Goal: Transaction & Acquisition: Purchase product/service

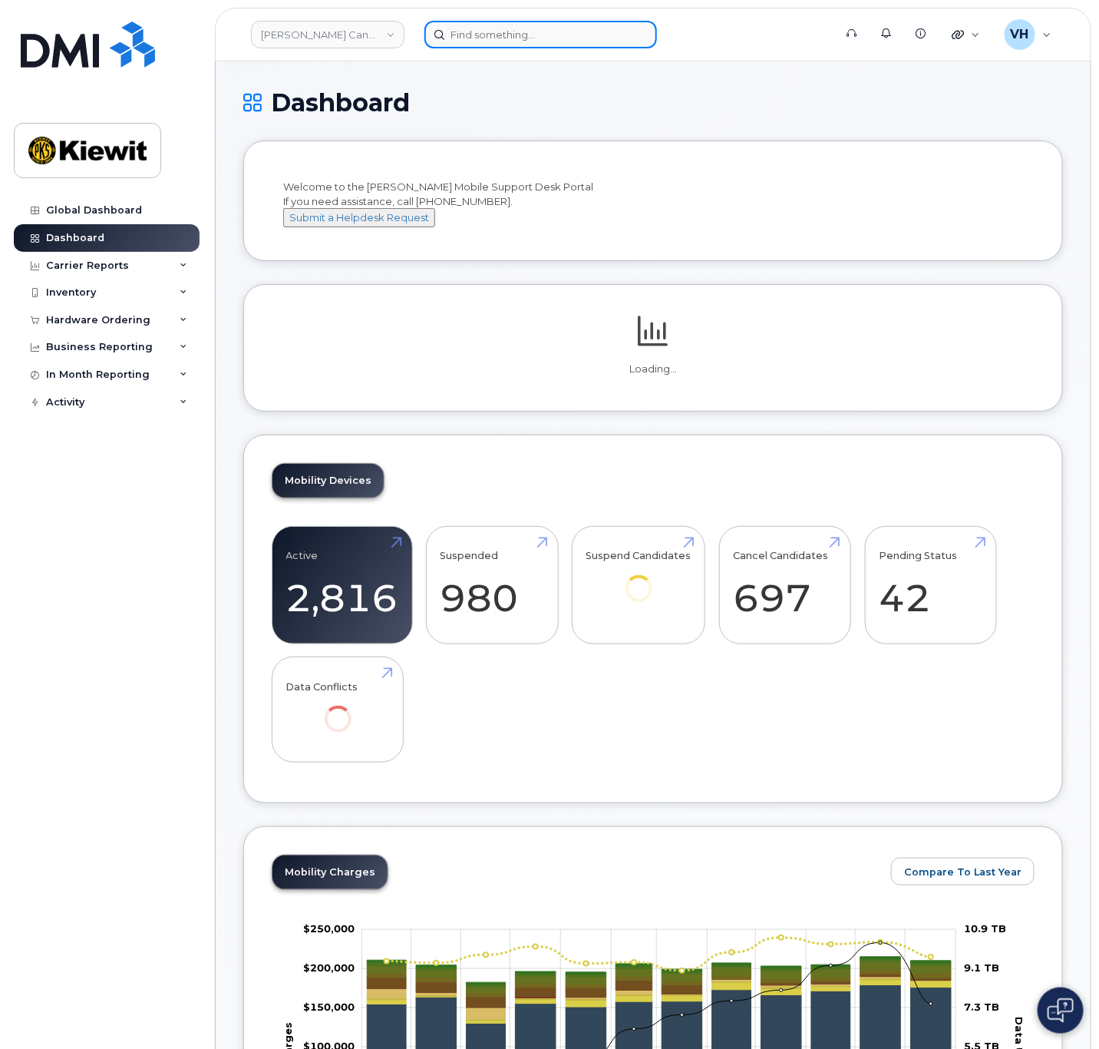
click at [511, 27] on input at bounding box center [541, 35] width 233 height 28
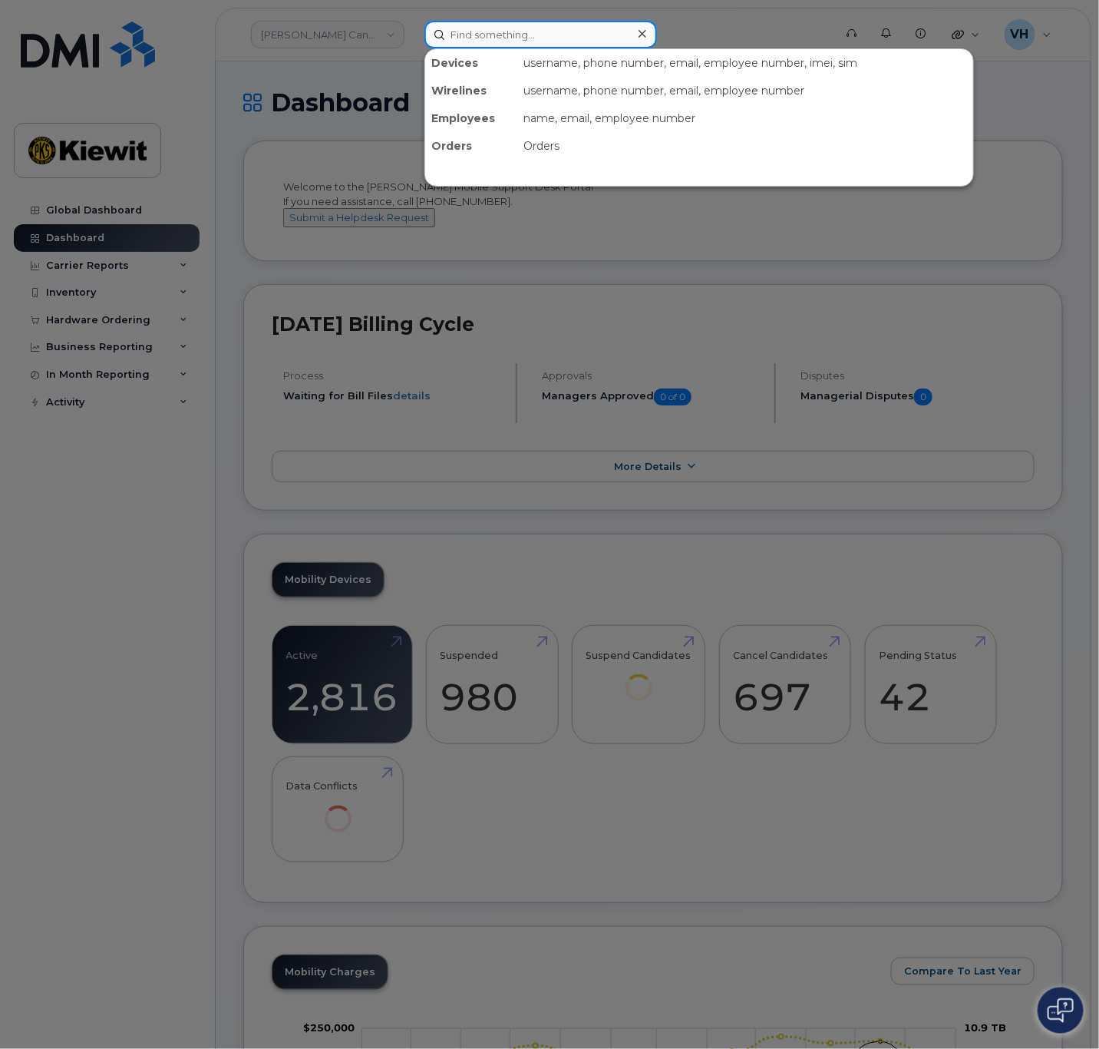
paste input "297250"
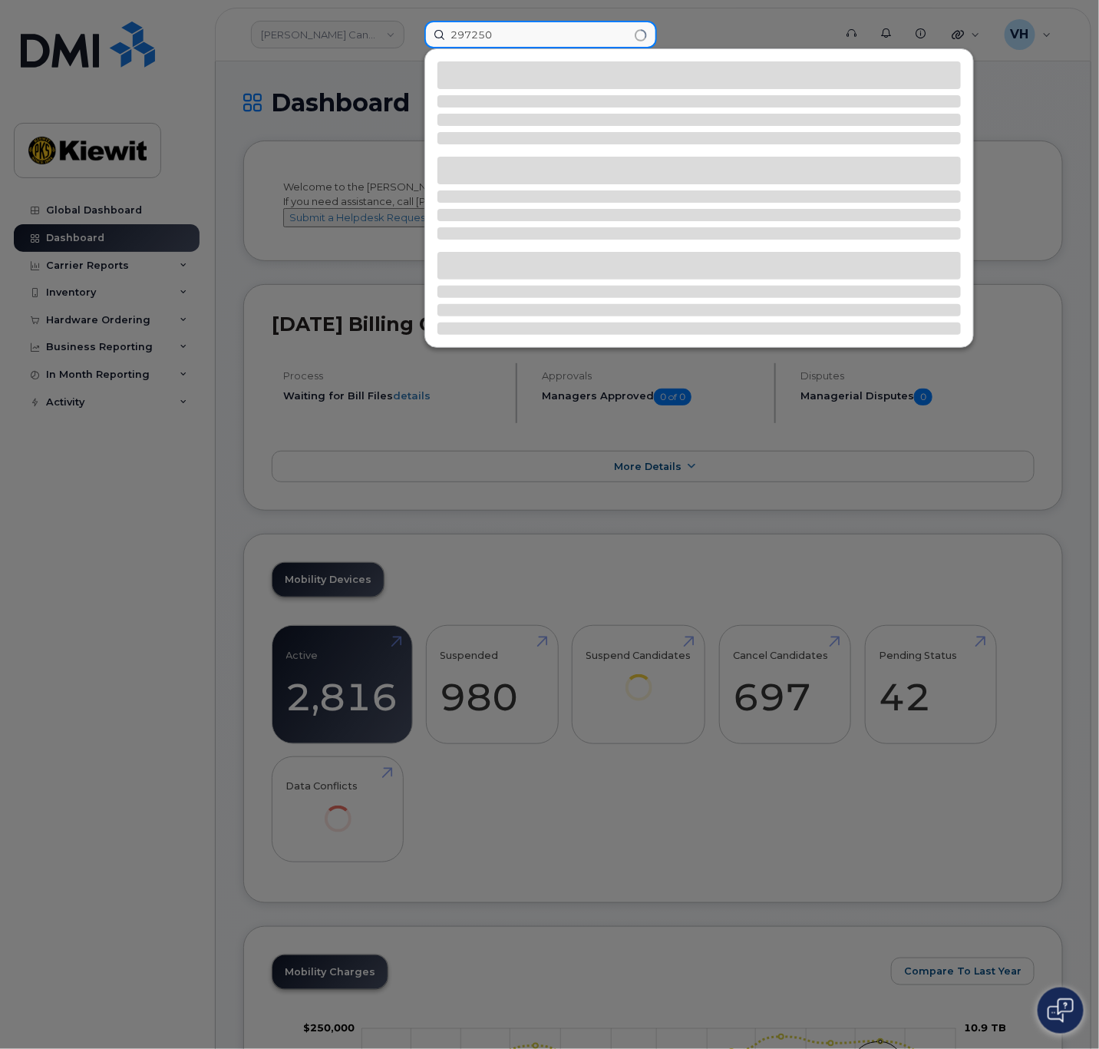
type input "297250"
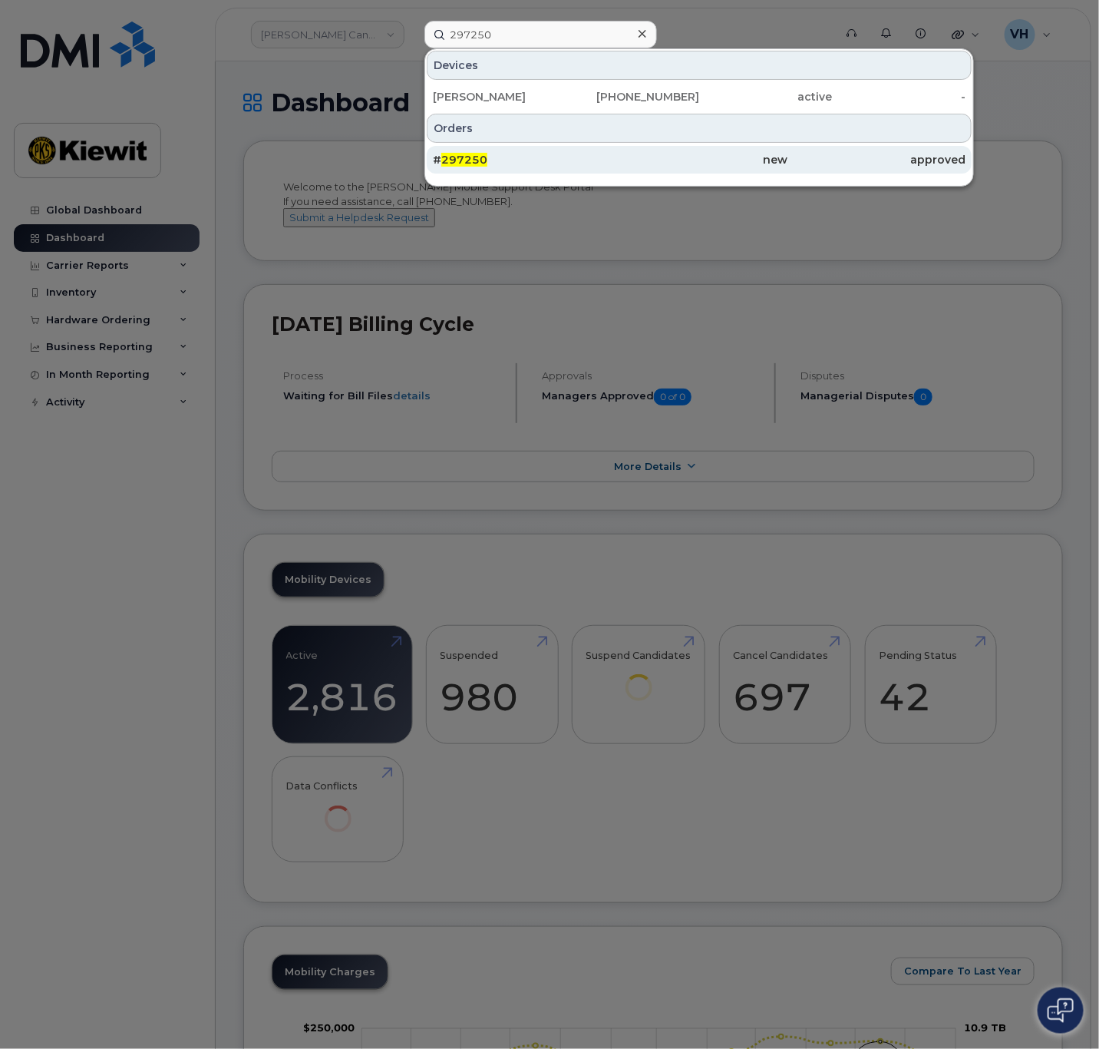
drag, startPoint x: 752, startPoint y: 152, endPoint x: 758, endPoint y: 147, distance: 8.3
click at [752, 153] on div "new" at bounding box center [698, 159] width 177 height 15
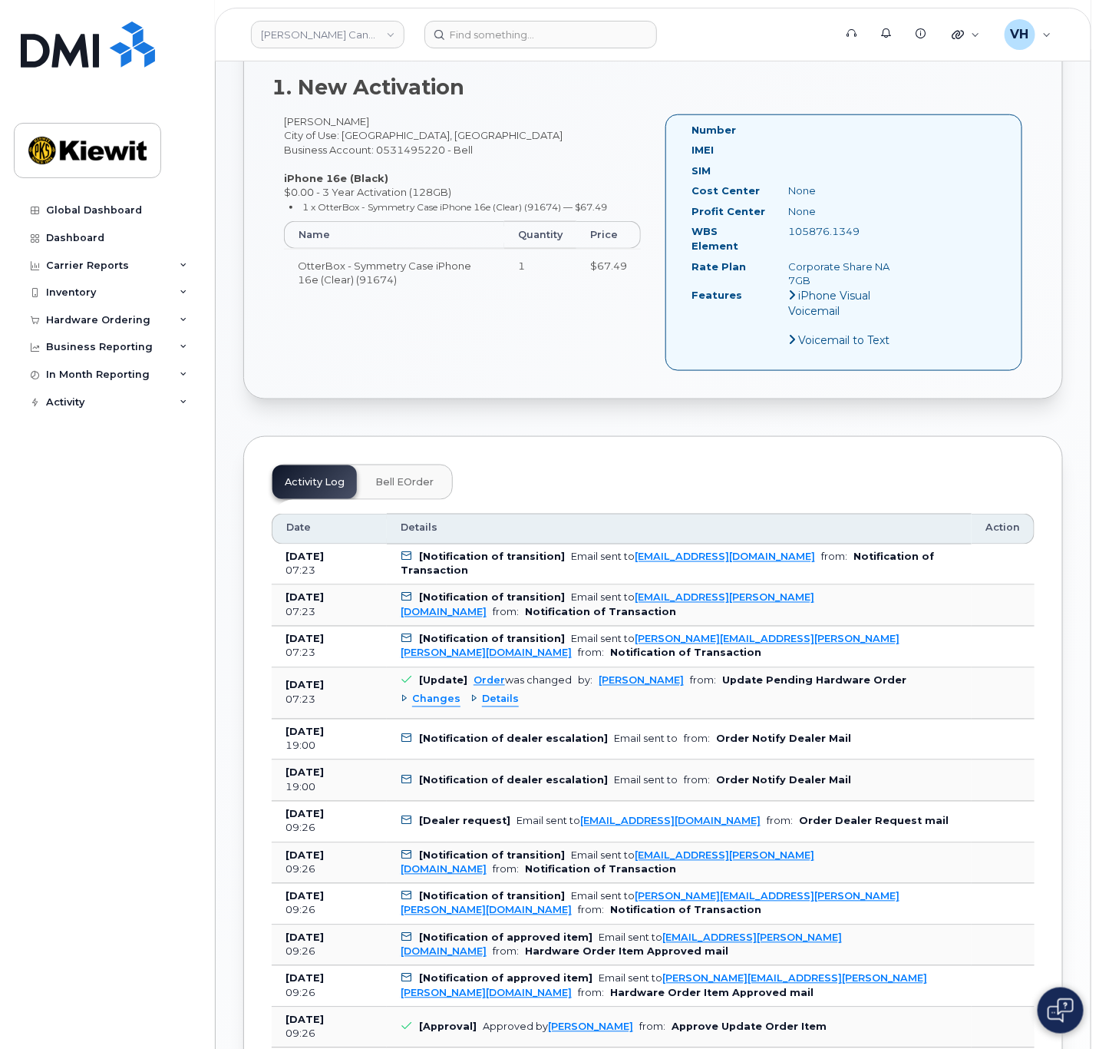
scroll to position [576, 0]
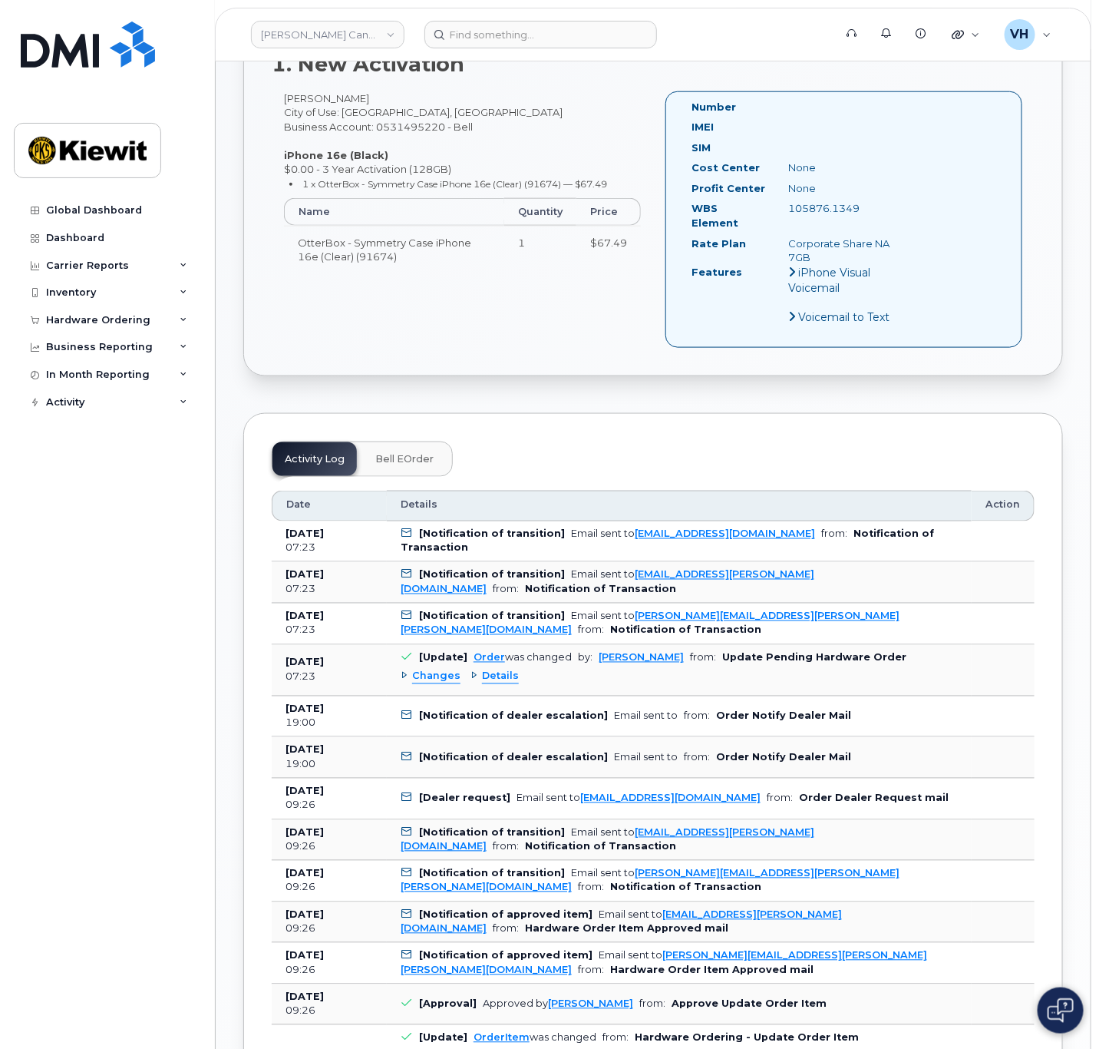
click at [497, 669] on span "Details" at bounding box center [500, 676] width 37 height 15
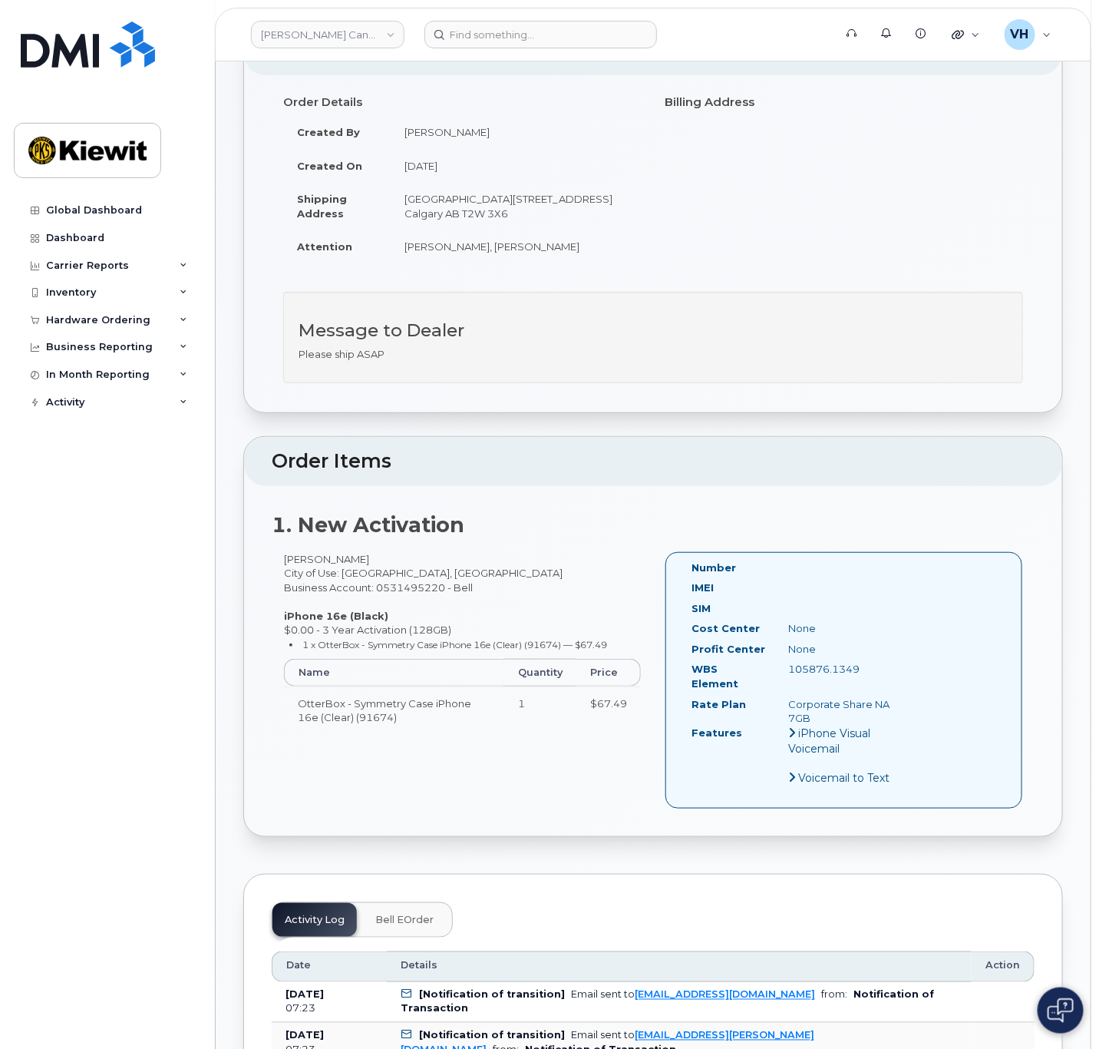
scroll to position [0, 0]
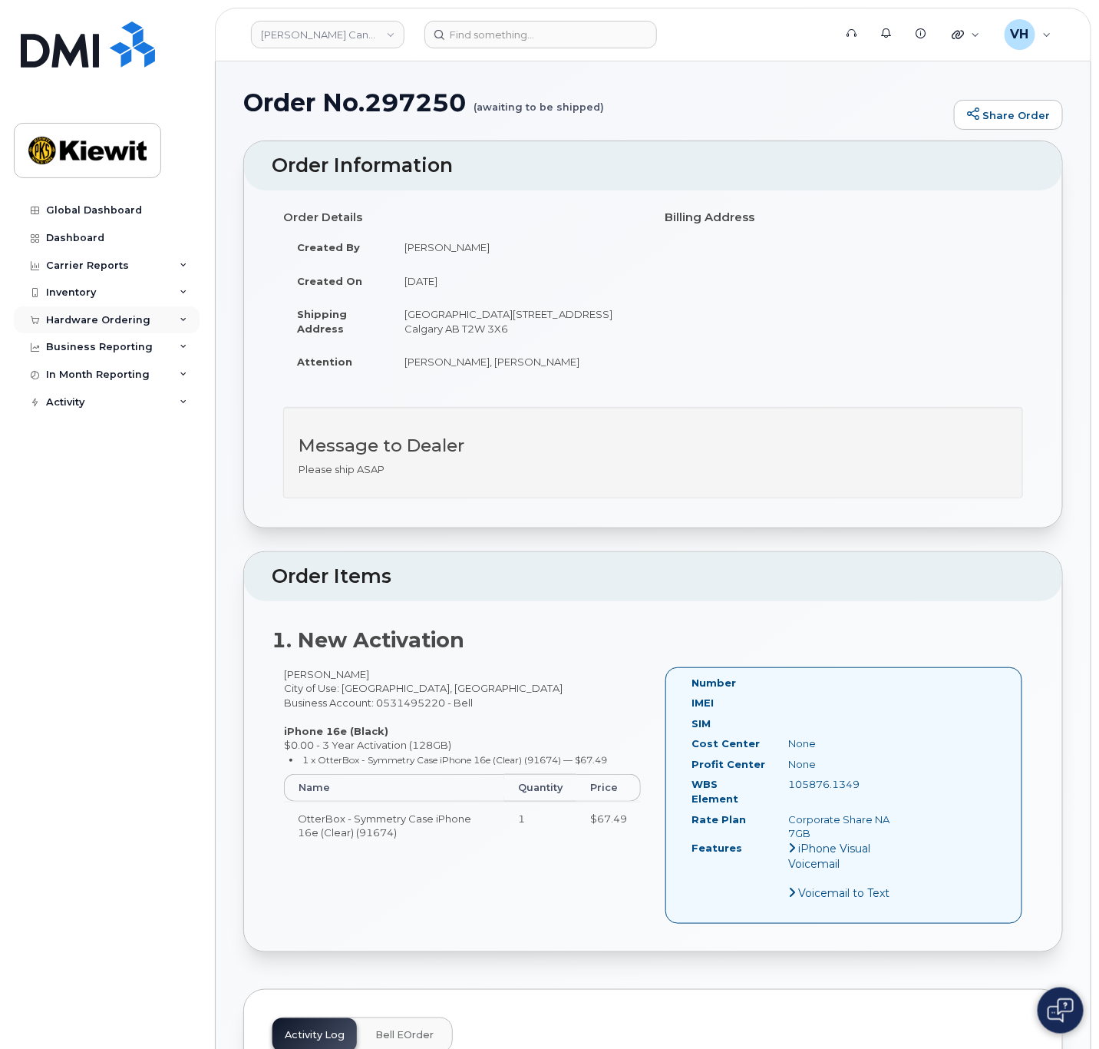
click at [88, 320] on div "Hardware Ordering" at bounding box center [98, 320] width 104 height 12
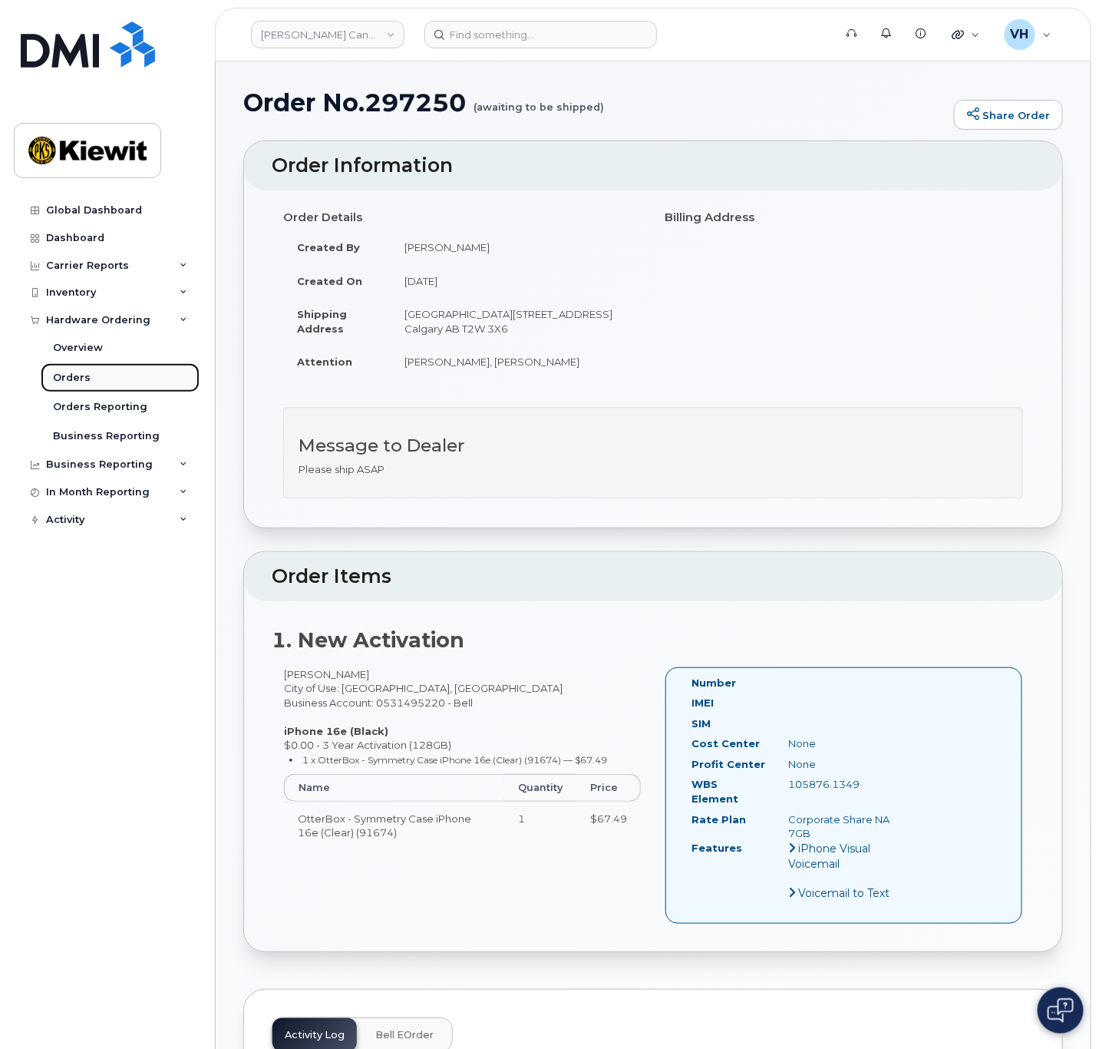
click at [88, 379] on link "Orders" at bounding box center [120, 377] width 159 height 29
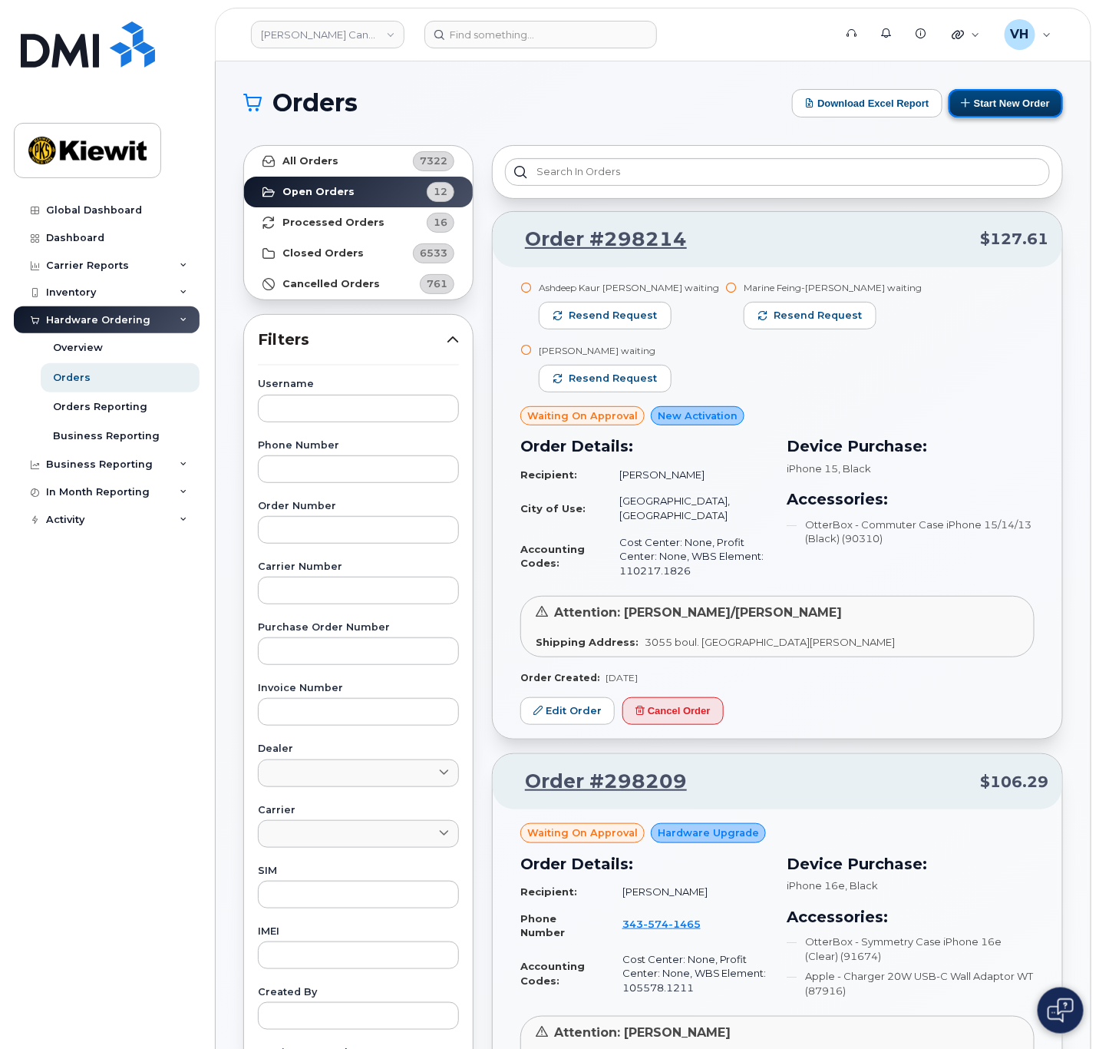
click at [1006, 108] on button "Start New Order" at bounding box center [1006, 103] width 114 height 28
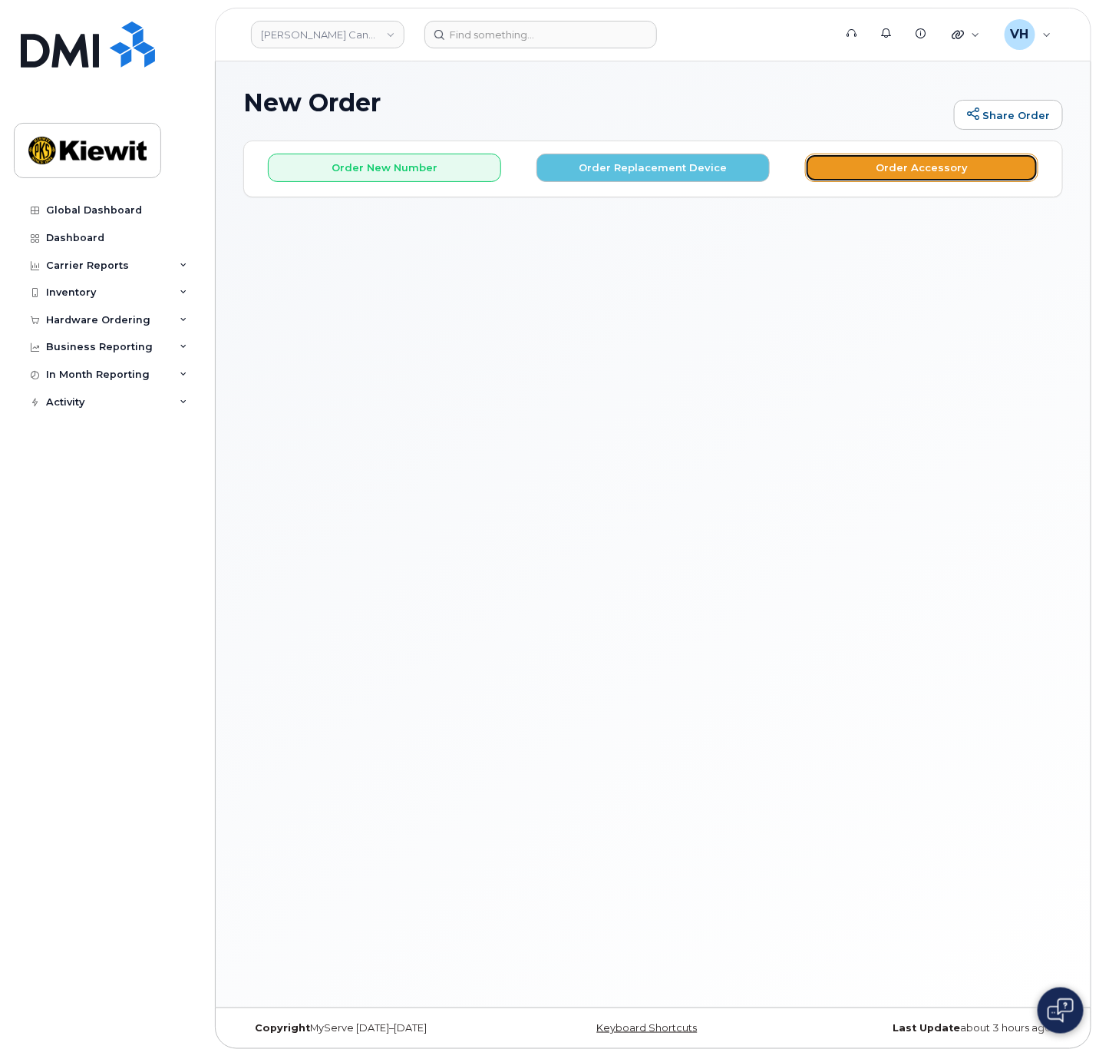
click at [933, 160] on button "Order Accessory" at bounding box center [921, 168] width 233 height 28
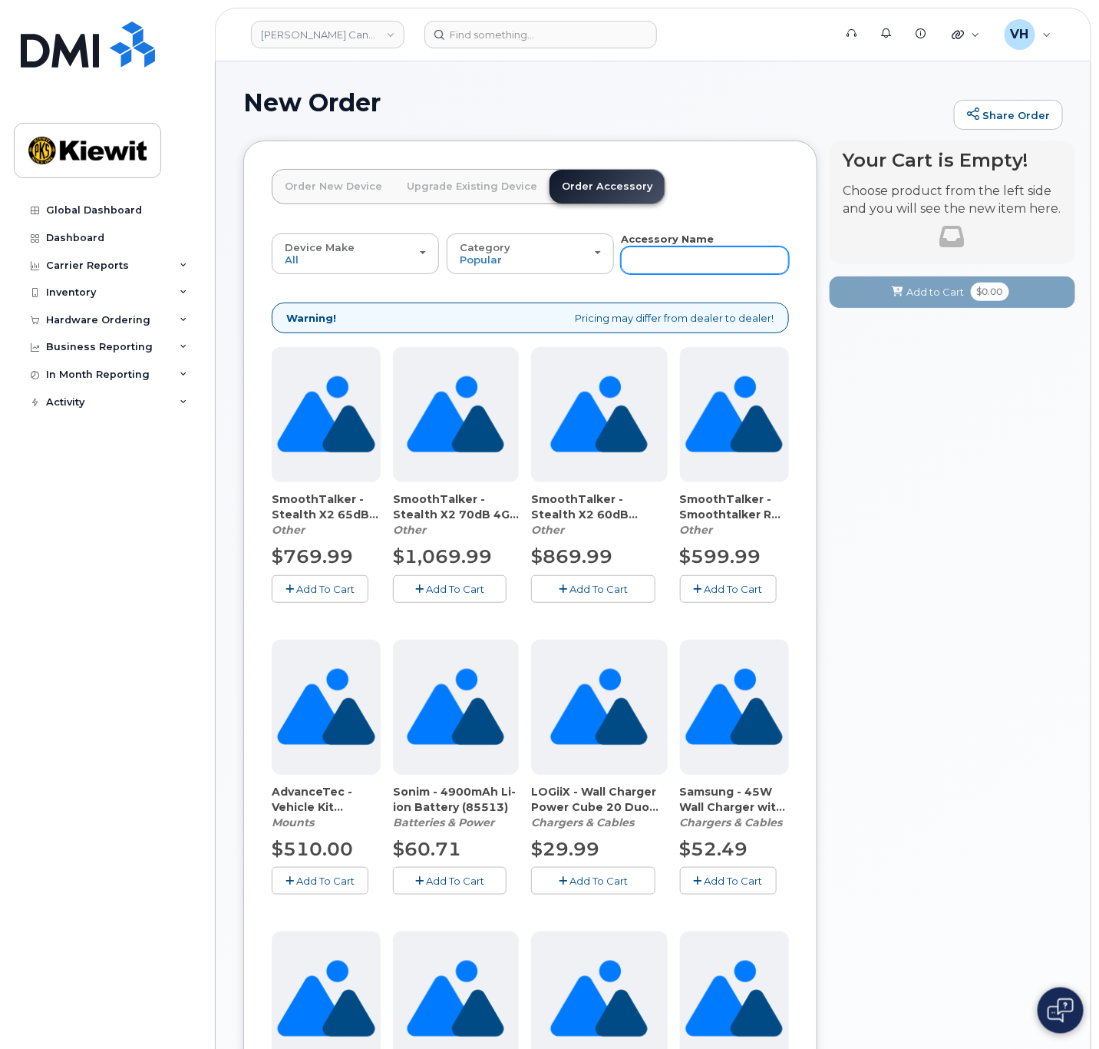
click at [693, 260] on input "text" at bounding box center [704, 260] width 167 height 28
type input "block"
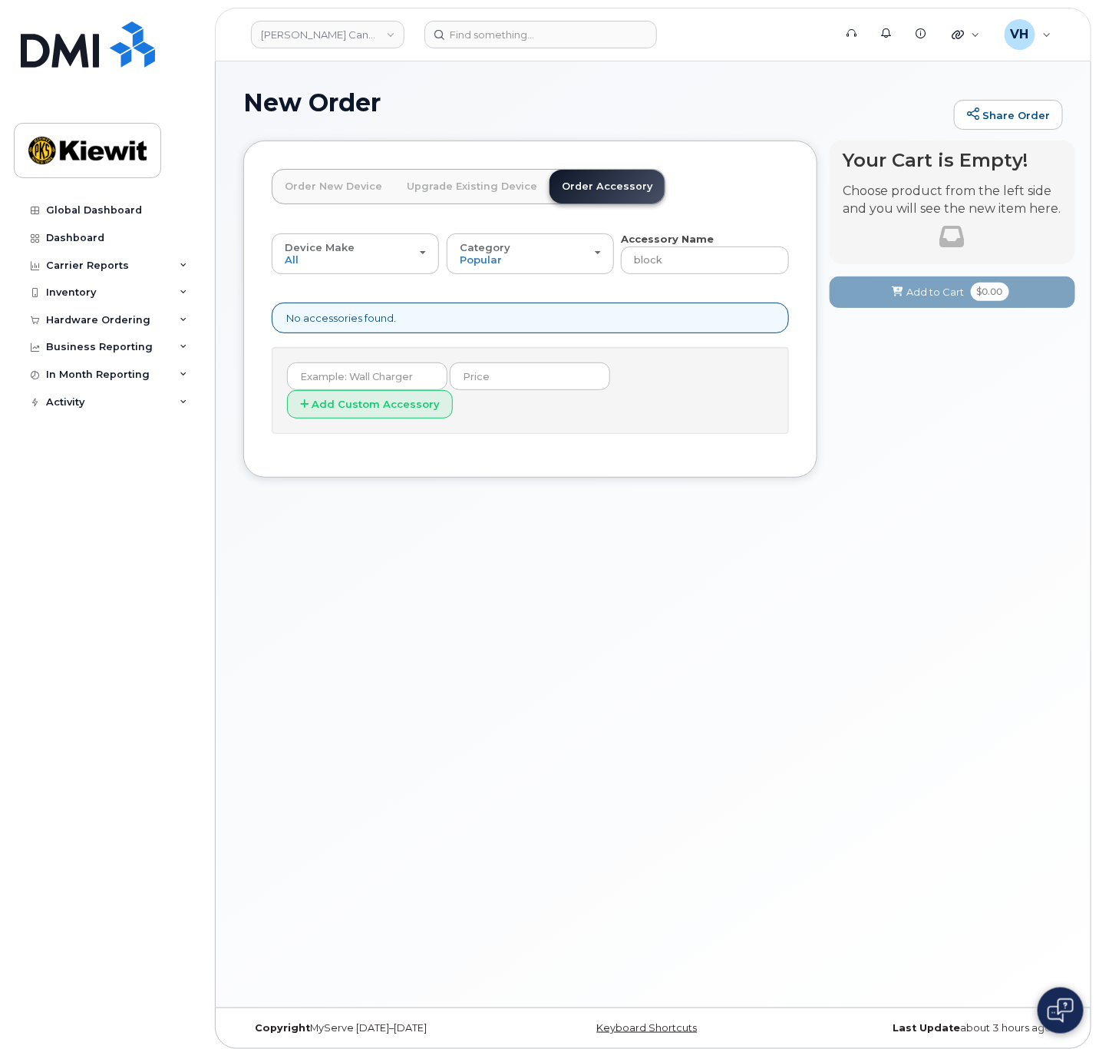
drag, startPoint x: 694, startPoint y: 237, endPoint x: 693, endPoint y: 245, distance: 7.7
click at [693, 240] on strong "Accessory Name" at bounding box center [667, 239] width 93 height 12
drag, startPoint x: 691, startPoint y: 256, endPoint x: 546, endPoint y: 266, distance: 145.4
click at [546, 266] on div "Device Make All Android Cell Phone HUB iPhone Modem Tablet All Android Cell Pho…" at bounding box center [530, 253] width 517 height 42
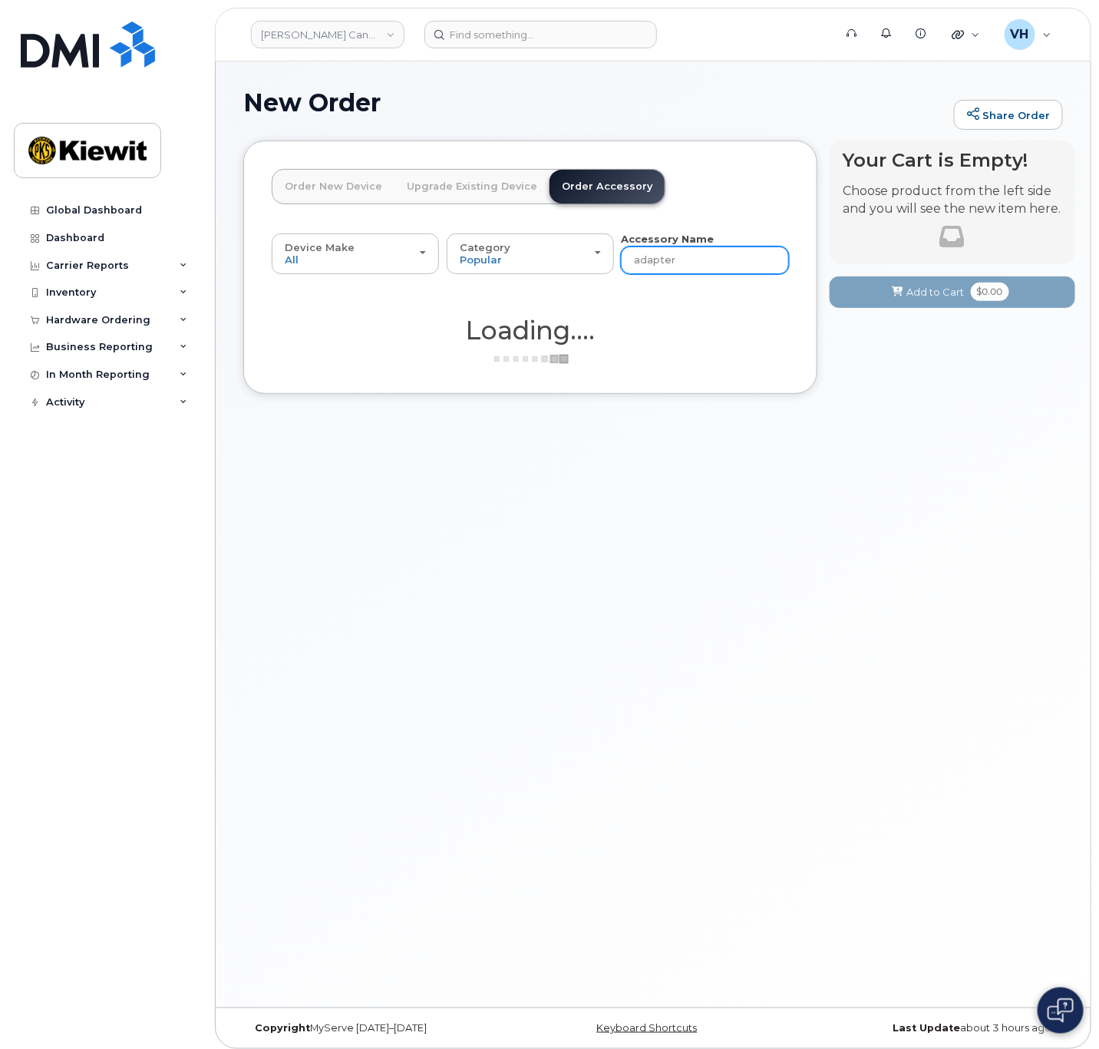
type input "adapter"
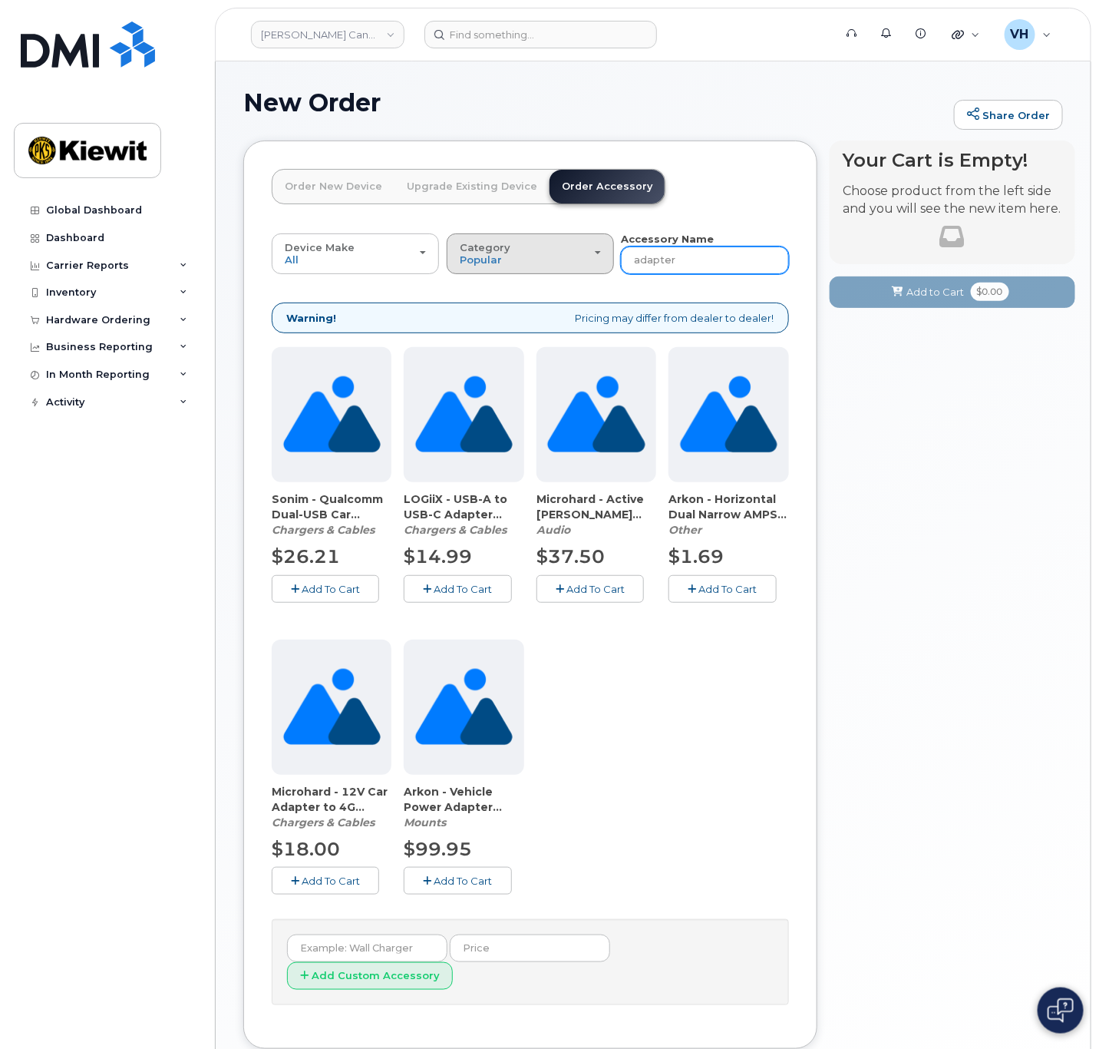
drag, startPoint x: 668, startPoint y: 255, endPoint x: 571, endPoint y: 259, distance: 96.8
click at [571, 259] on div "Device Make All Android Cell Phone HUB iPhone Modem Tablet All Android Cell Pho…" at bounding box center [530, 253] width 517 height 42
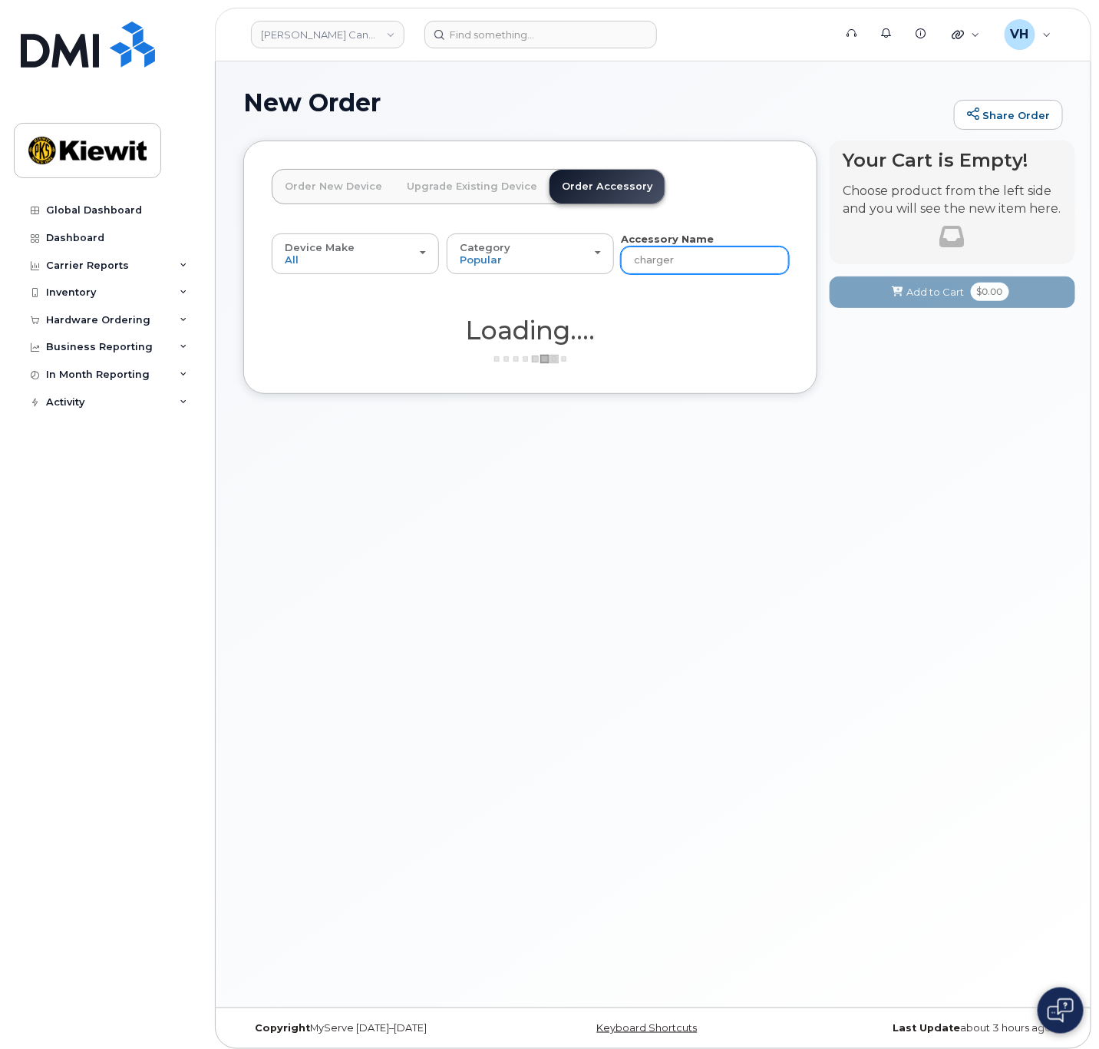
type input "charger"
click at [703, 276] on div "Device Make All Android Cell Phone HUB iPhone Modem Tablet All Android Cell Pho…" at bounding box center [530, 267] width 517 height 71
click at [708, 266] on input "charger" at bounding box center [704, 260] width 167 height 28
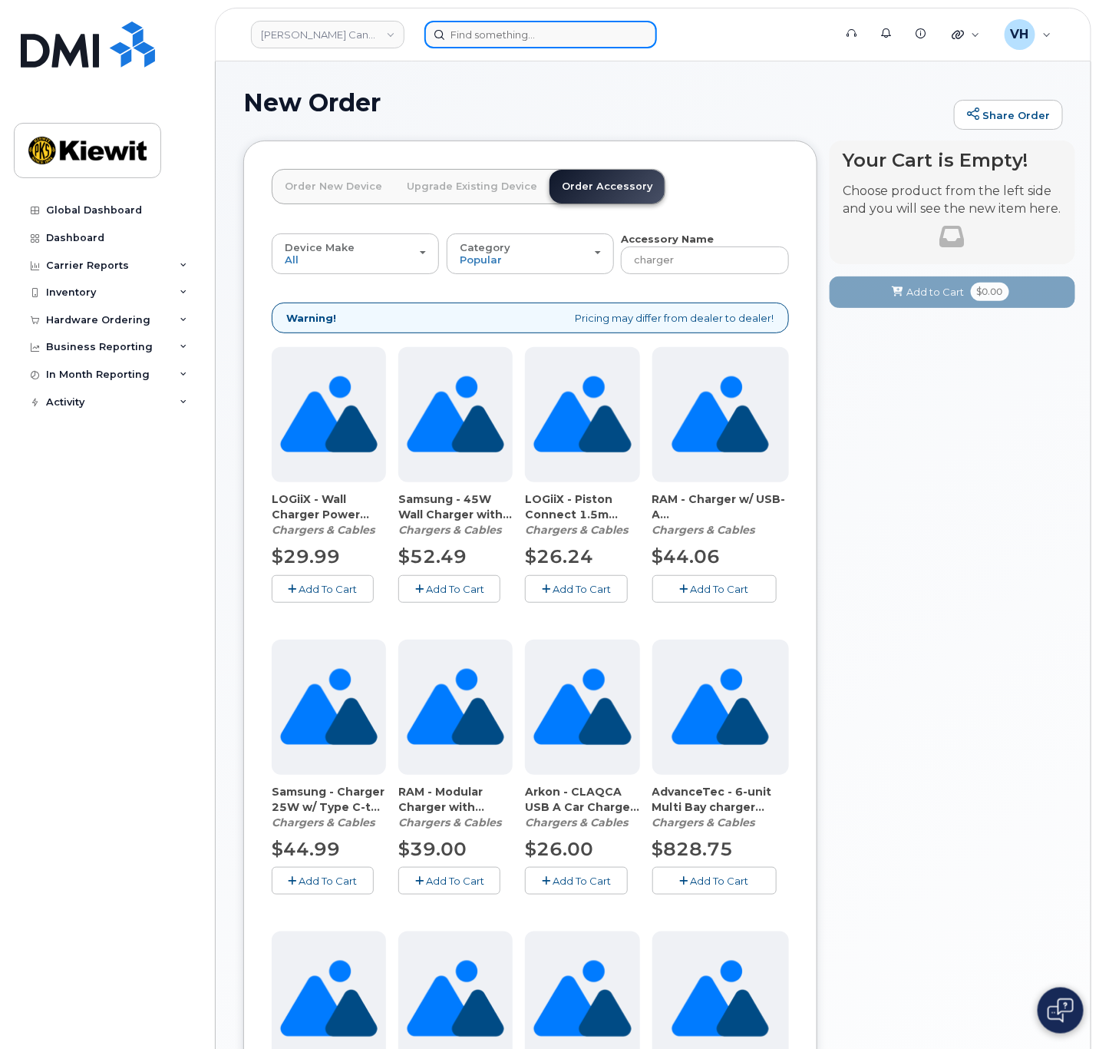
click at [492, 37] on input at bounding box center [541, 35] width 233 height 28
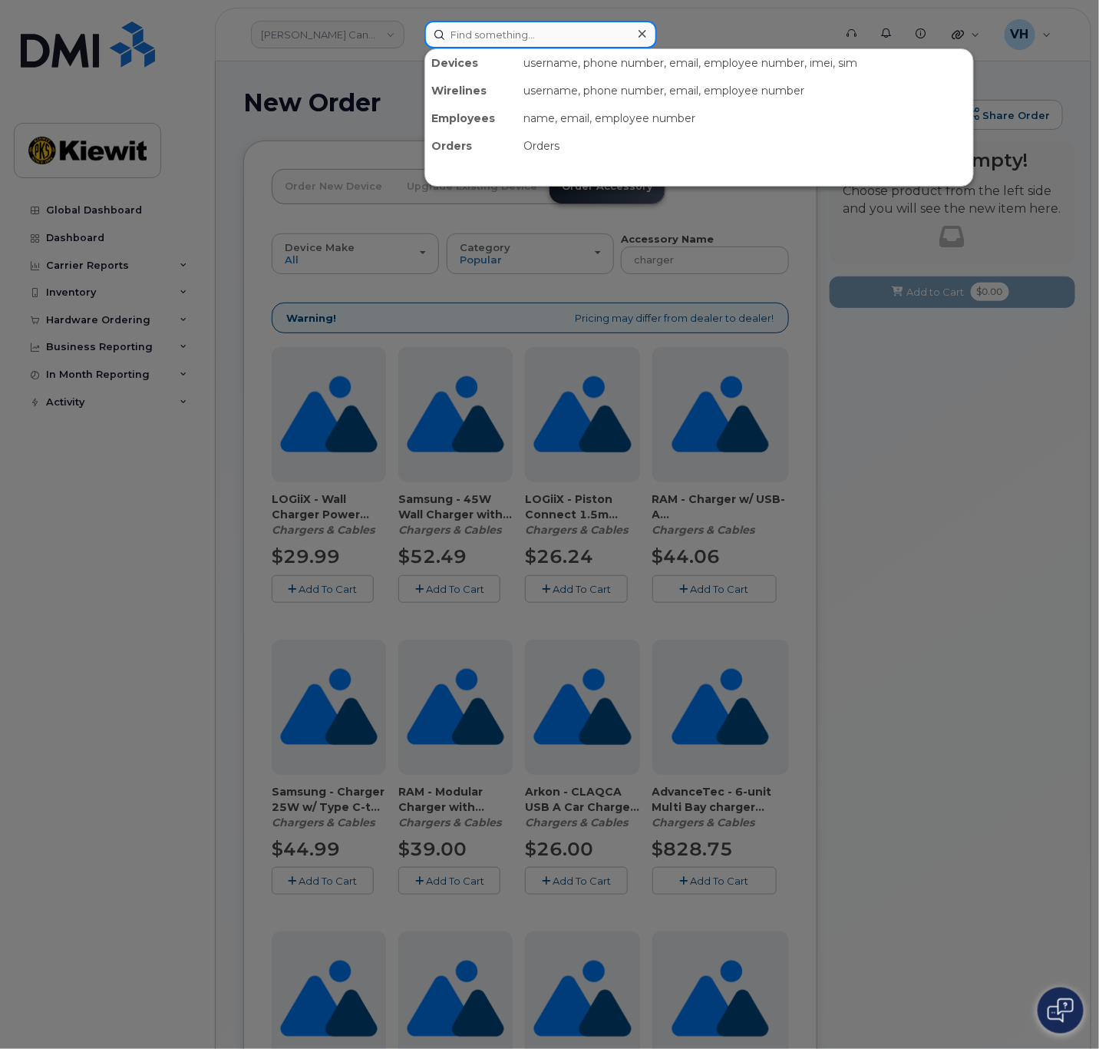
paste input "297250"
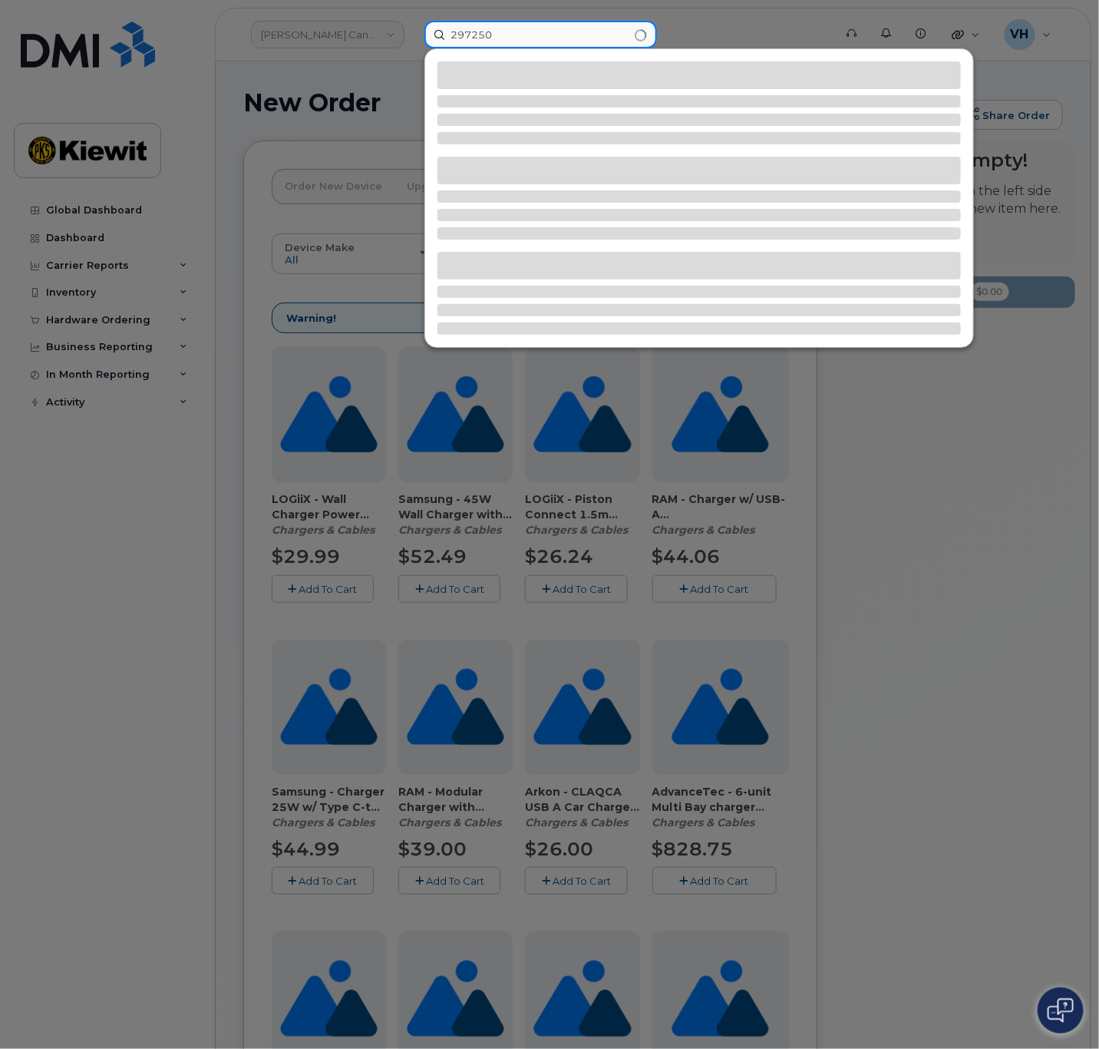
type input "297250"
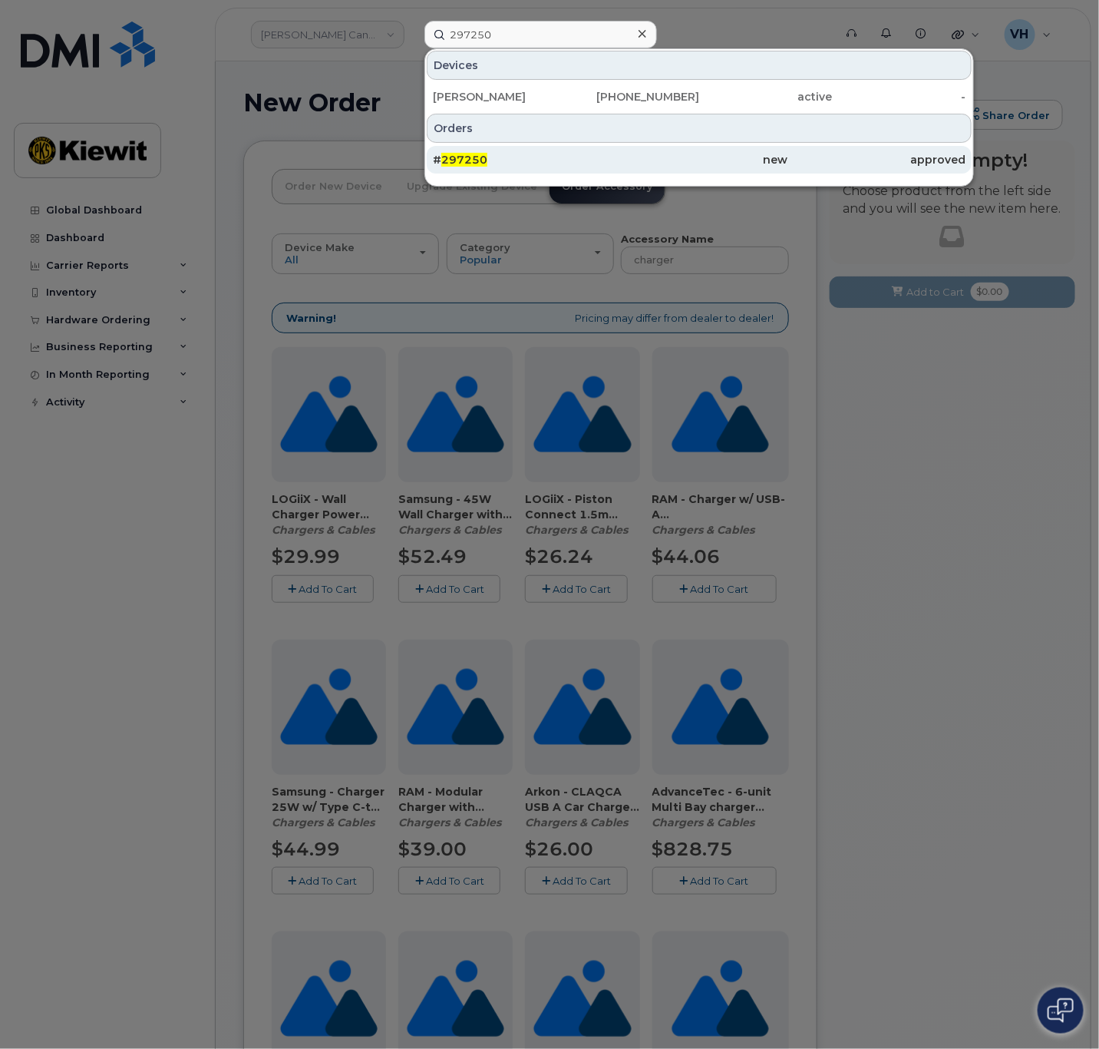
click at [478, 157] on span "297250" at bounding box center [464, 160] width 46 height 14
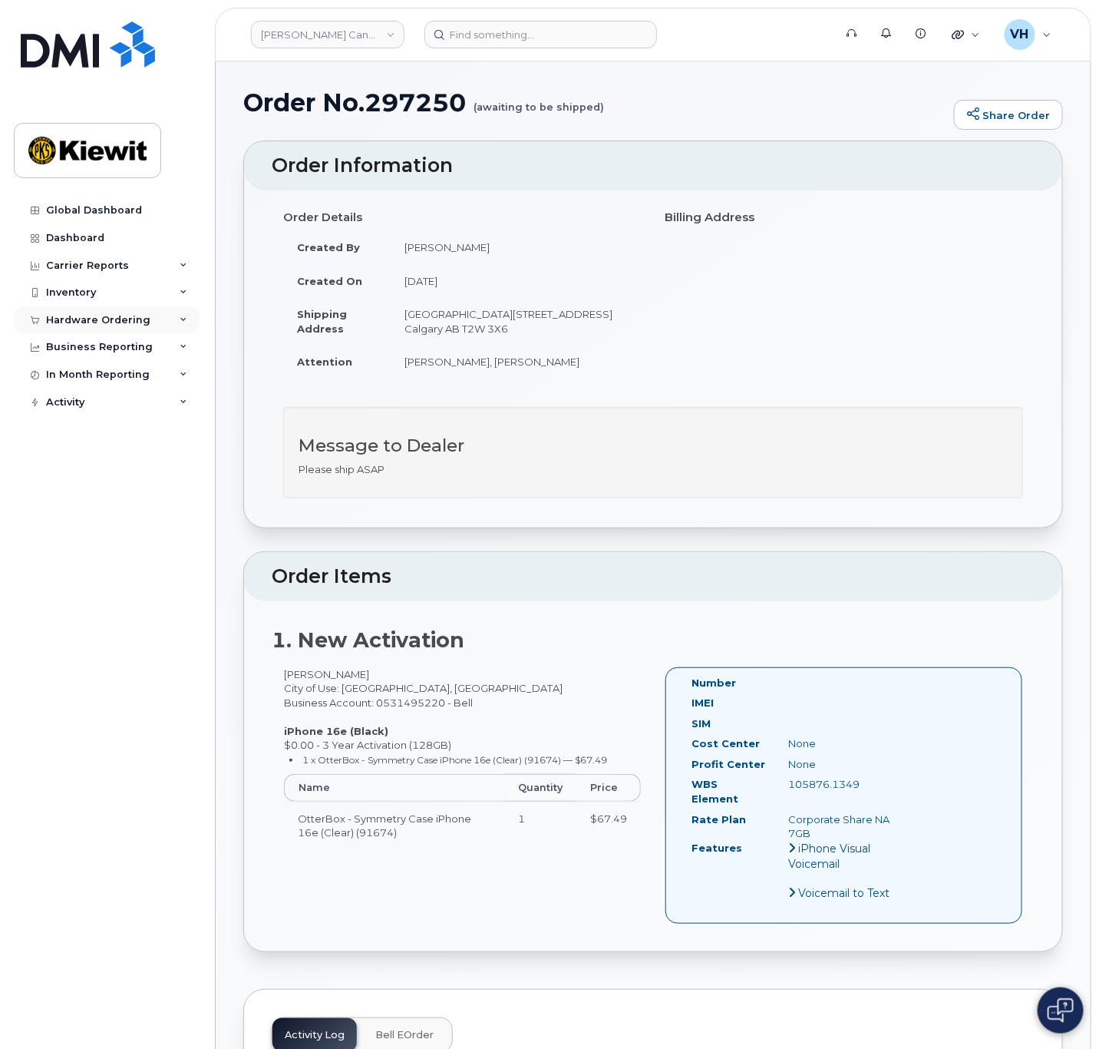
click at [91, 324] on div "Hardware Ordering" at bounding box center [98, 320] width 104 height 12
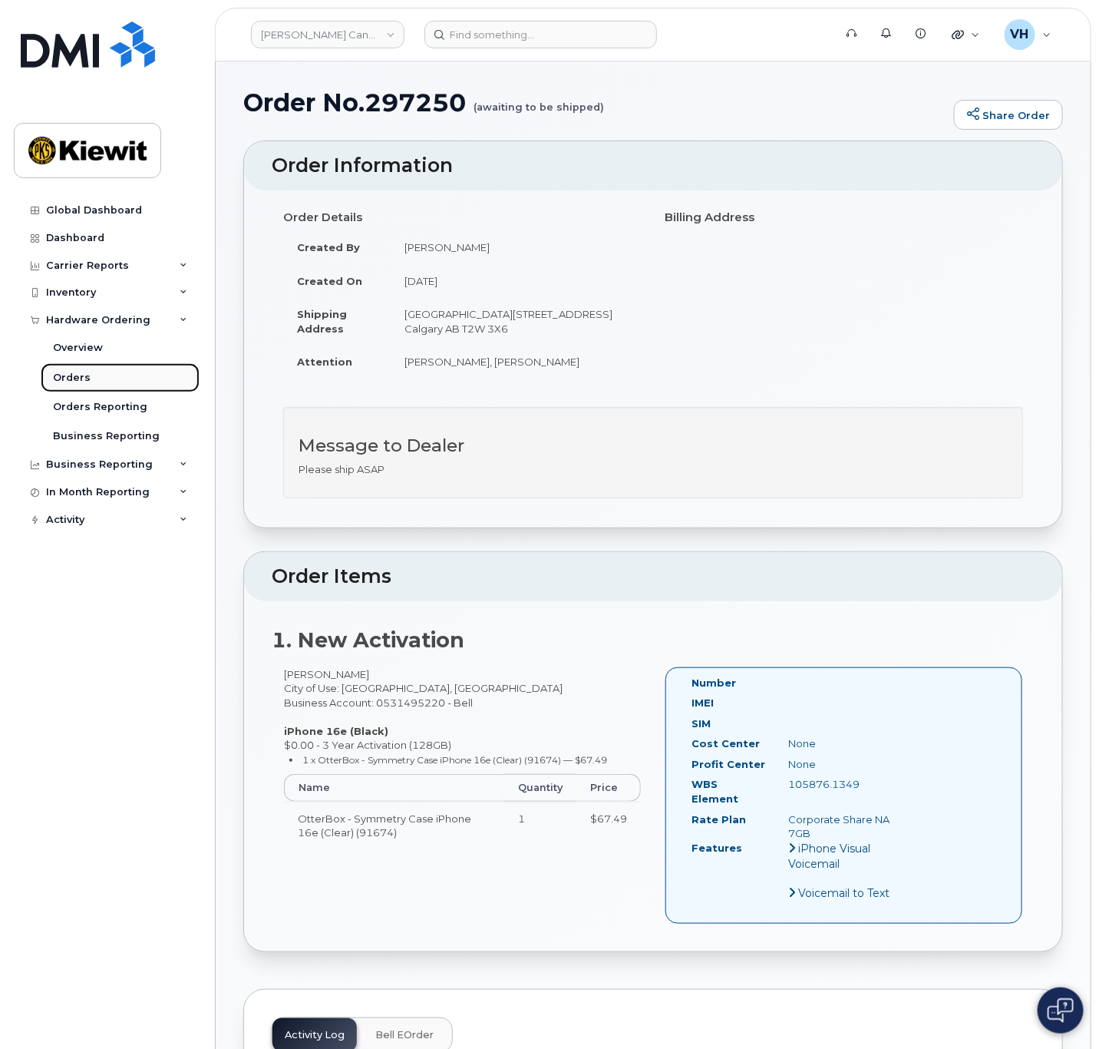
click at [77, 378] on div "Orders" at bounding box center [72, 378] width 38 height 14
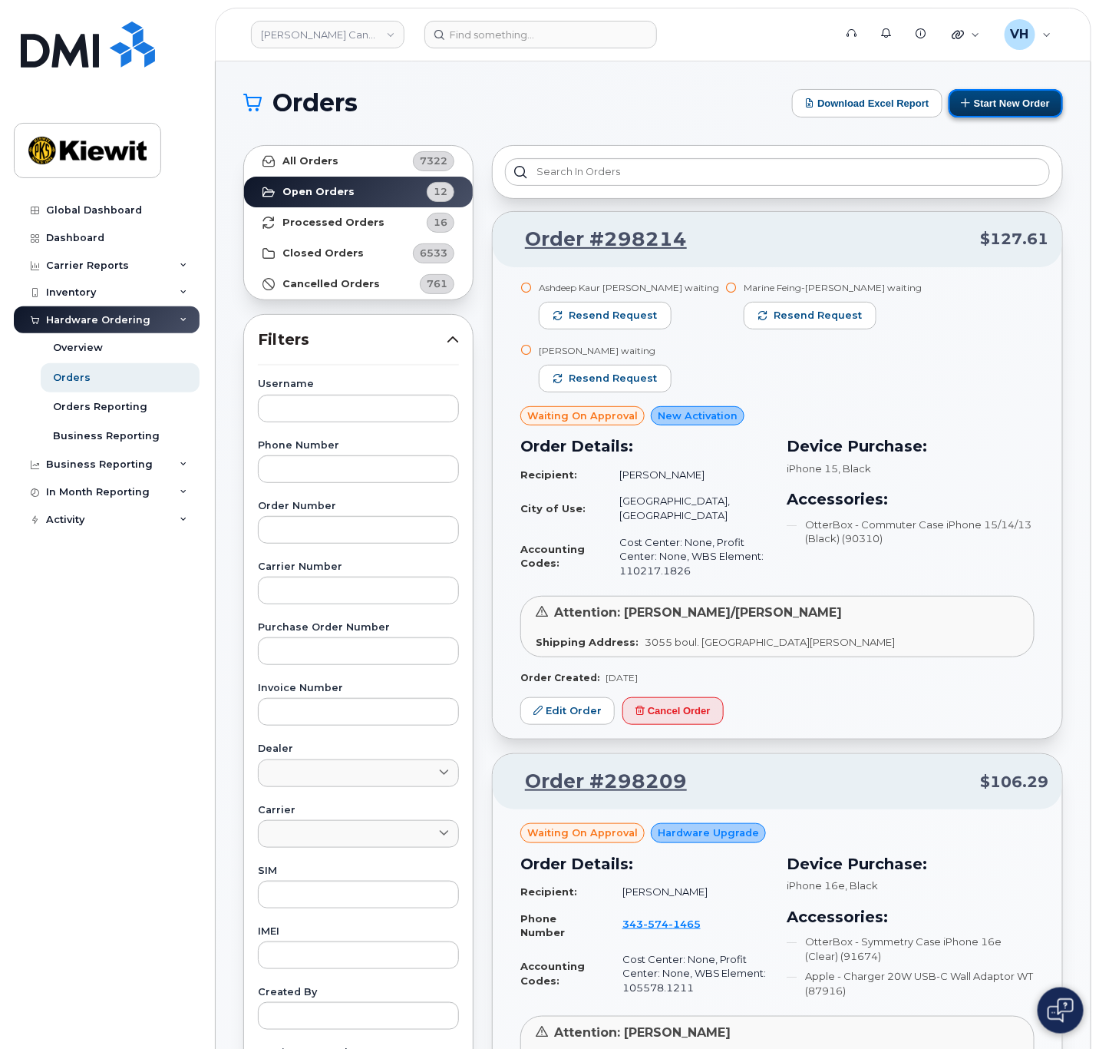
click at [1025, 106] on button "Start New Order" at bounding box center [1006, 103] width 114 height 28
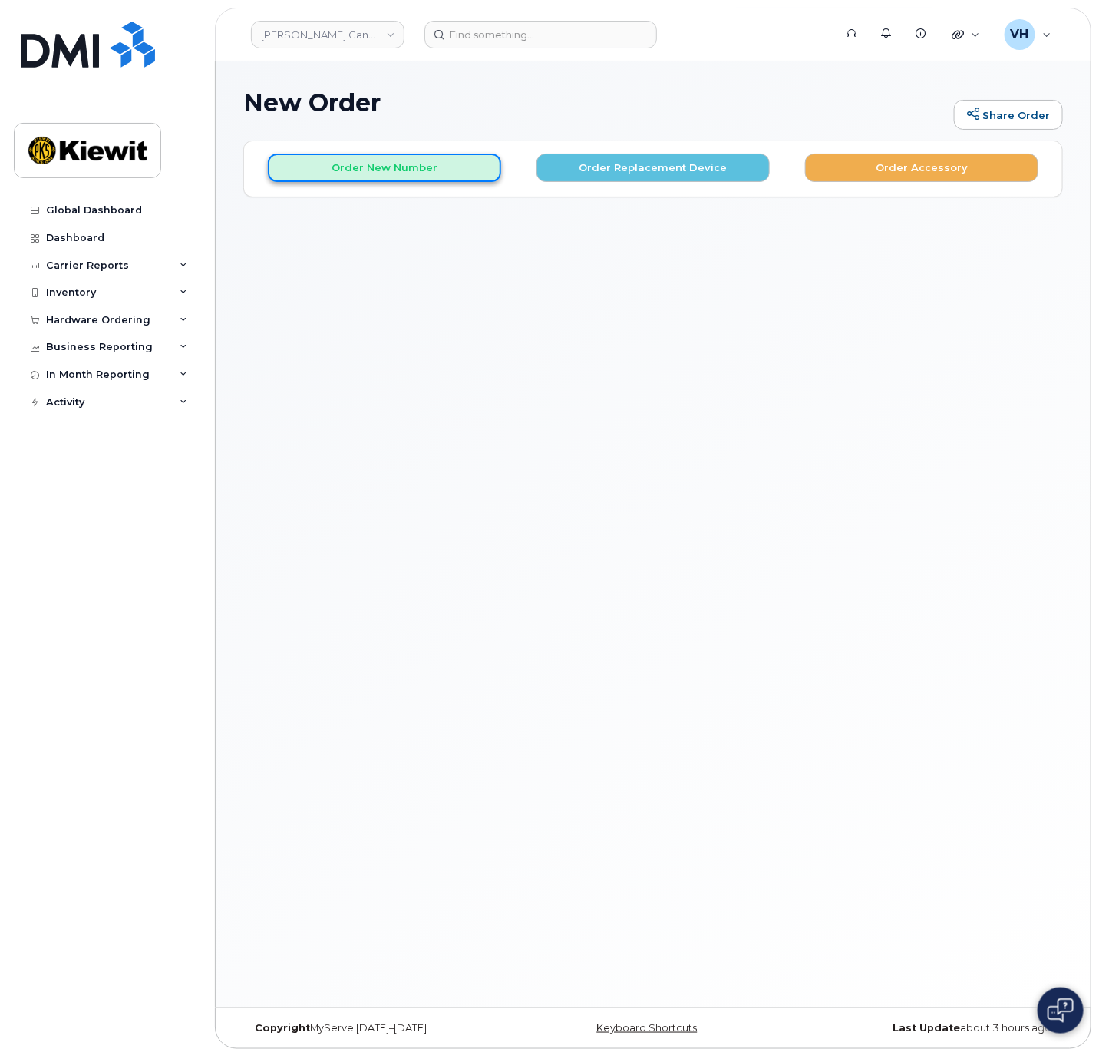
click at [426, 155] on button "Order New Number" at bounding box center [384, 168] width 233 height 28
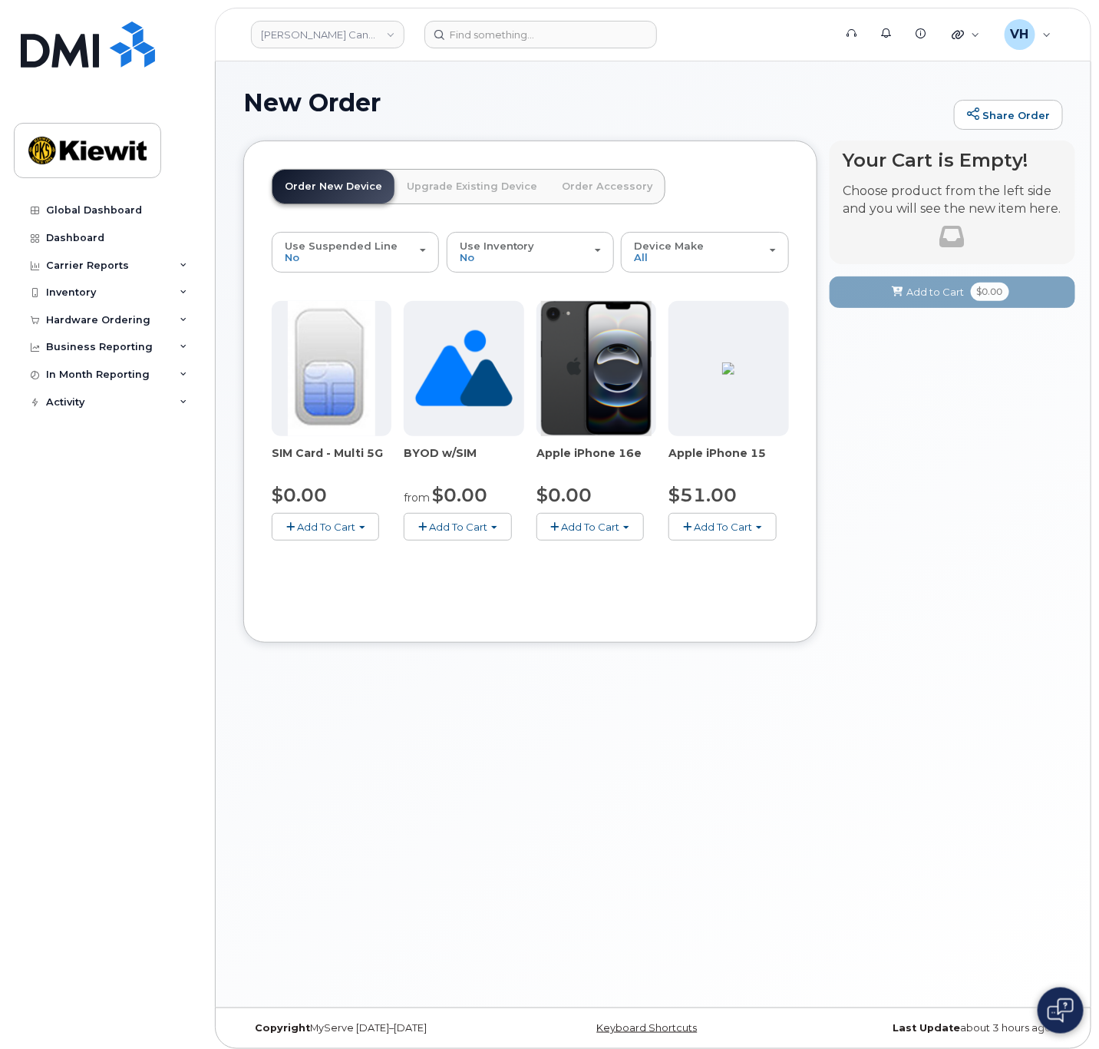
click at [599, 521] on span "Add To Cart" at bounding box center [590, 526] width 58 height 12
click at [607, 554] on link "$0.00 - 3 Year Activation (128GB)" at bounding box center [639, 555] width 198 height 19
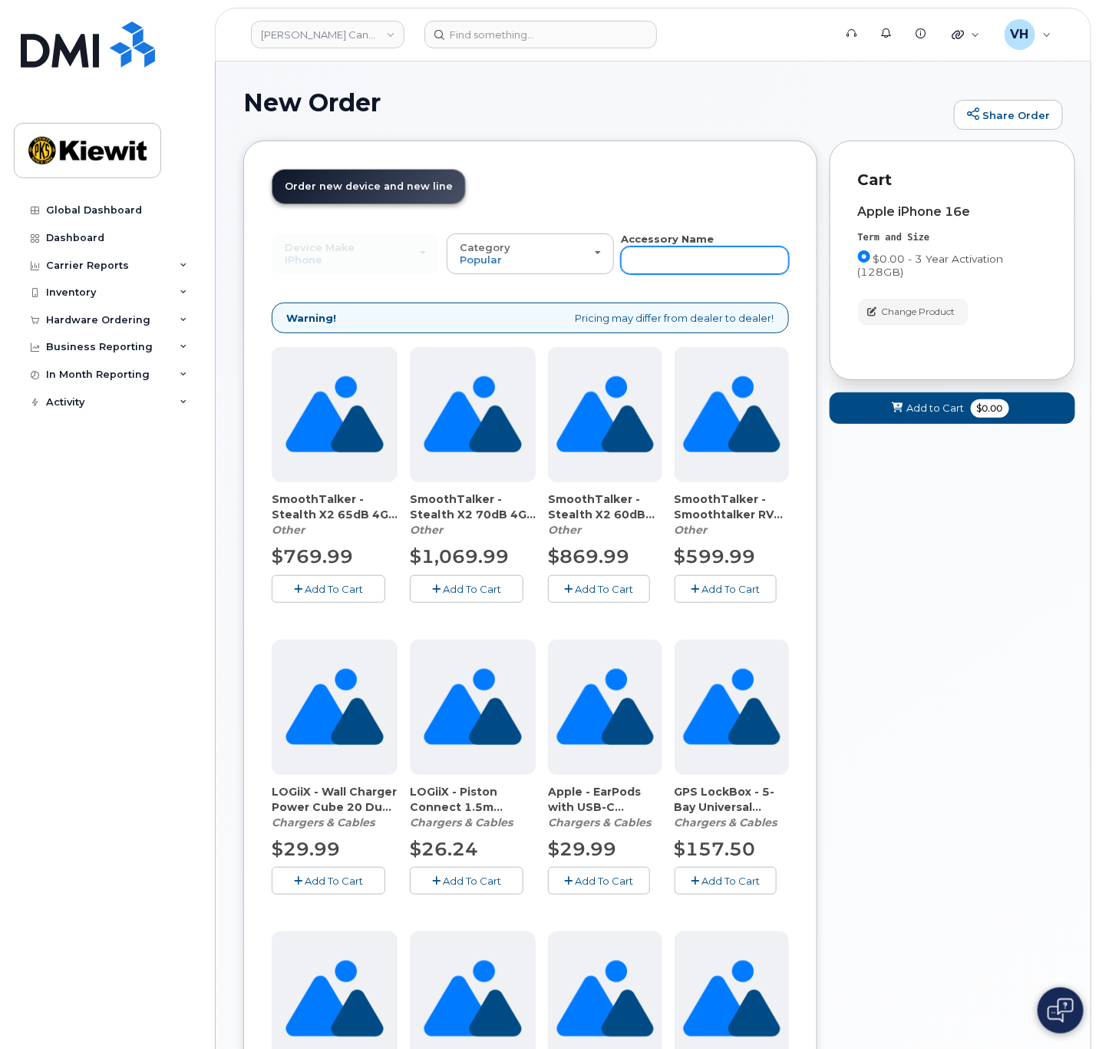
click at [672, 258] on input "text" at bounding box center [704, 260] width 167 height 28
click at [690, 254] on input "text" at bounding box center [704, 260] width 167 height 28
click at [358, 32] on link "[PERSON_NAME] Canada Inc" at bounding box center [328, 35] width 154 height 28
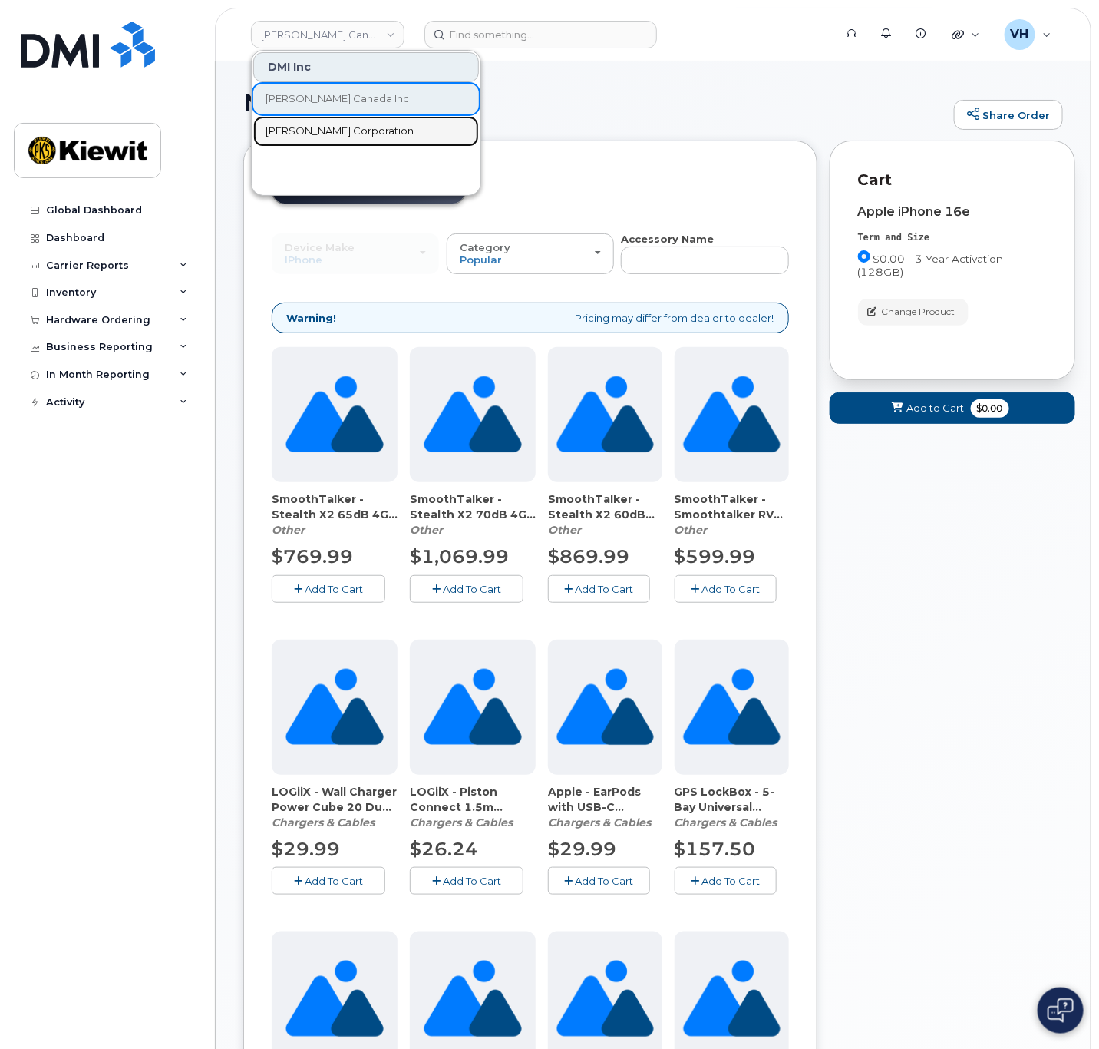
click at [326, 129] on span "Kiewit Corporation" at bounding box center [340, 131] width 148 height 15
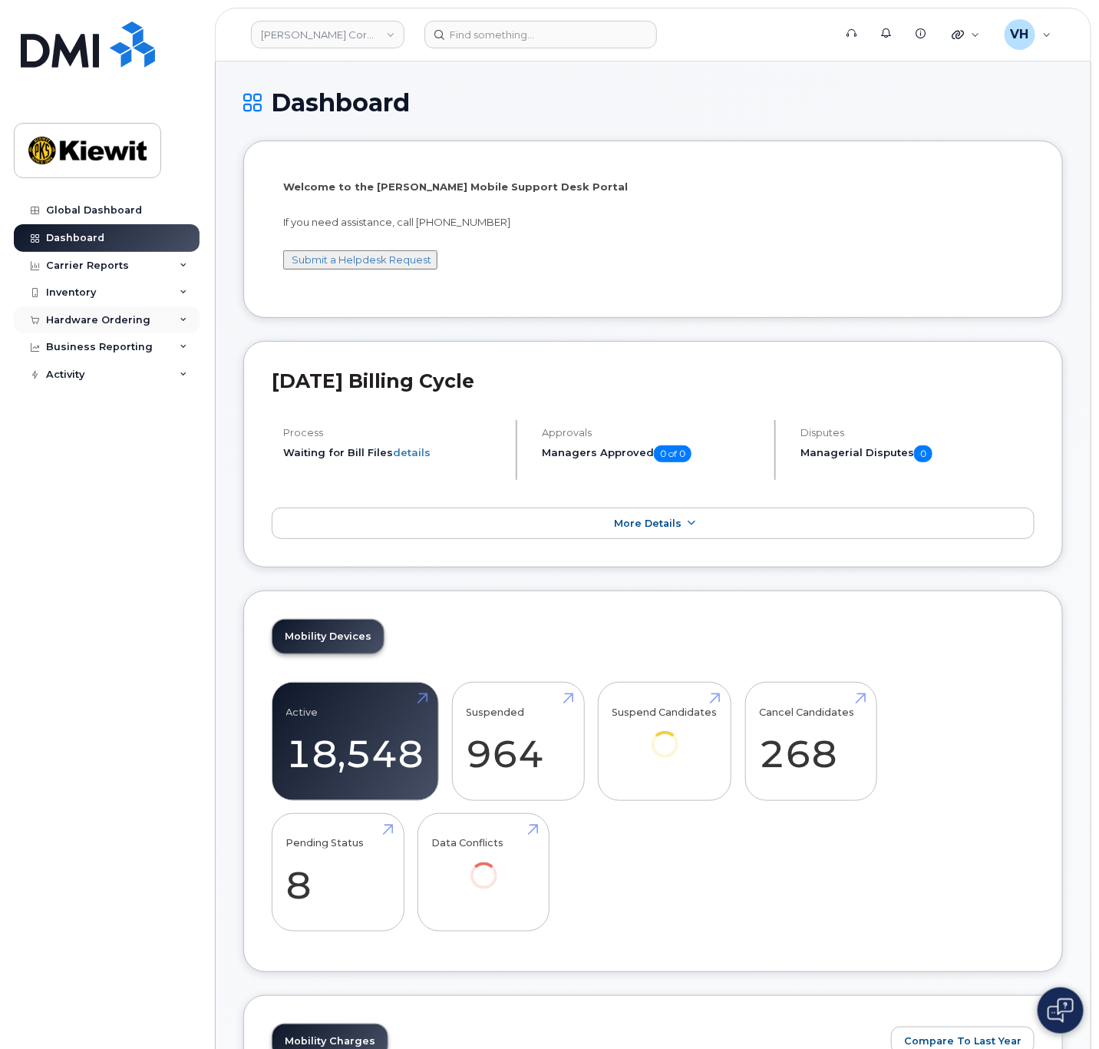
click at [92, 322] on div "Hardware Ordering" at bounding box center [98, 320] width 104 height 12
click at [134, 387] on link "Orders" at bounding box center [120, 377] width 159 height 29
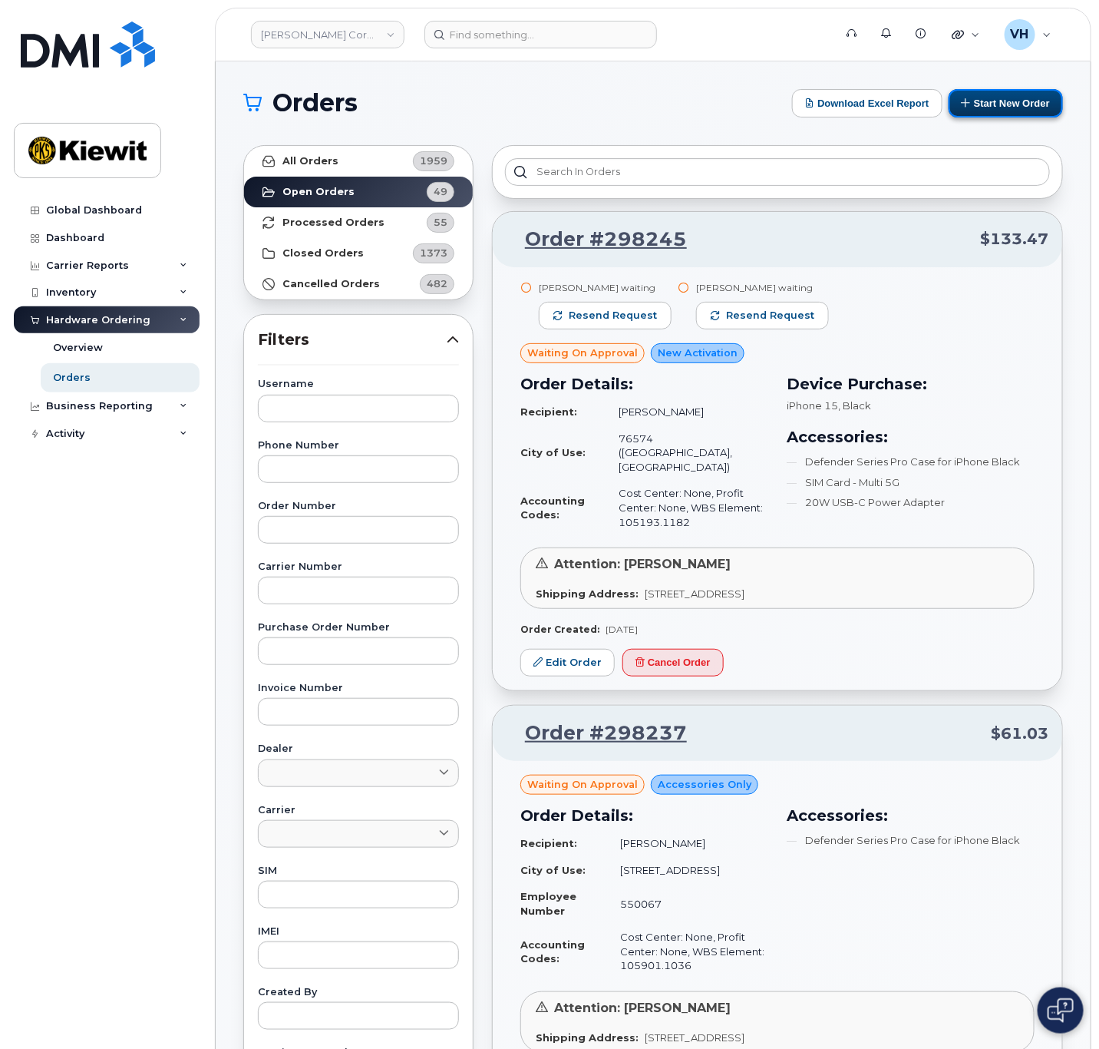
click at [972, 112] on button "Start New Order" at bounding box center [1006, 103] width 114 height 28
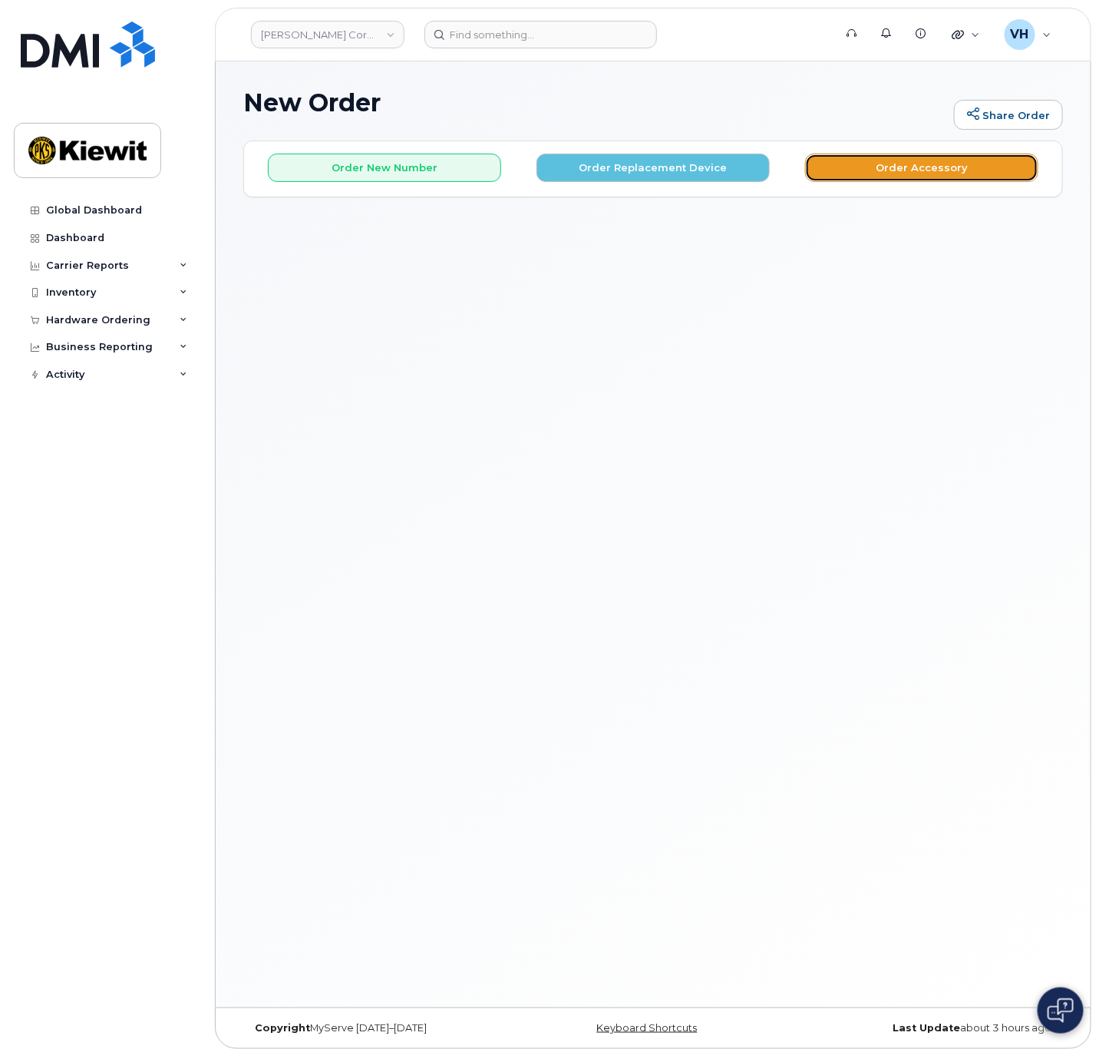
click at [873, 159] on button "Order Accessory" at bounding box center [921, 168] width 233 height 28
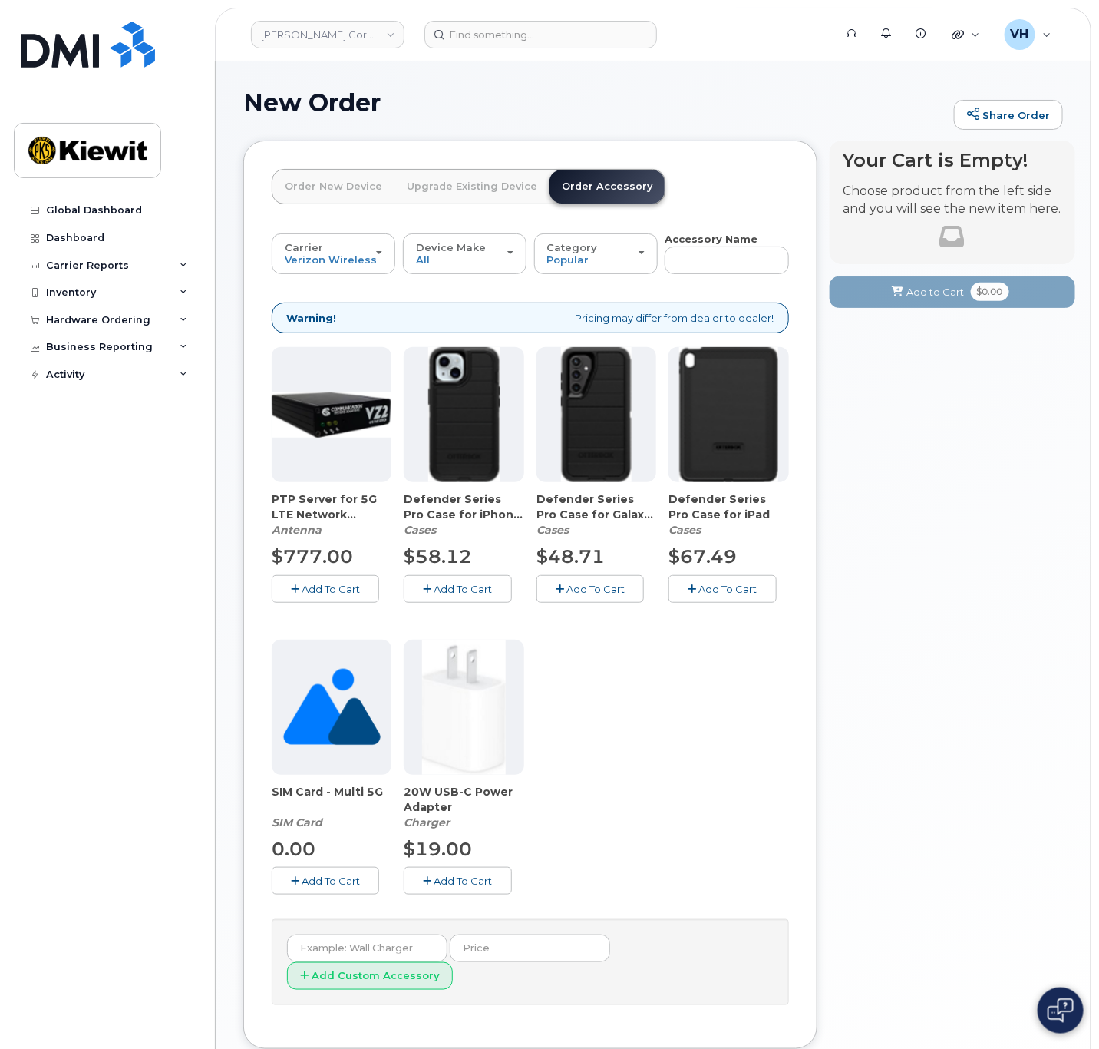
drag, startPoint x: 405, startPoint y: 790, endPoint x: 467, endPoint y: 807, distance: 64.4
click at [467, 807] on span "20W USB-C Power Adapter" at bounding box center [464, 799] width 120 height 31
copy span "20W USB-C Power Adapter"
click at [318, 32] on link "Kiewit Corporation" at bounding box center [328, 35] width 154 height 28
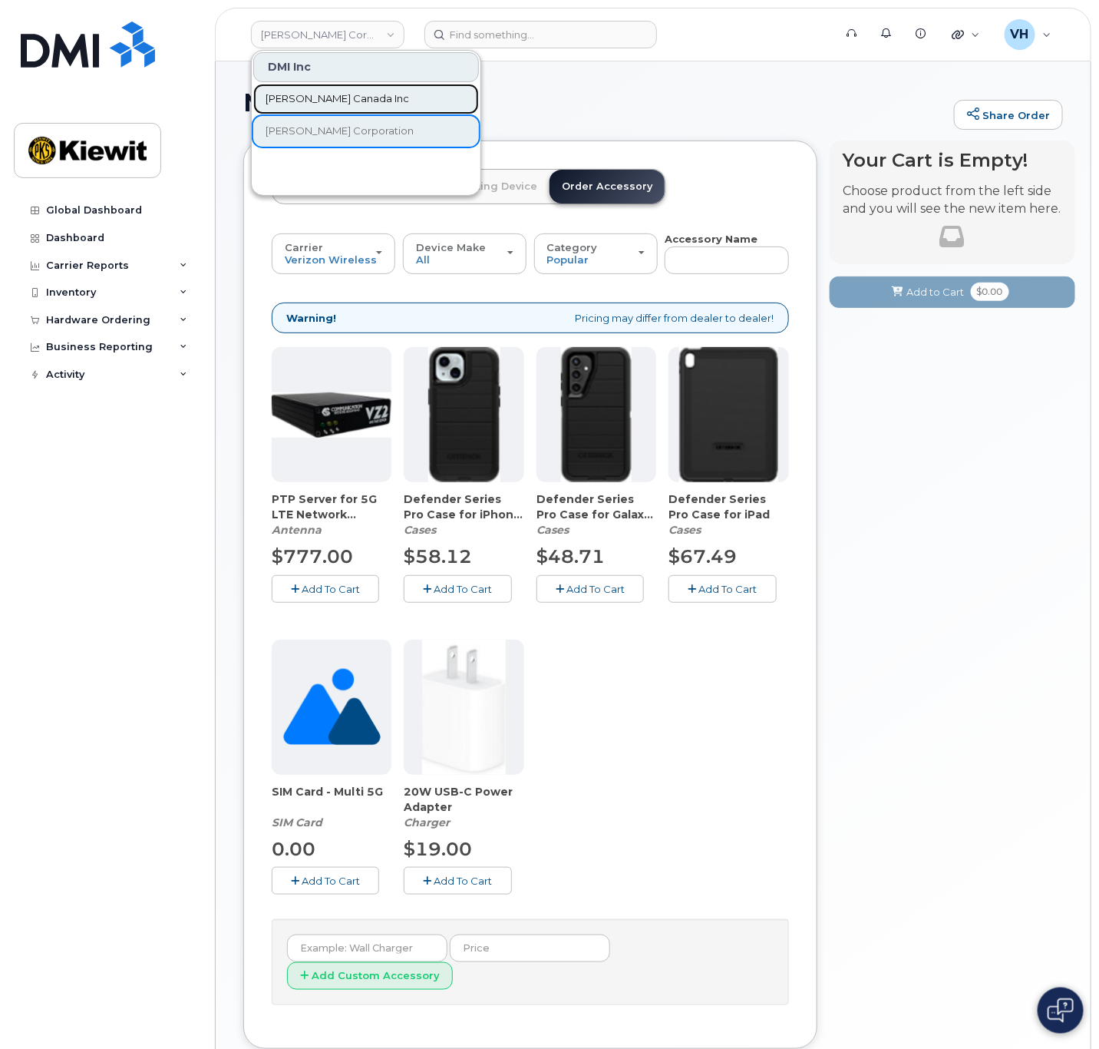
click at [337, 99] on span "[PERSON_NAME] Canada Inc" at bounding box center [338, 98] width 144 height 15
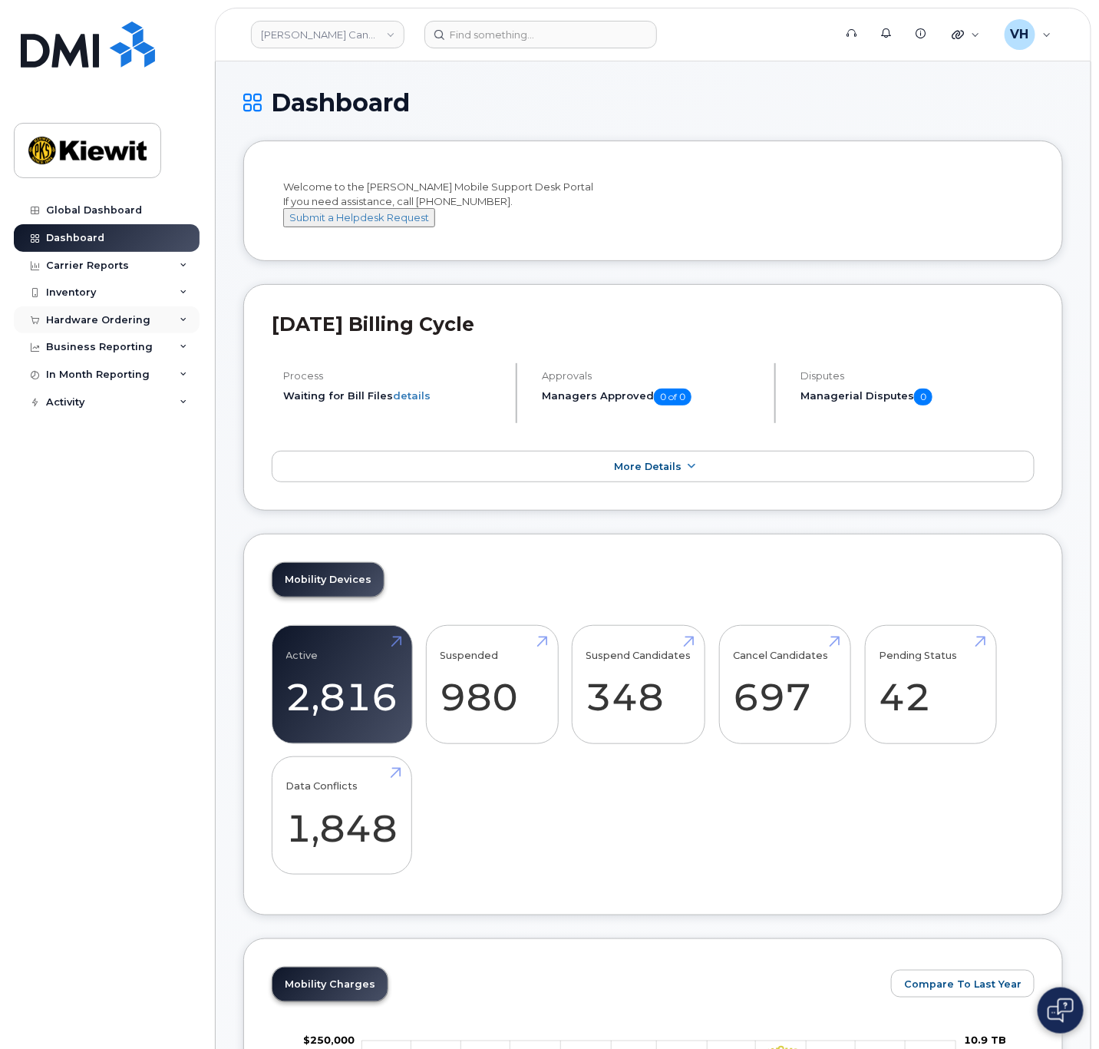
click at [81, 324] on div "Hardware Ordering" at bounding box center [98, 320] width 104 height 12
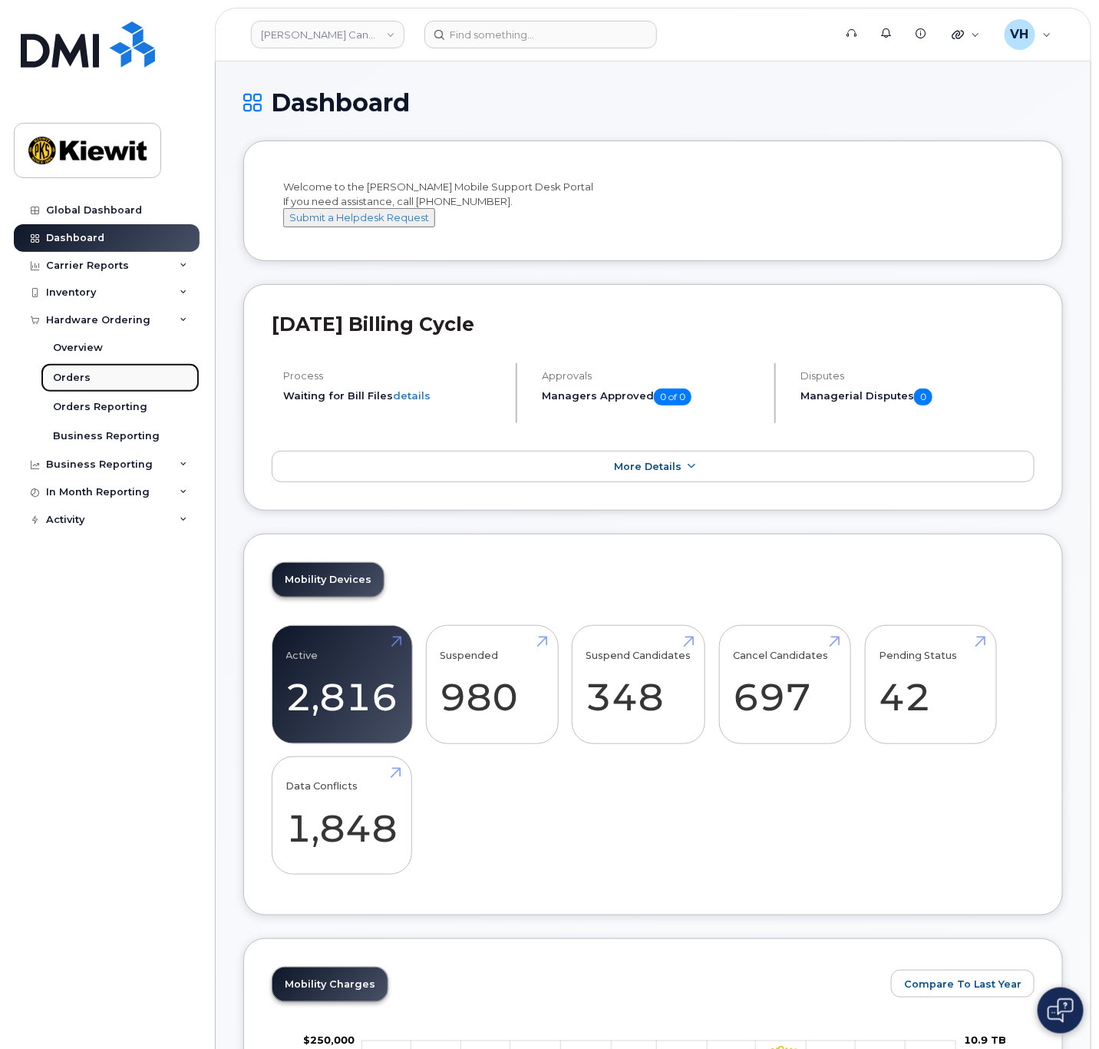
click at [88, 375] on link "Orders" at bounding box center [120, 377] width 159 height 29
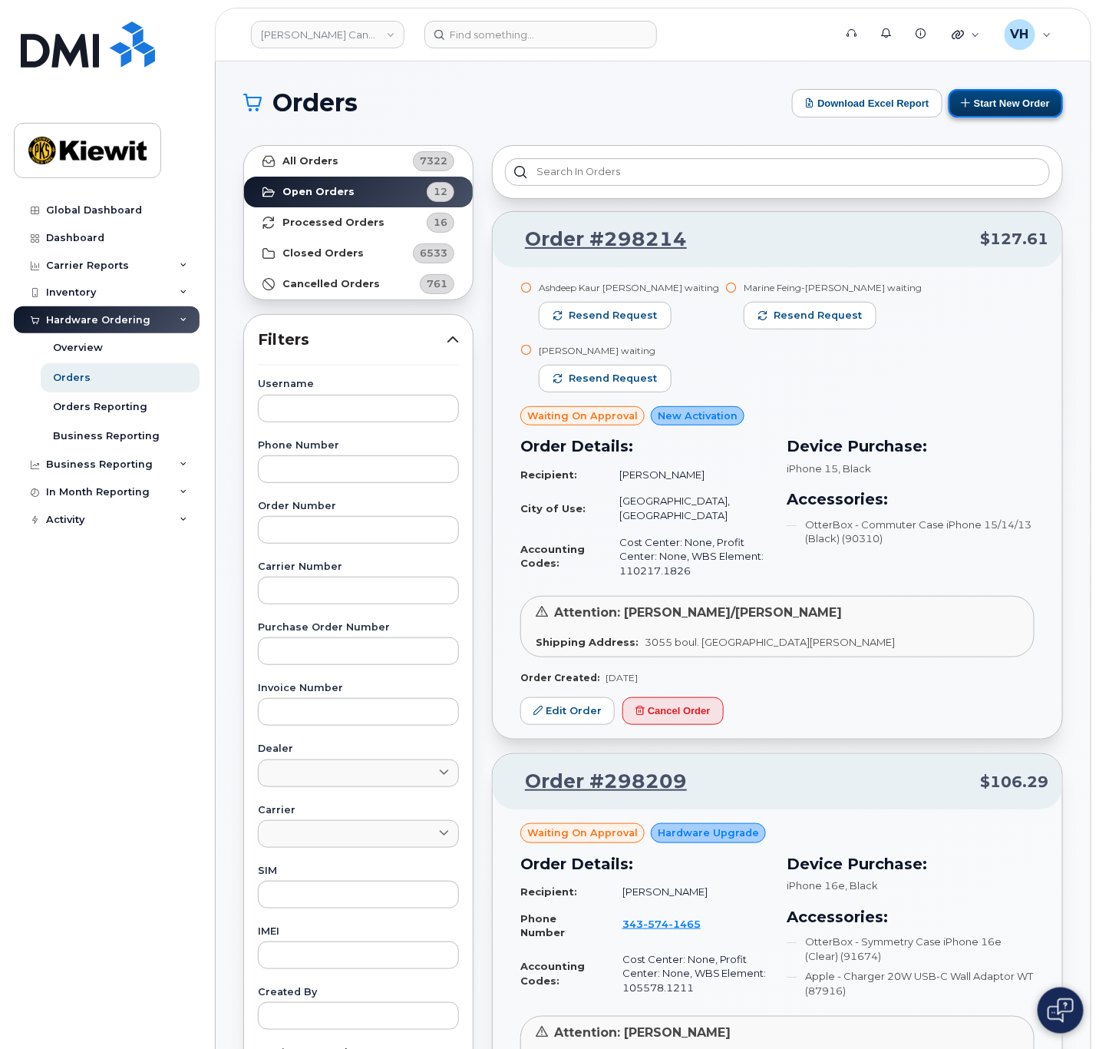
click at [990, 97] on button "Start New Order" at bounding box center [1006, 103] width 114 height 28
click at [998, 95] on button "Start New Order" at bounding box center [1006, 103] width 114 height 28
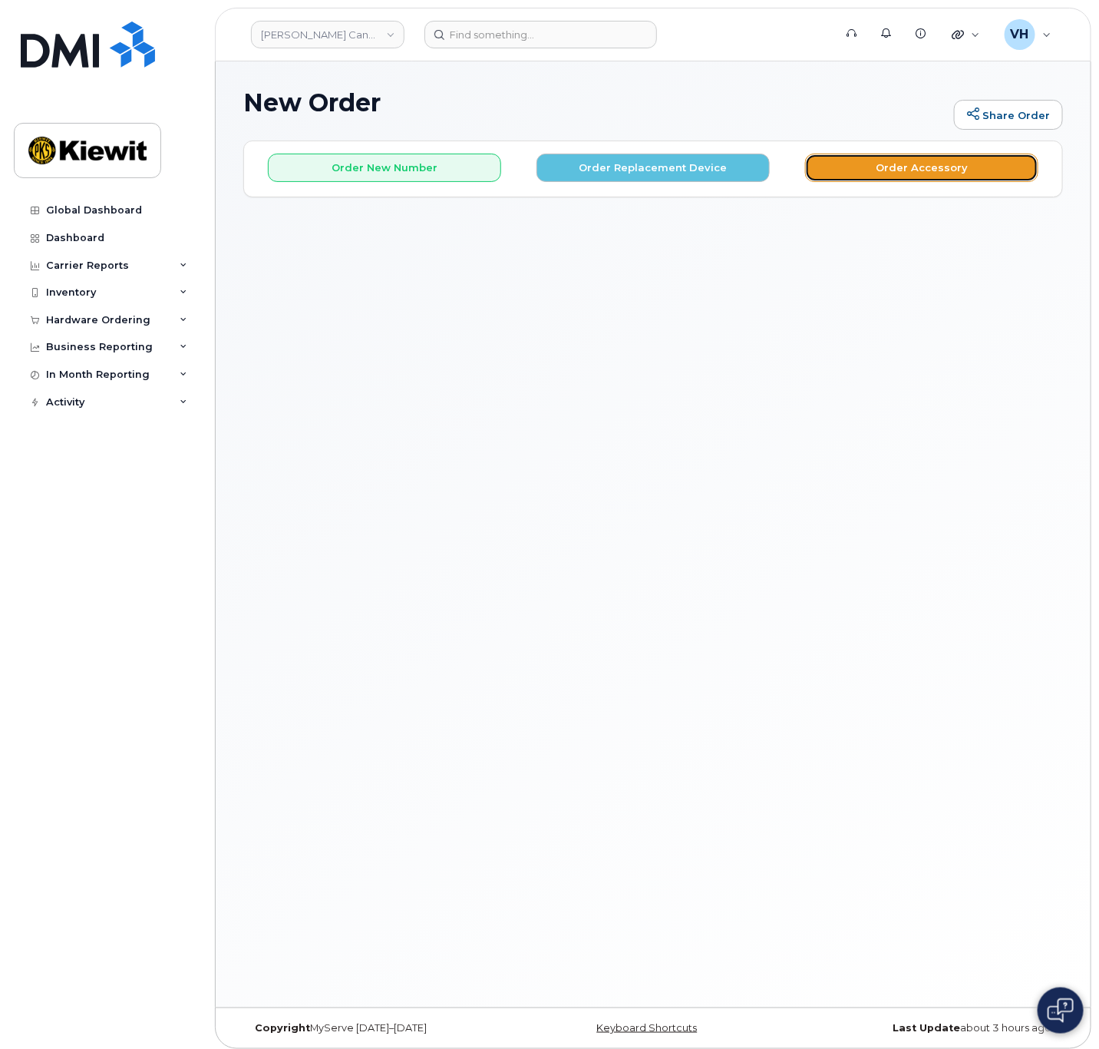
click at [867, 170] on button "Order Accessory" at bounding box center [921, 168] width 233 height 28
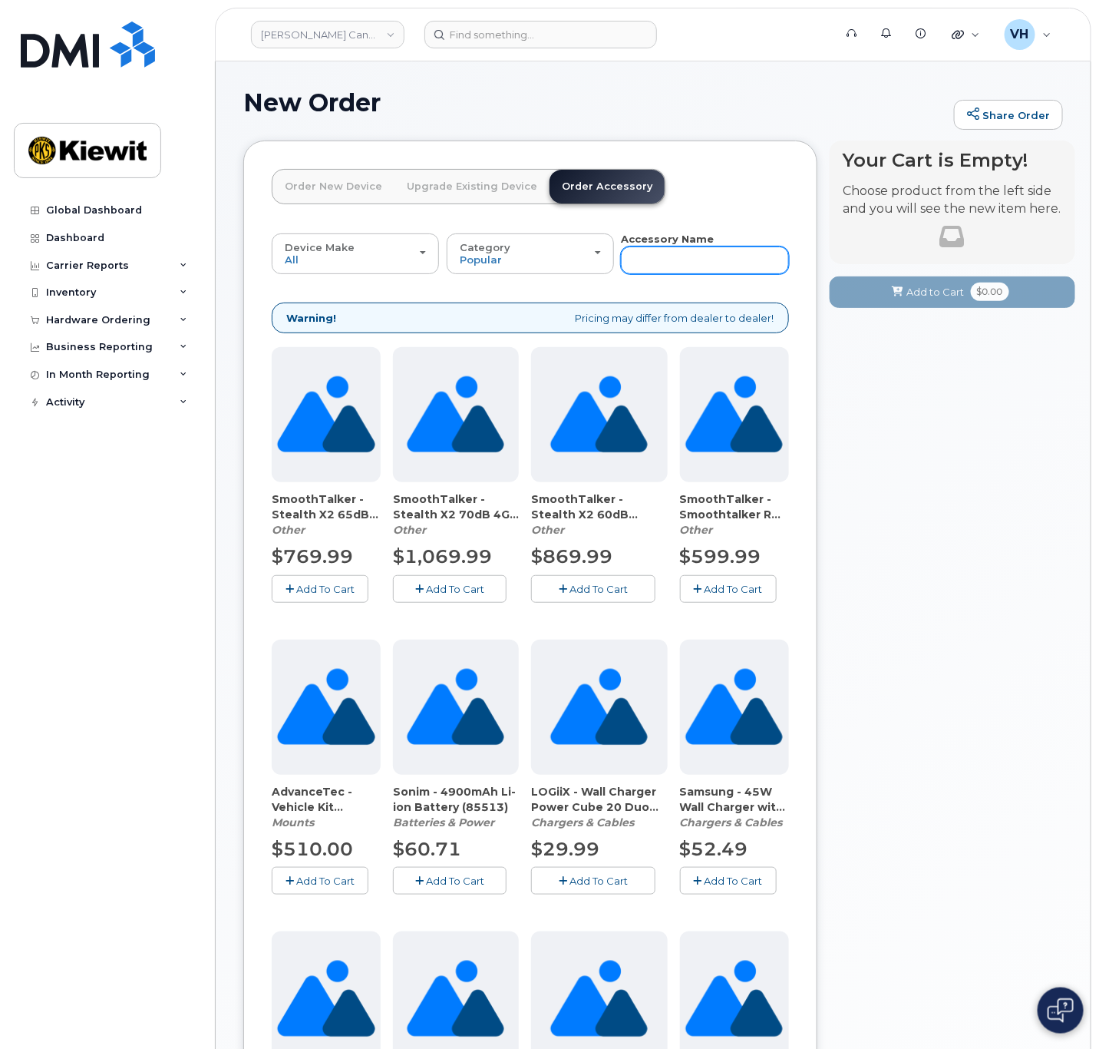
click at [651, 253] on input "text" at bounding box center [704, 260] width 167 height 28
paste input "20W USB-C Power Adapter"
type input "20W USB-C Power Adapter"
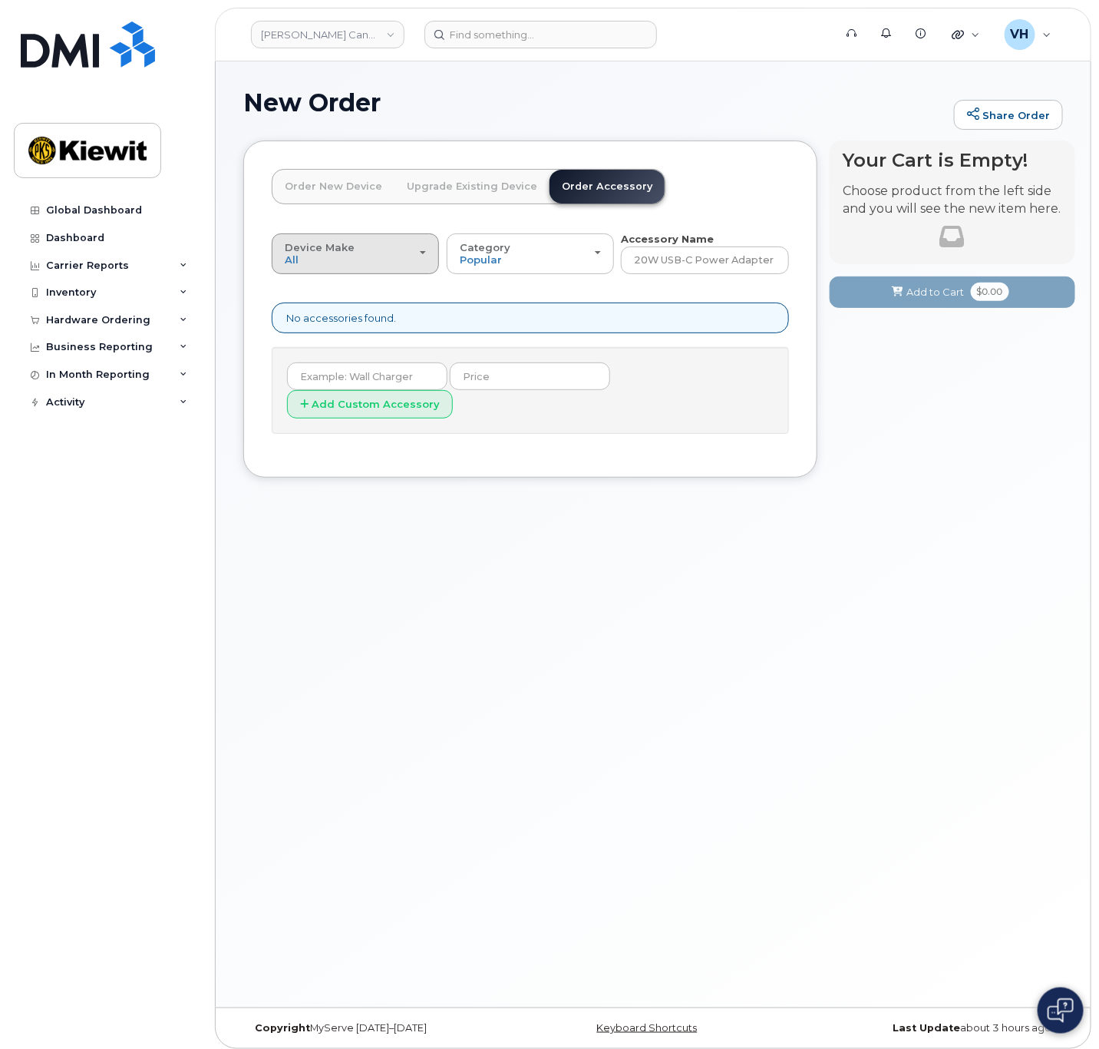
click at [433, 251] on button "Device Make All Android Cell Phone HUB iPhone Modem Tablet" at bounding box center [355, 253] width 167 height 40
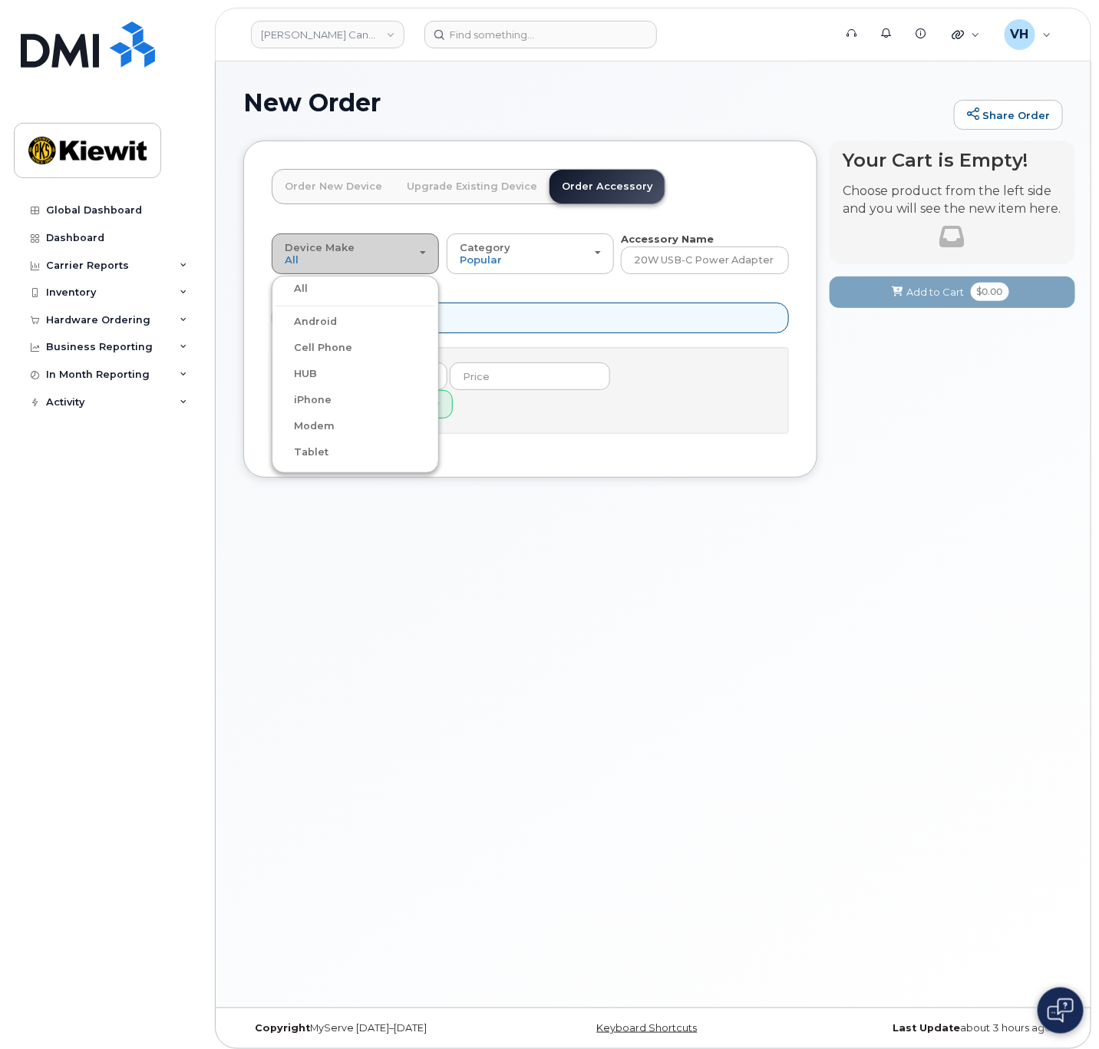
scroll to position [7, 0]
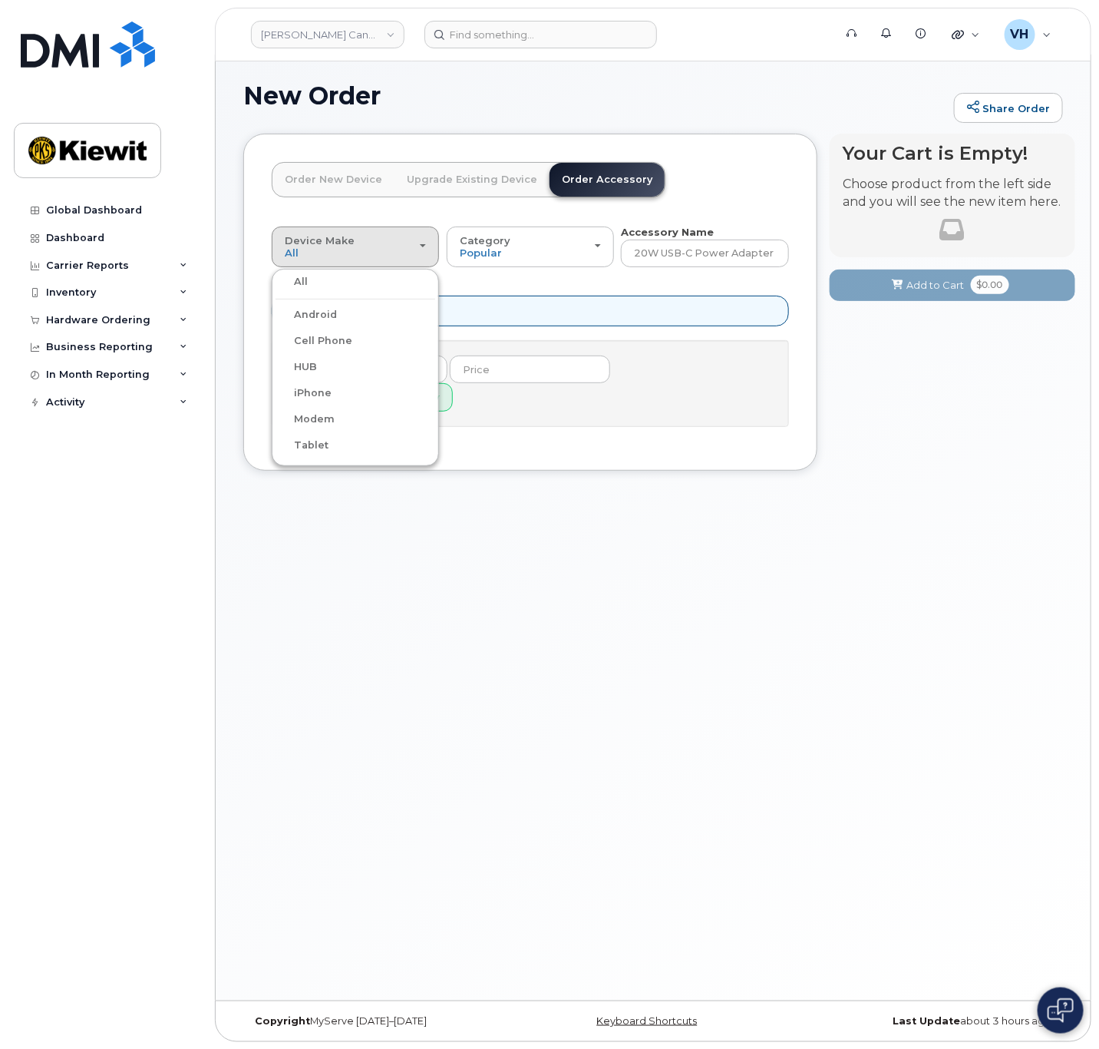
click at [300, 365] on label "HUB" at bounding box center [296, 367] width 41 height 18
click at [0, 0] on input "HUB" at bounding box center [0, 0] width 0 height 0
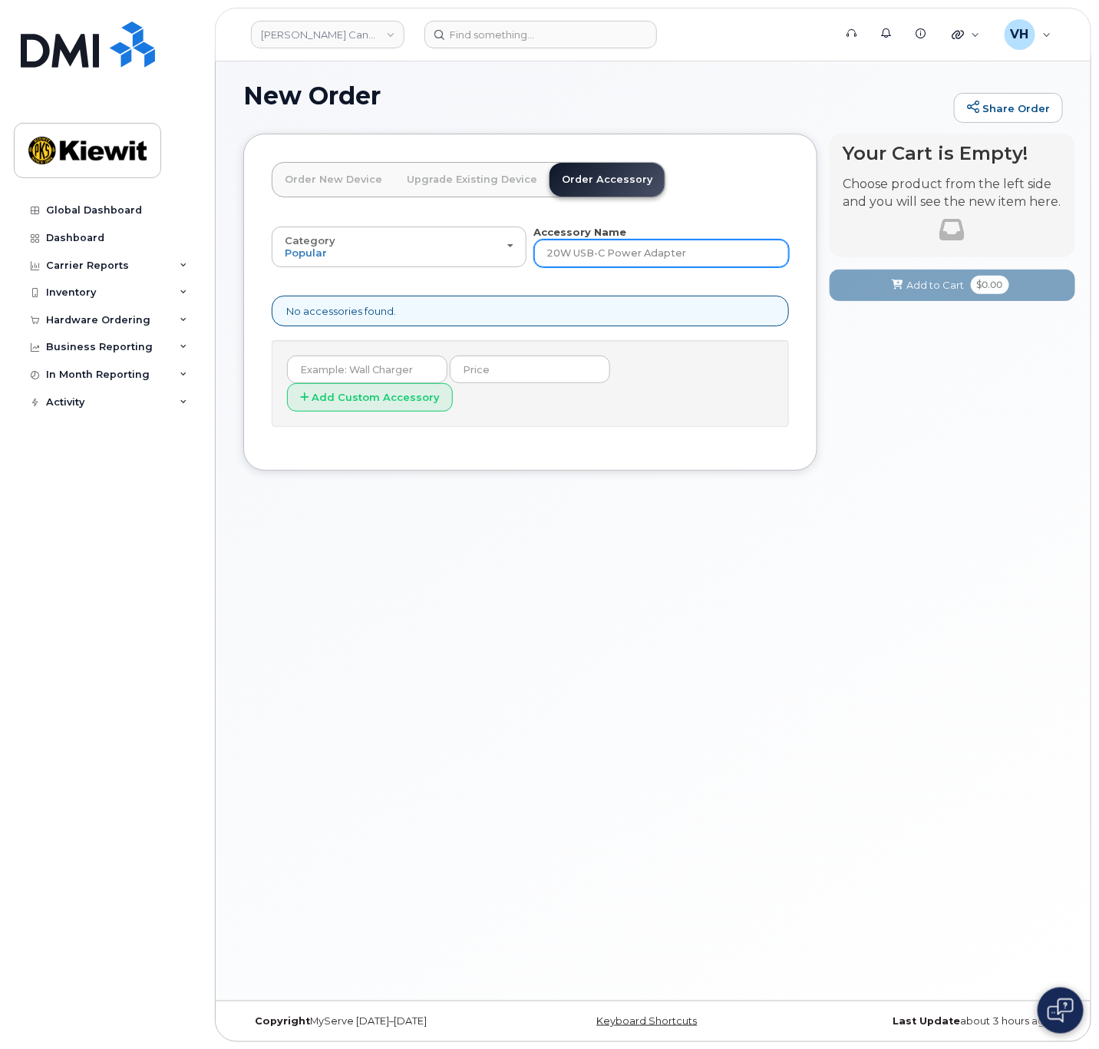
drag, startPoint x: 610, startPoint y: 254, endPoint x: 380, endPoint y: 272, distance: 231.0
click at [388, 272] on div "Category Popular All Other Accessory Name 20W USB-C Power Adapter All new mobil…" at bounding box center [530, 326] width 517 height 202
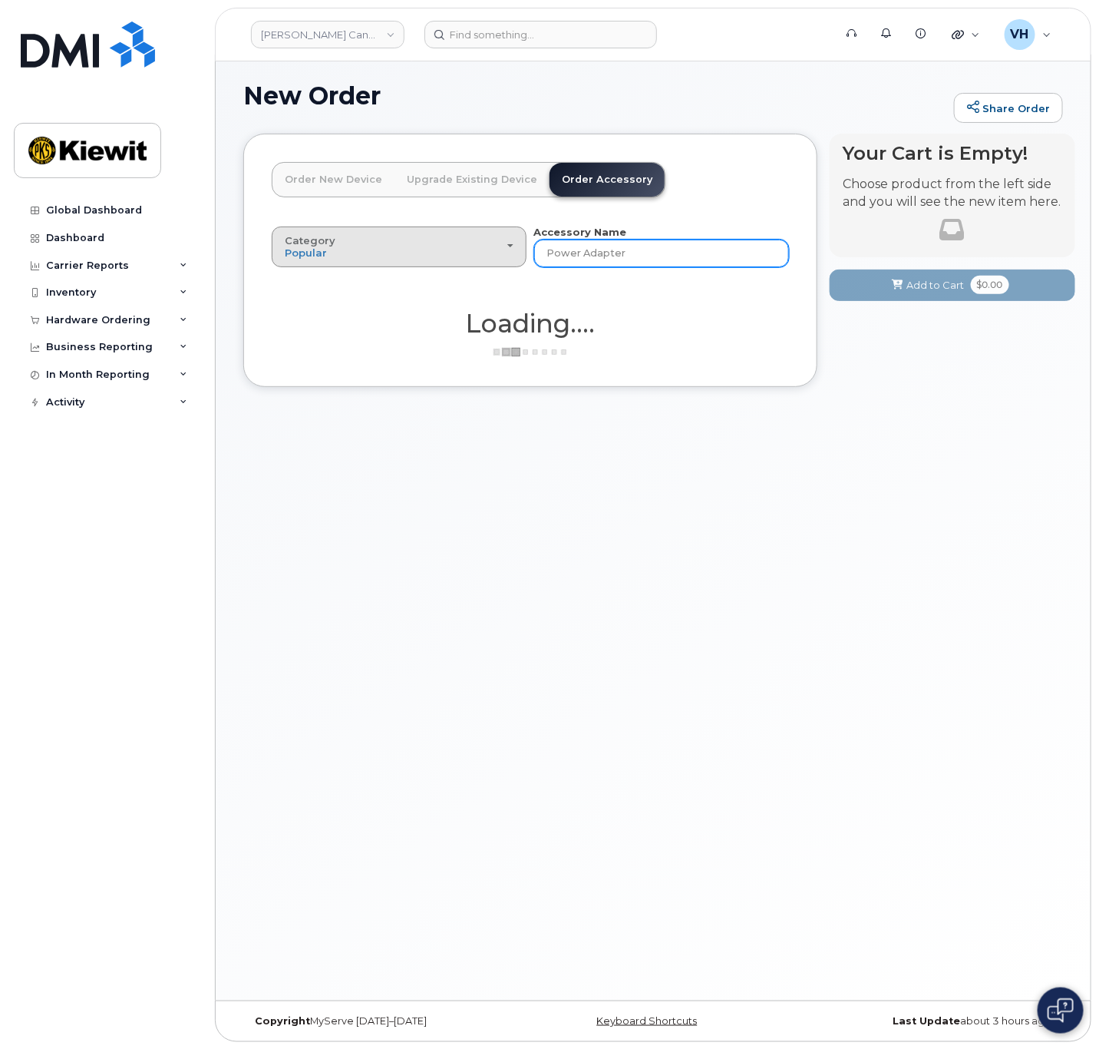
type input "Power Adapter"
click at [509, 246] on div "Category Popular" at bounding box center [399, 247] width 229 height 24
click at [389, 283] on div "All" at bounding box center [399, 282] width 247 height 18
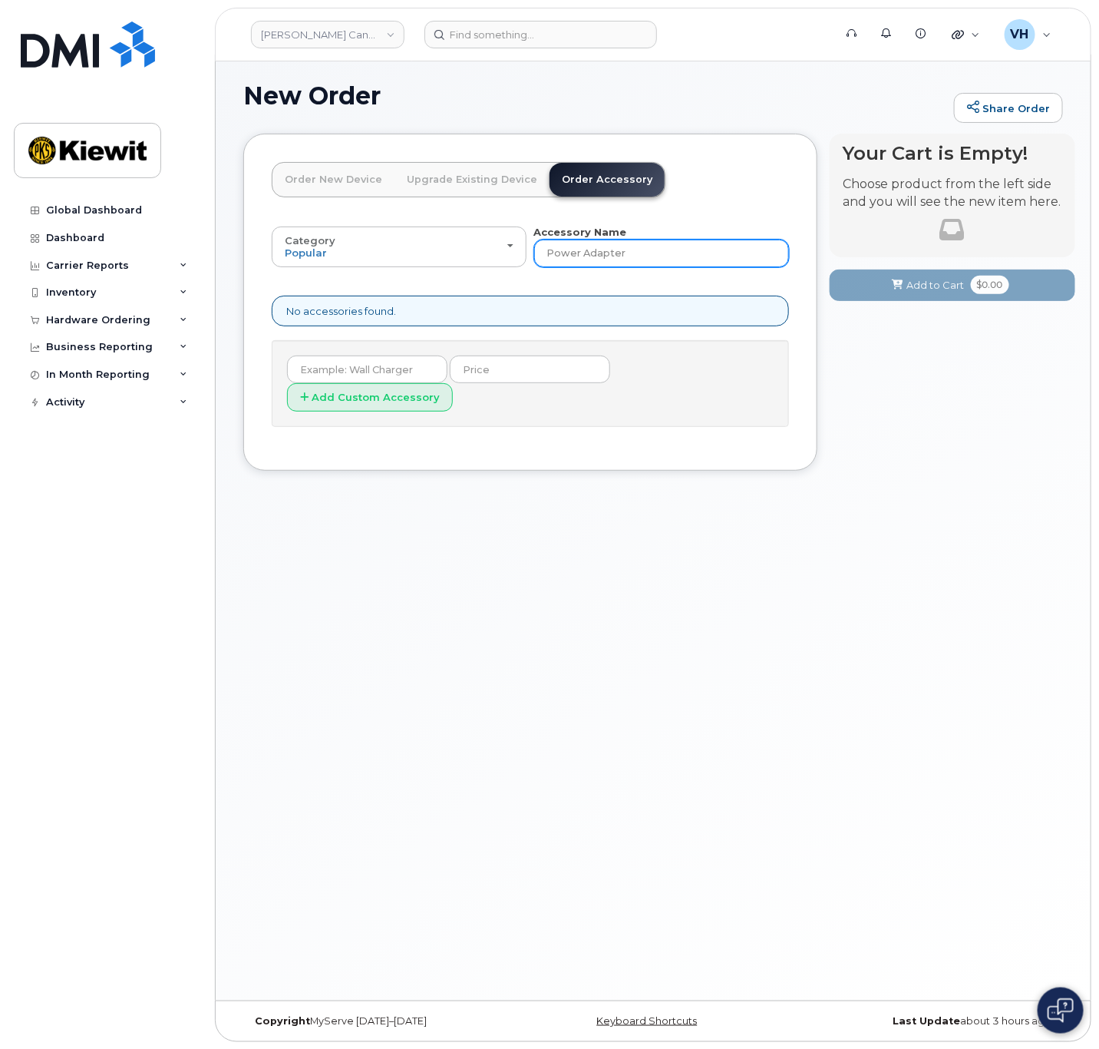
click at [651, 258] on input "Power Adapter" at bounding box center [661, 254] width 255 height 28
click at [384, 368] on input "text" at bounding box center [367, 369] width 160 height 28
click at [599, 254] on input "Power Adapter" at bounding box center [661, 254] width 255 height 28
drag, startPoint x: 641, startPoint y: 252, endPoint x: 453, endPoint y: 253, distance: 188.1
click at [454, 253] on div "Category Popular All Other Accessory Name Power Adapter" at bounding box center [530, 246] width 517 height 42
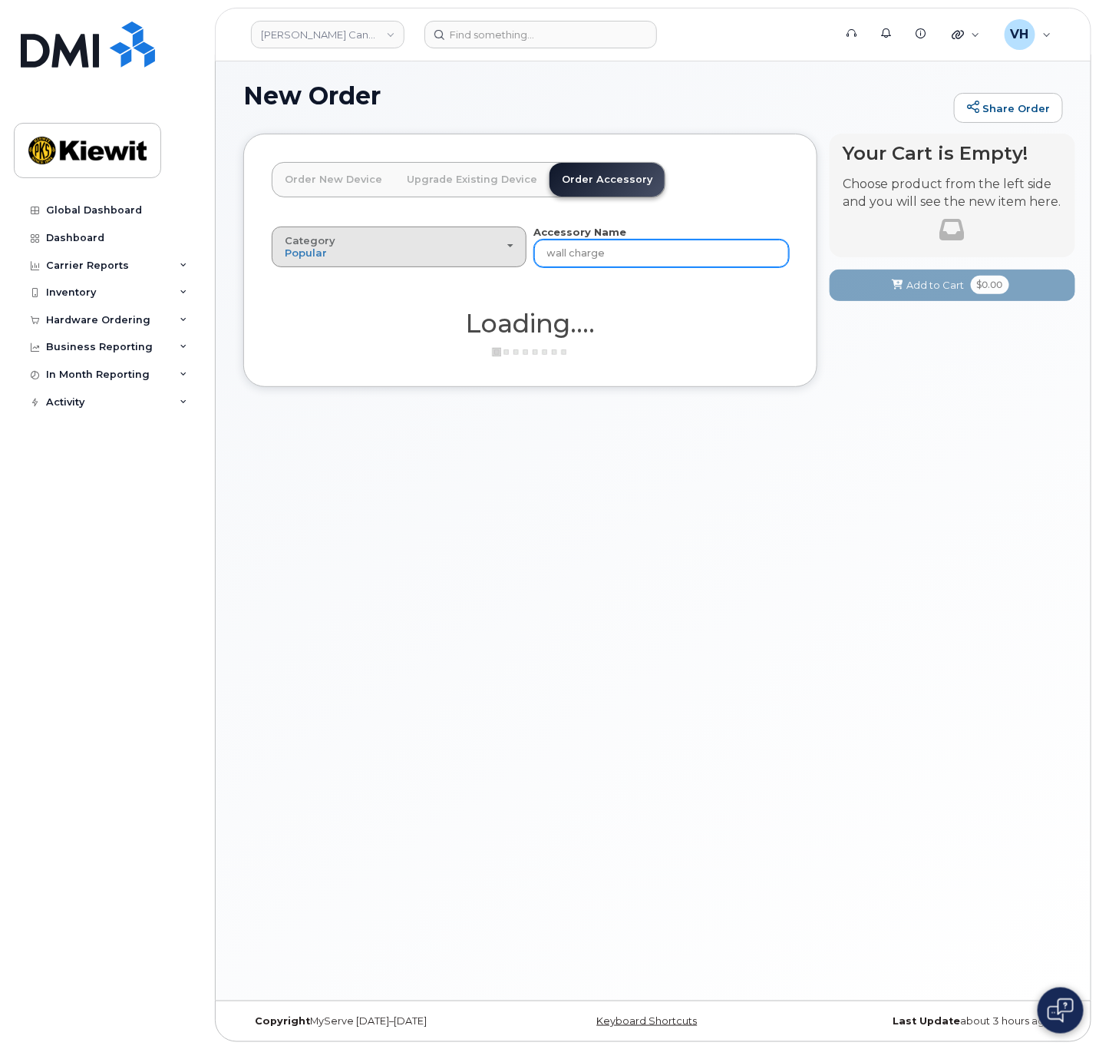
type input "wall charger"
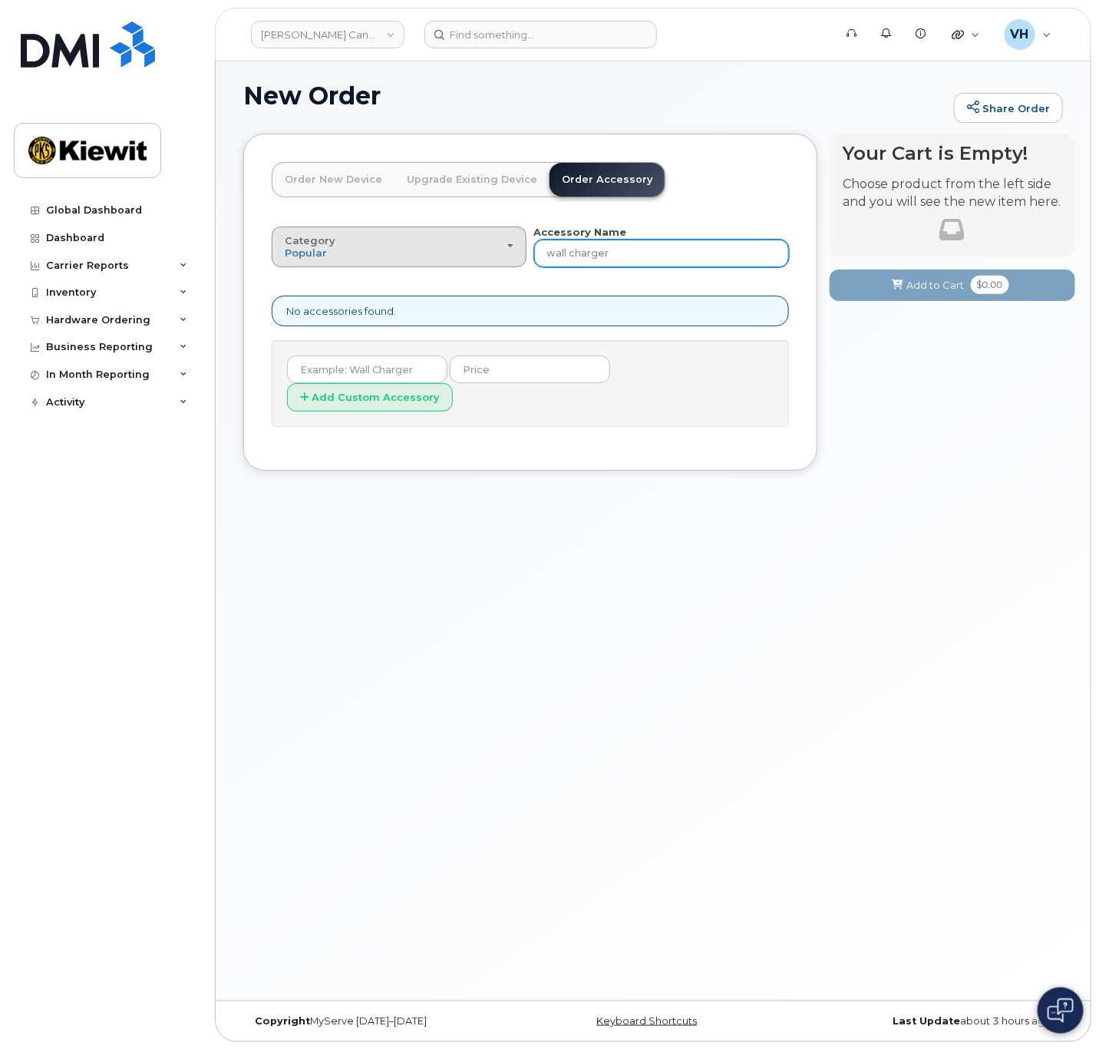
drag, startPoint x: 625, startPoint y: 253, endPoint x: 422, endPoint y: 256, distance: 202.7
click at [448, 254] on div "Category Popular All Other Accessory Name wall charger" at bounding box center [530, 246] width 517 height 42
type input "charger"
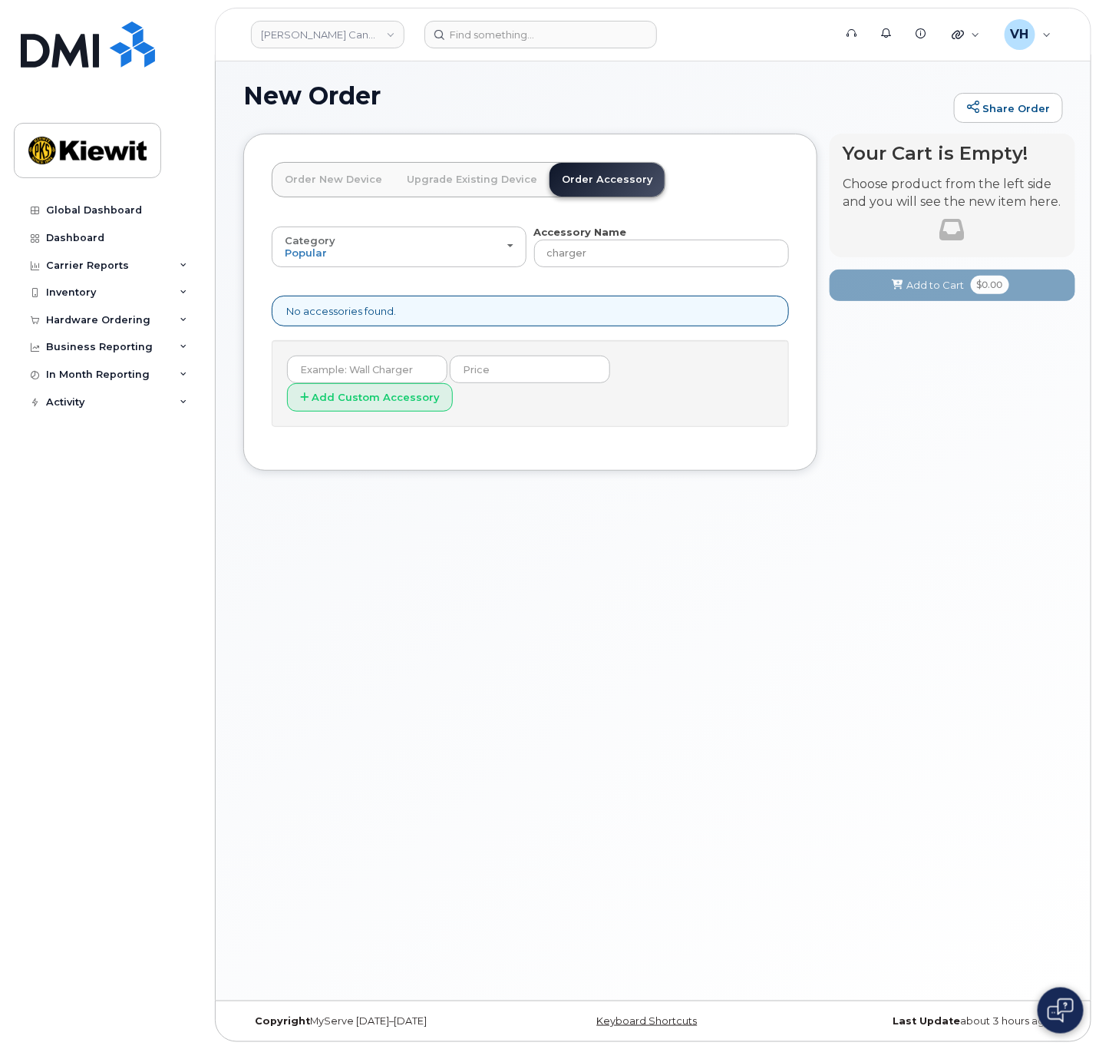
click at [575, 186] on link "Order Accessory" at bounding box center [607, 180] width 115 height 34
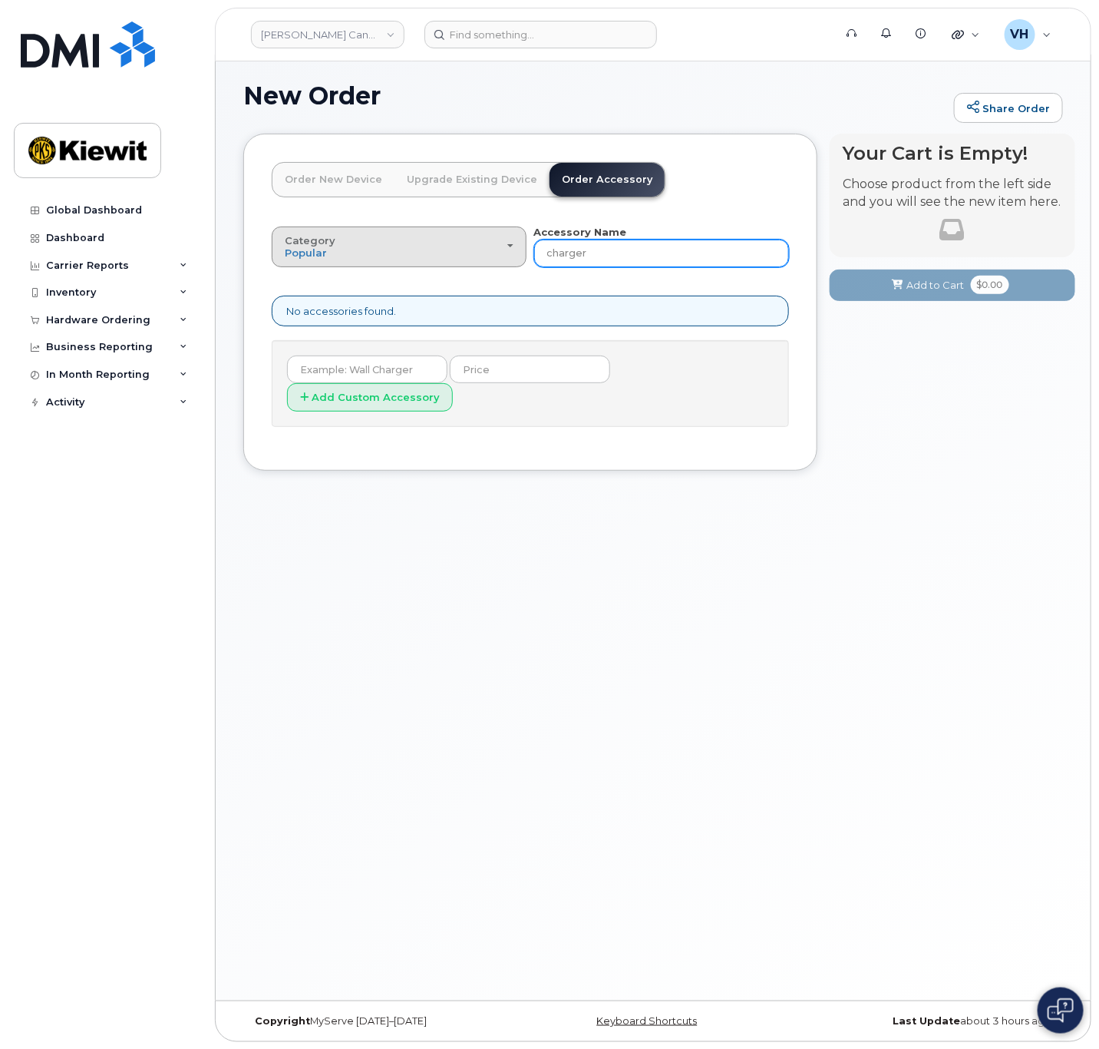
drag, startPoint x: 590, startPoint y: 255, endPoint x: 431, endPoint y: 258, distance: 159.7
click at [442, 251] on div "Category Popular All Other Accessory Name charger" at bounding box center [530, 246] width 517 height 42
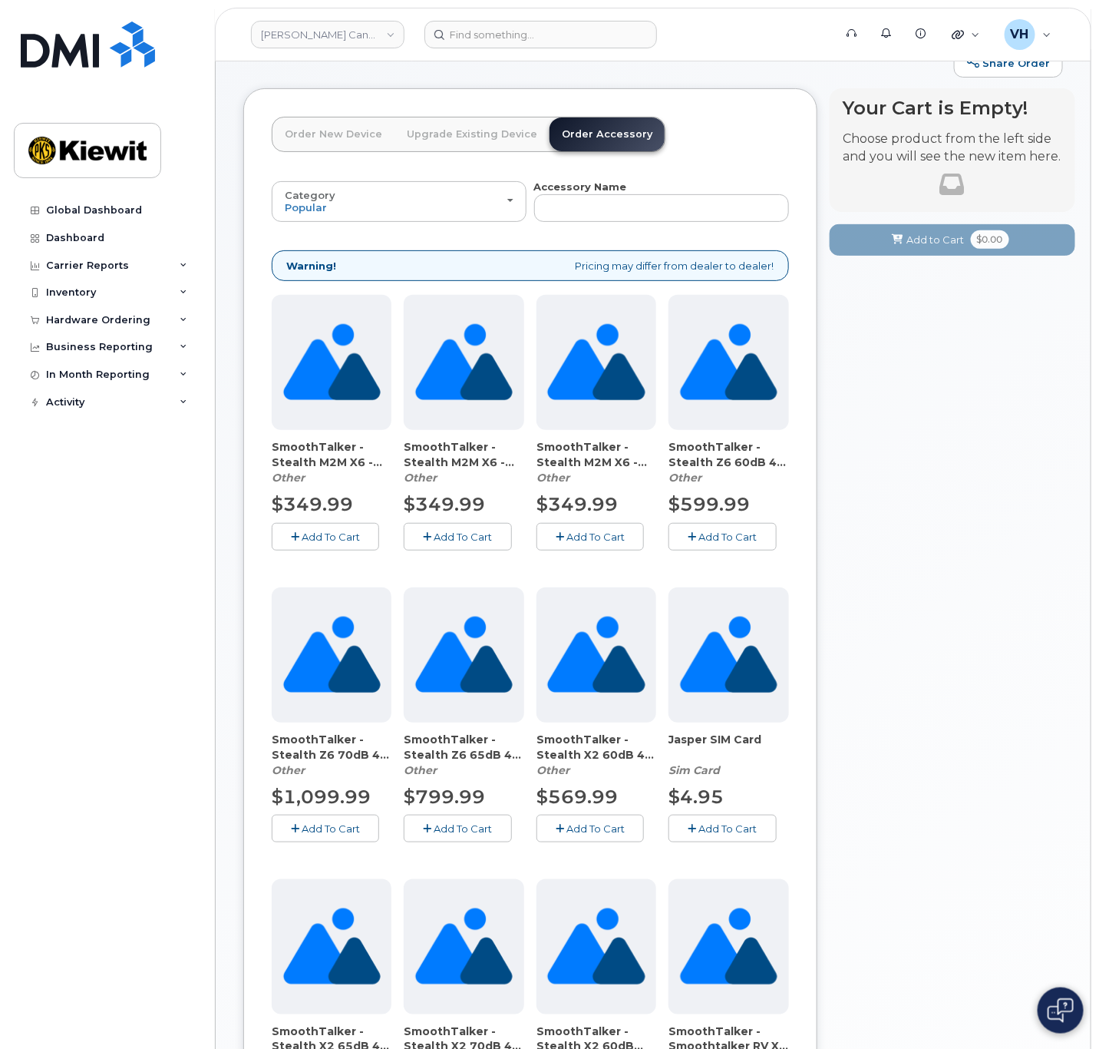
scroll to position [0, 0]
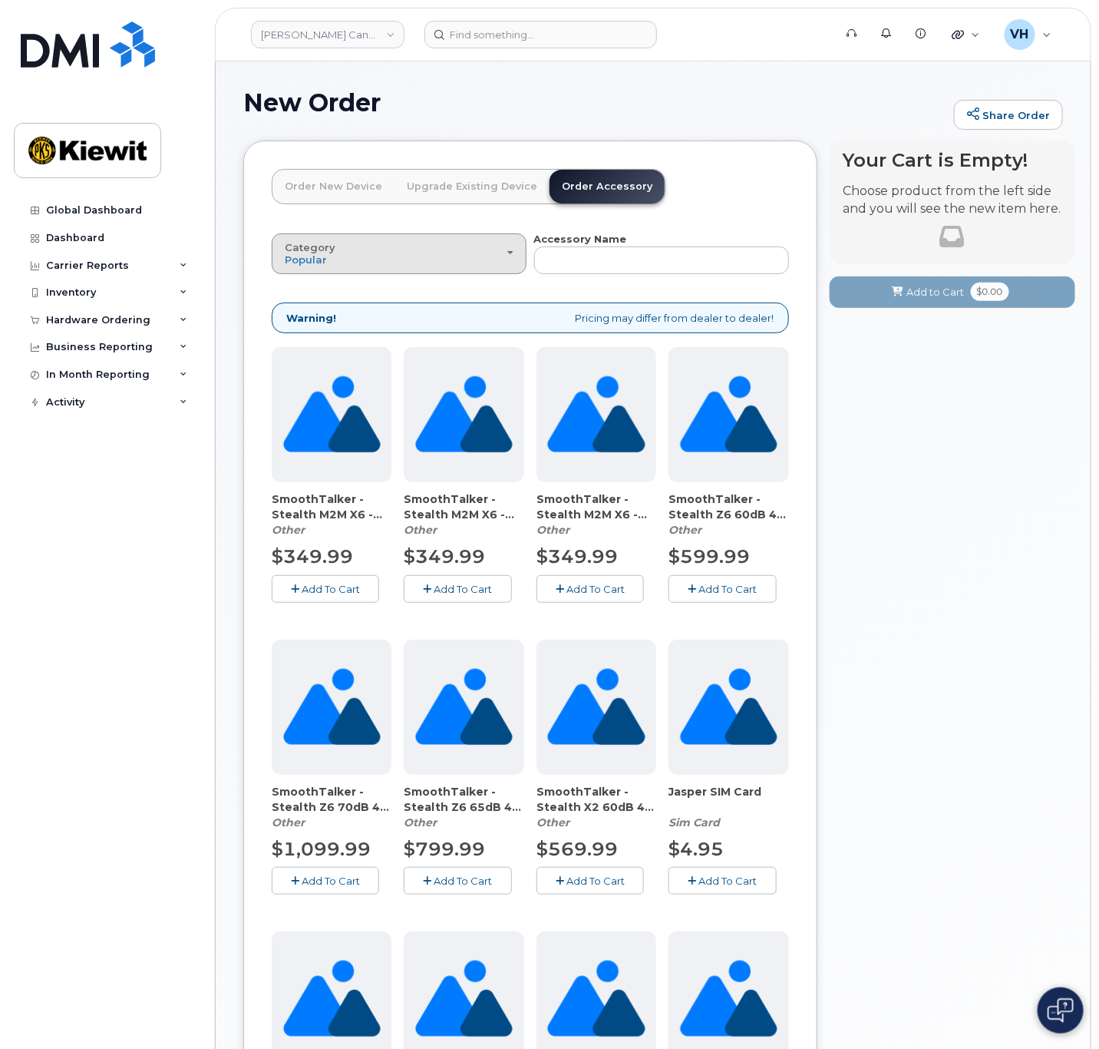
click at [511, 245] on div "Category Popular" at bounding box center [399, 254] width 229 height 24
click at [365, 294] on div "All" at bounding box center [399, 288] width 247 height 18
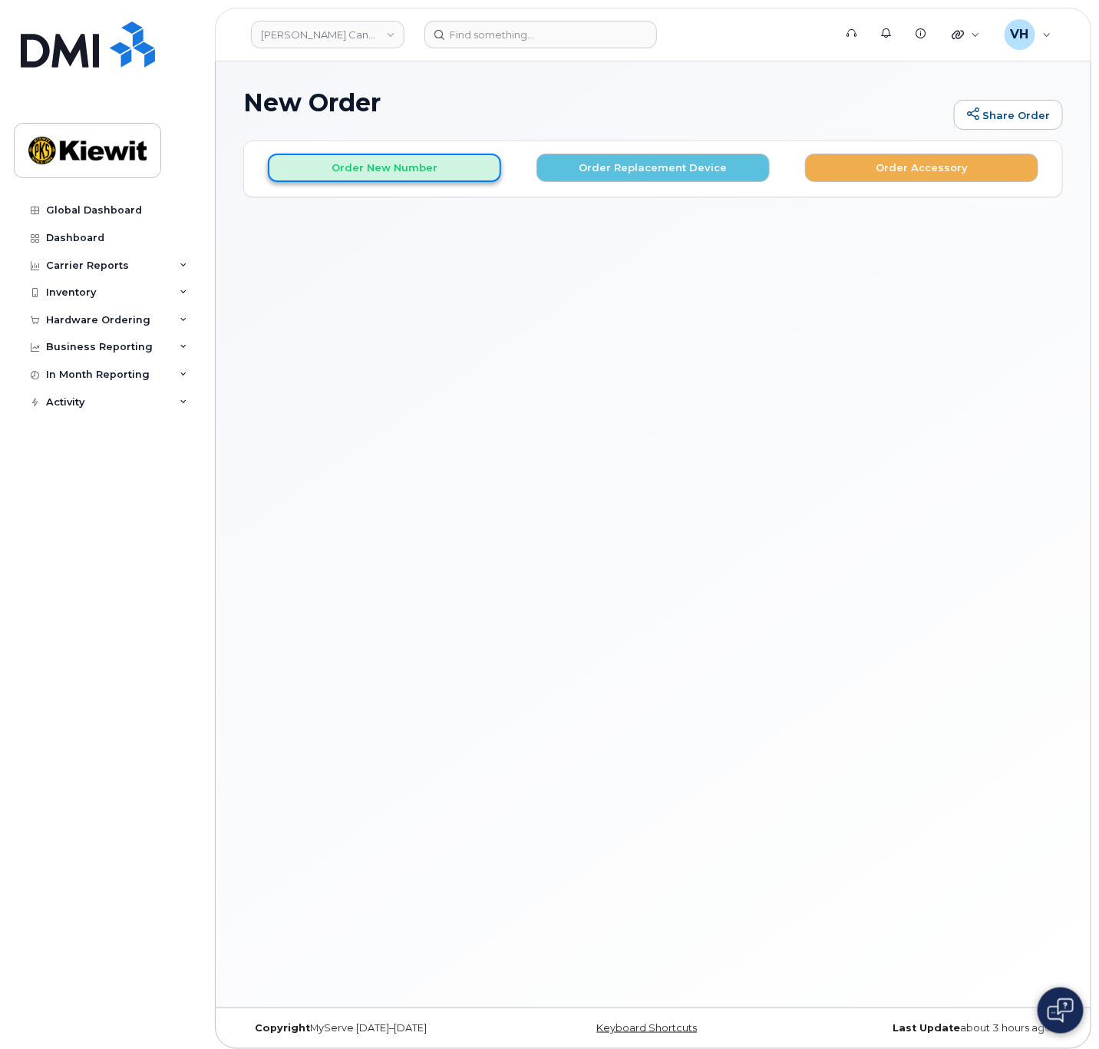
click at [424, 169] on button "Order New Number" at bounding box center [384, 168] width 233 height 28
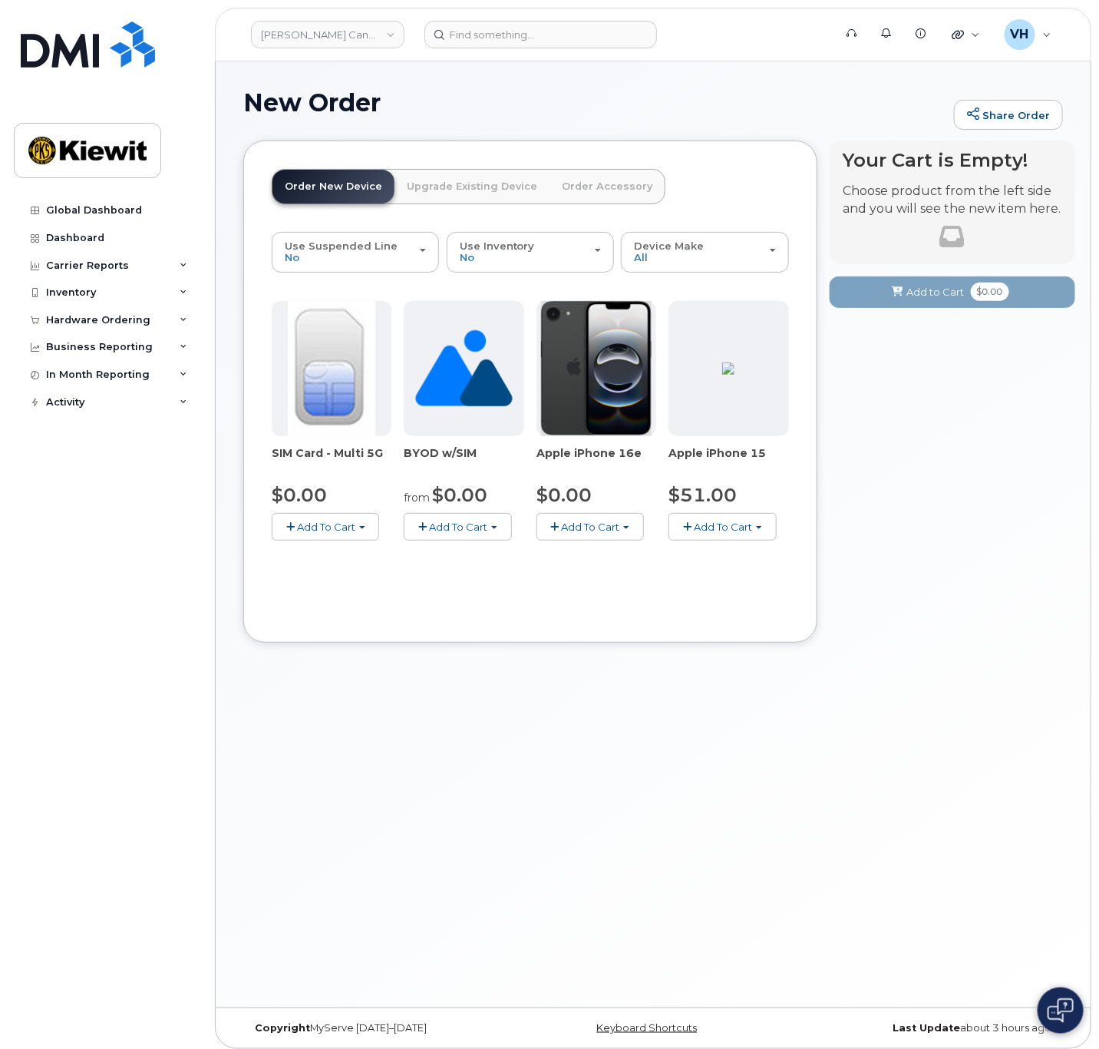
click at [615, 520] on span "Add To Cart" at bounding box center [590, 526] width 58 height 12
click at [600, 553] on link "$0.00 - 3 Year Activation (128GB)" at bounding box center [639, 555] width 198 height 19
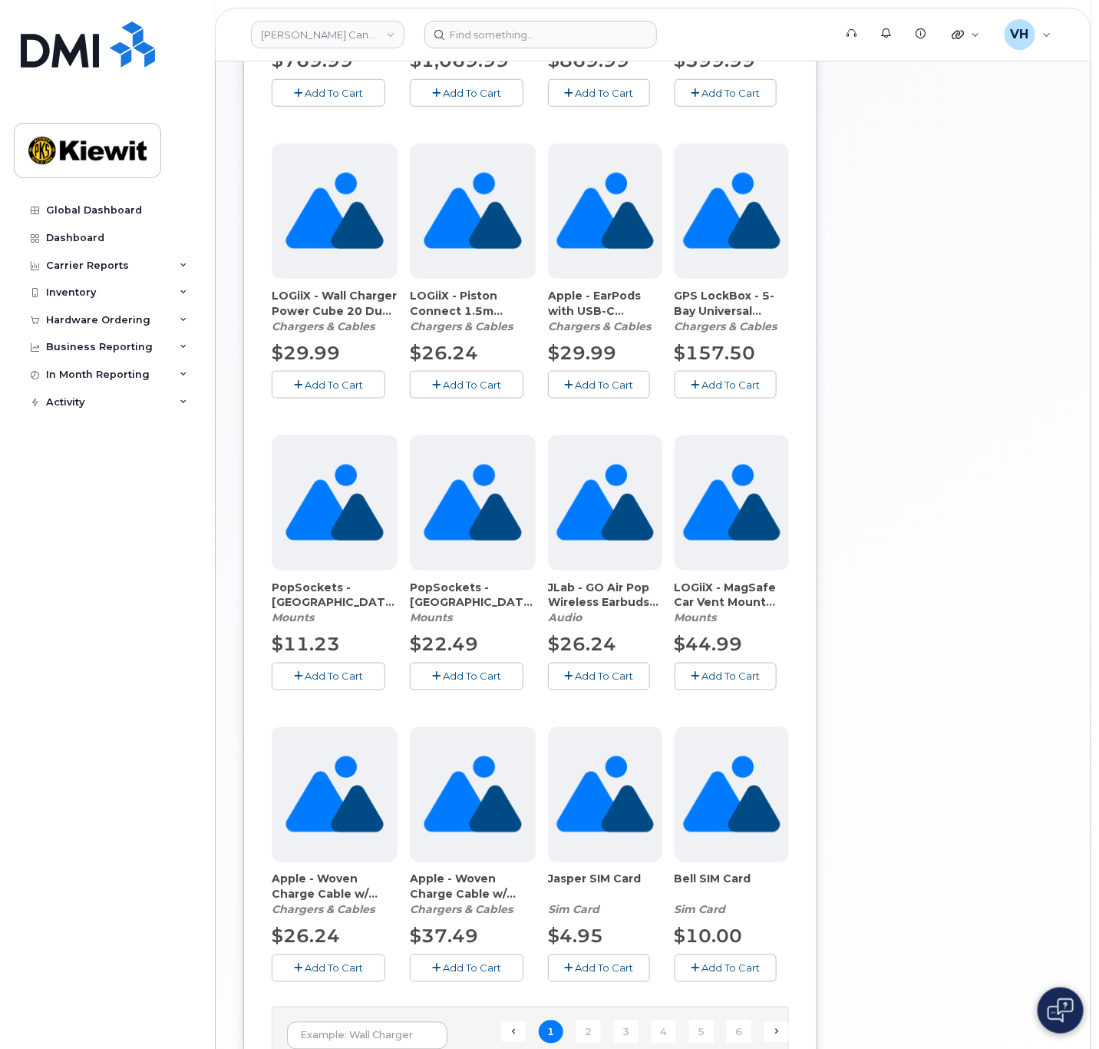
scroll to position [576, 0]
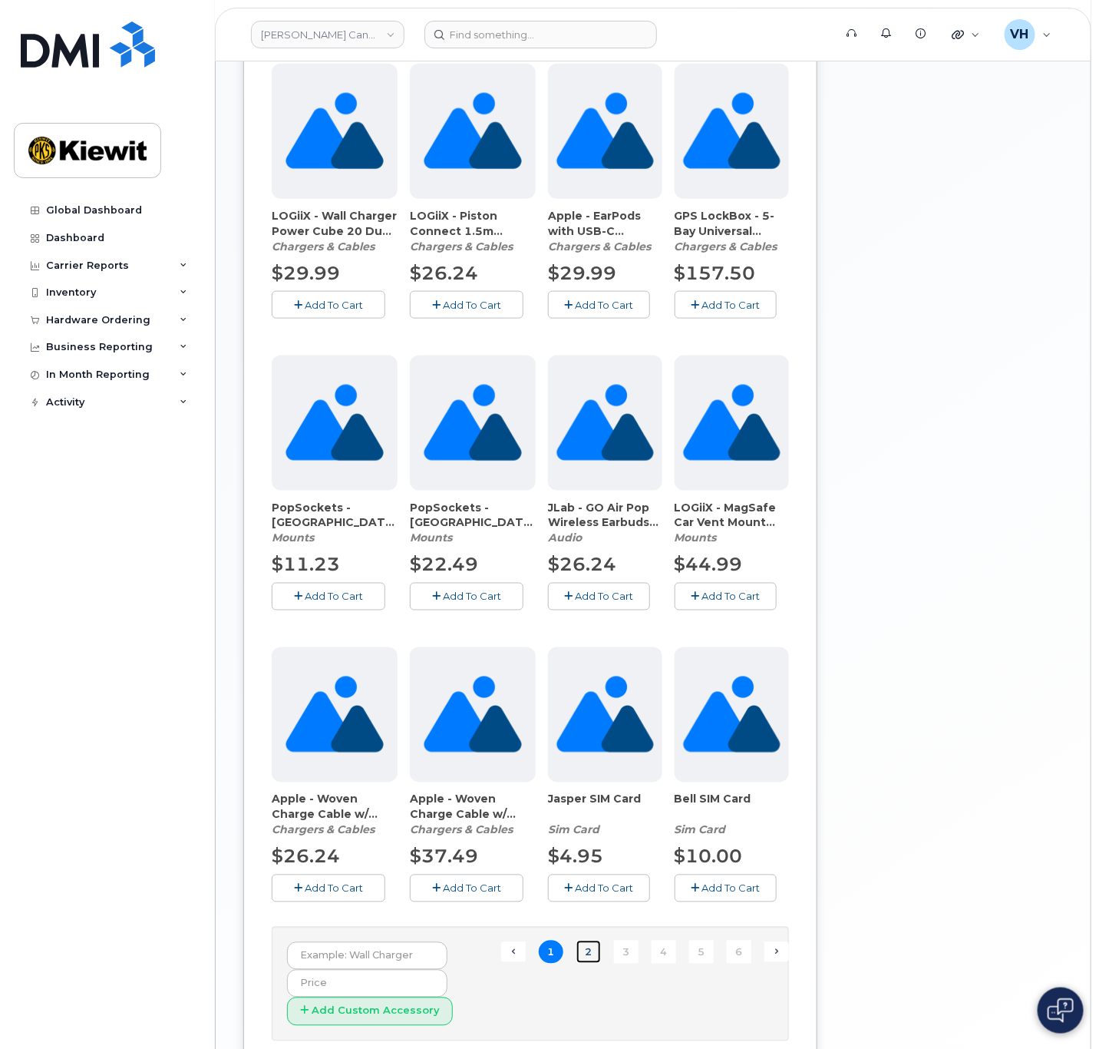
click at [585, 943] on link "2" at bounding box center [589, 952] width 25 height 24
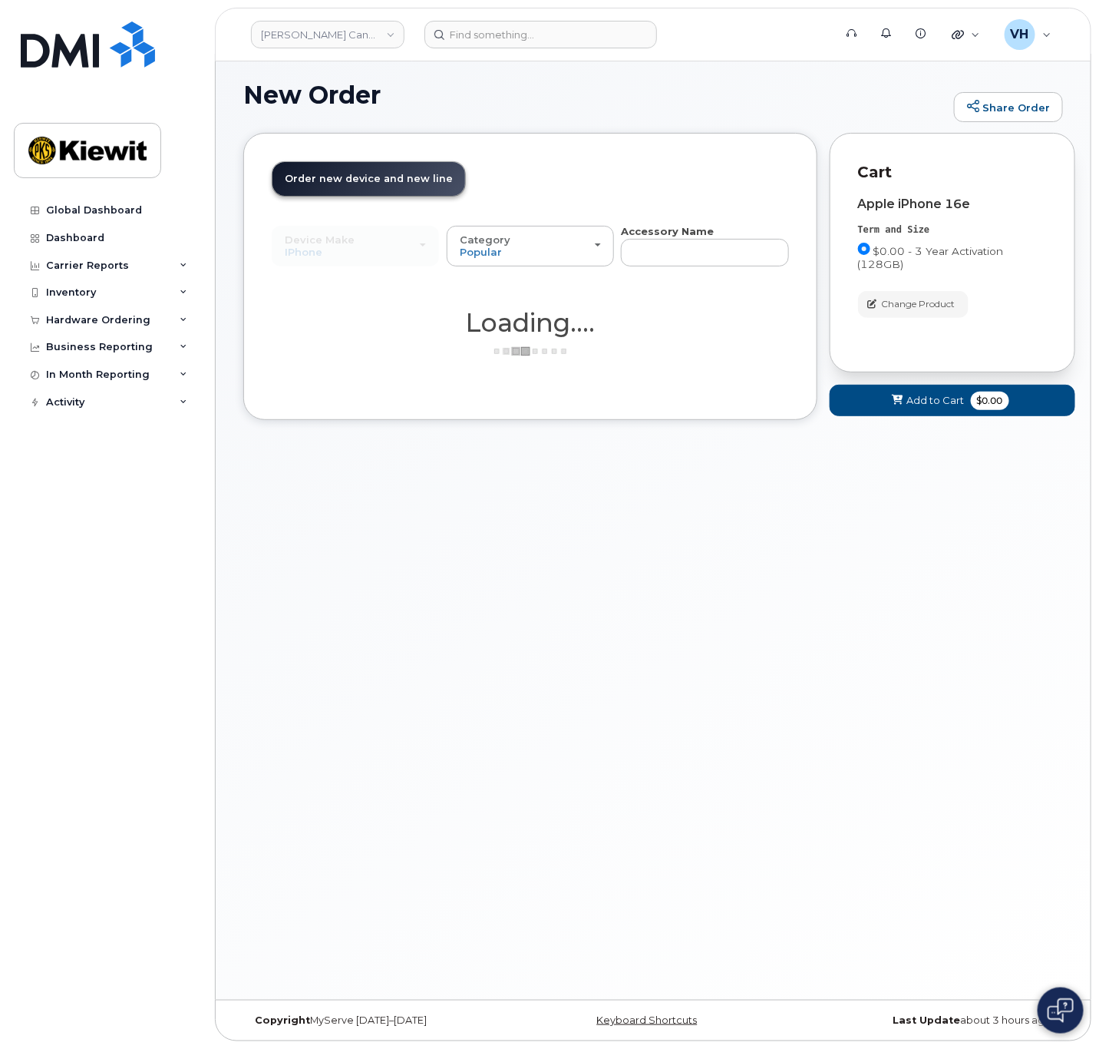
scroll to position [7, 0]
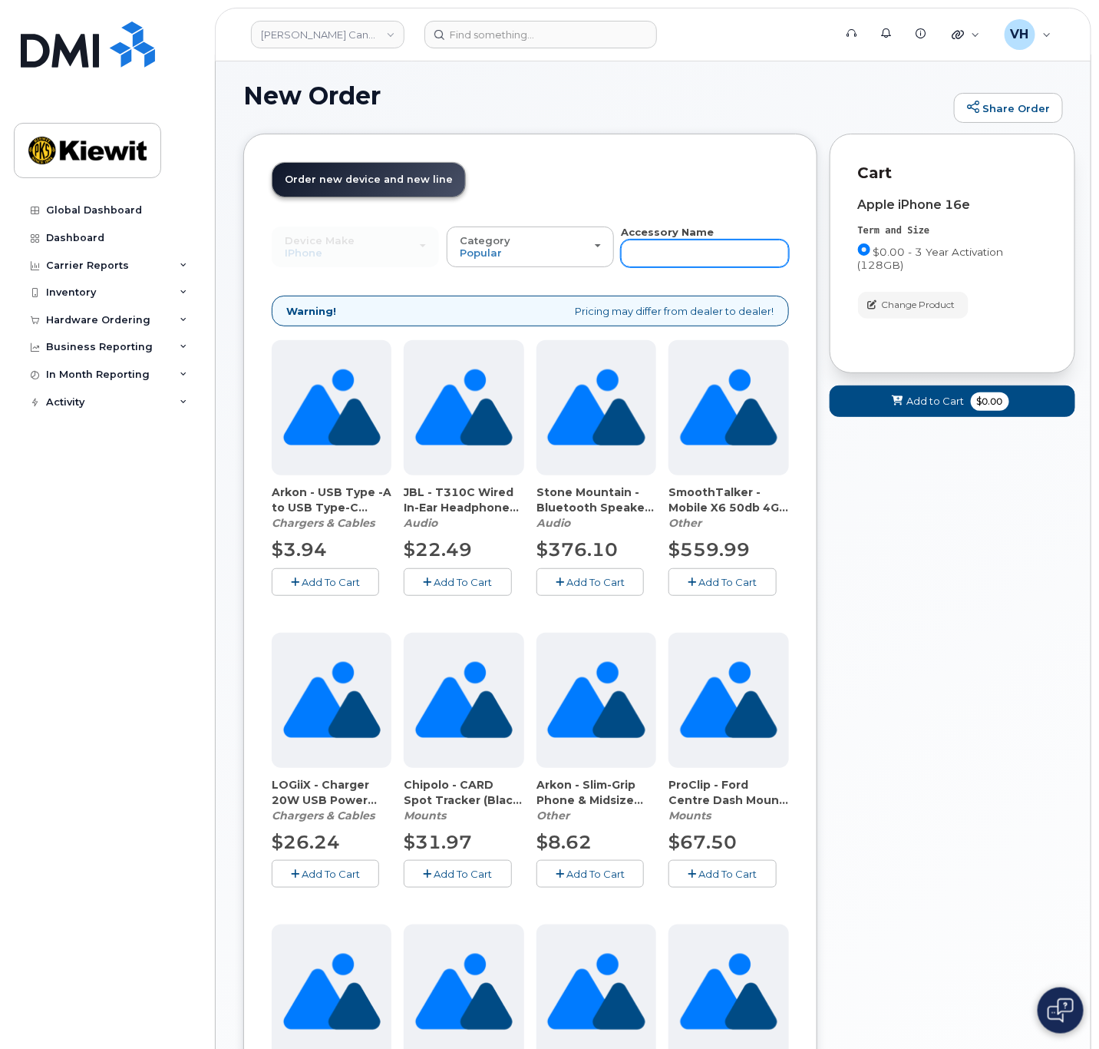
click at [647, 250] on input "text" at bounding box center [704, 254] width 167 height 28
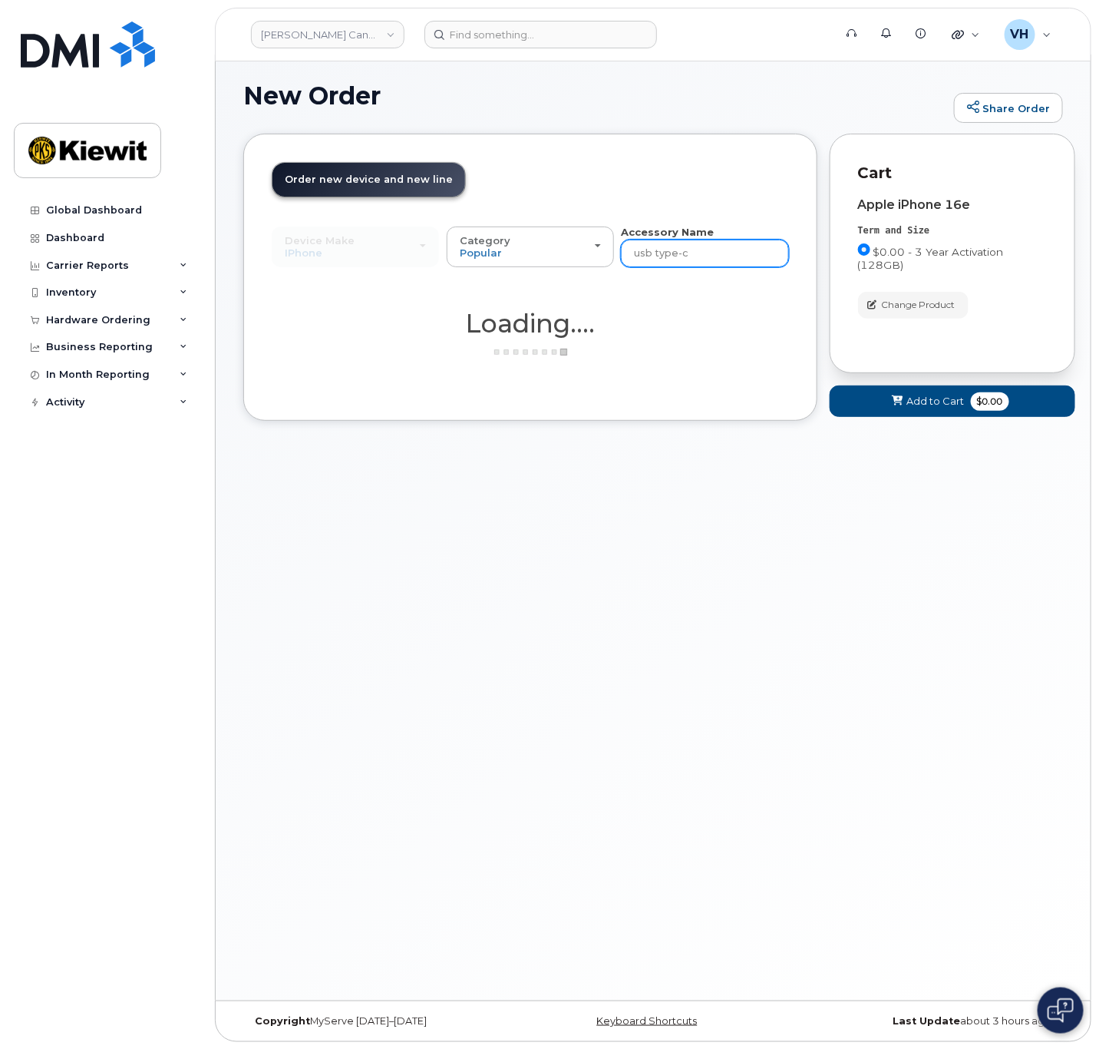
type input "usb type-c"
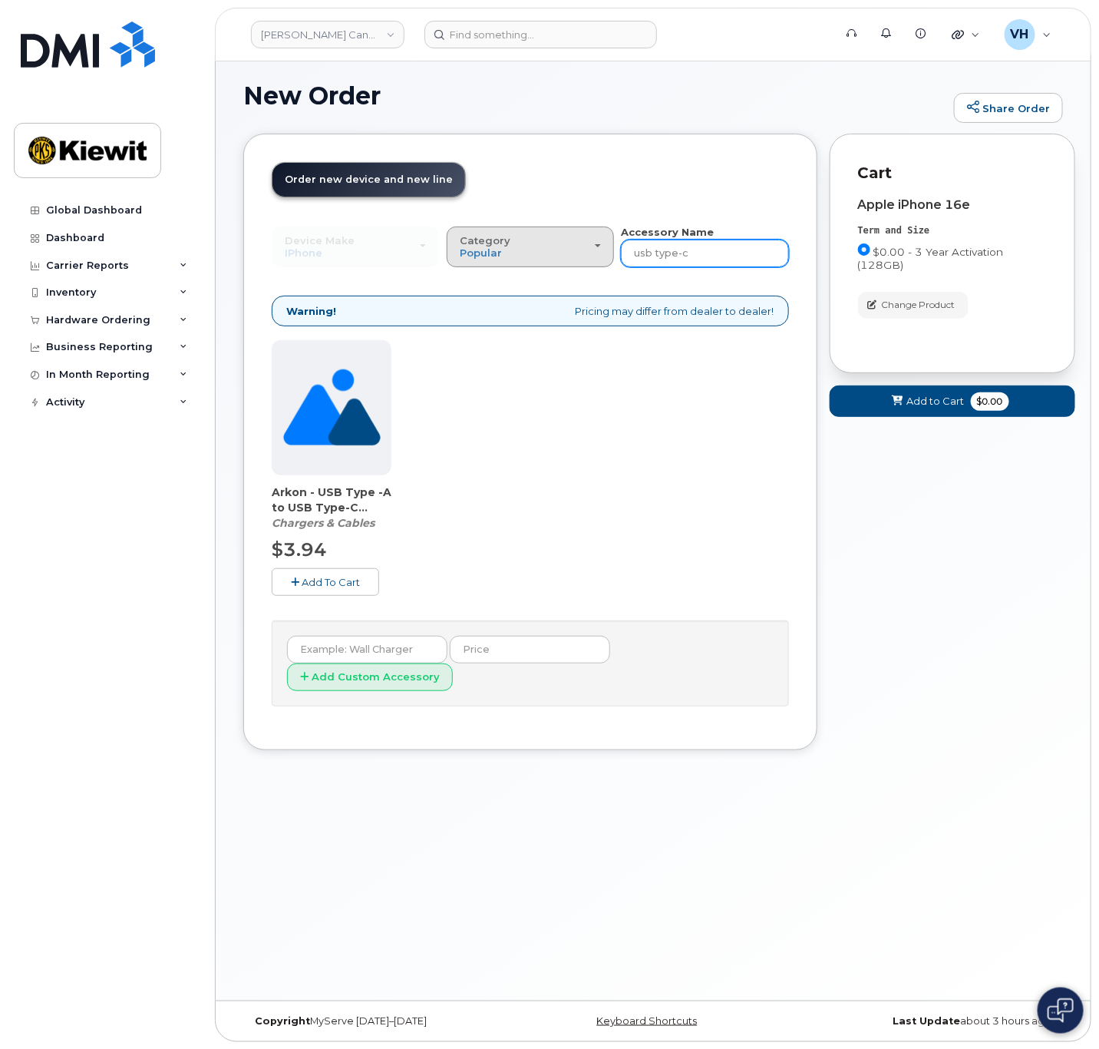
drag, startPoint x: 712, startPoint y: 248, endPoint x: 524, endPoint y: 244, distance: 188.1
click at [524, 244] on div "Device Make All Android Cell Phone HUB iPhone Modem Tablet All Android Cell Pho…" at bounding box center [530, 246] width 517 height 42
type input "charger"
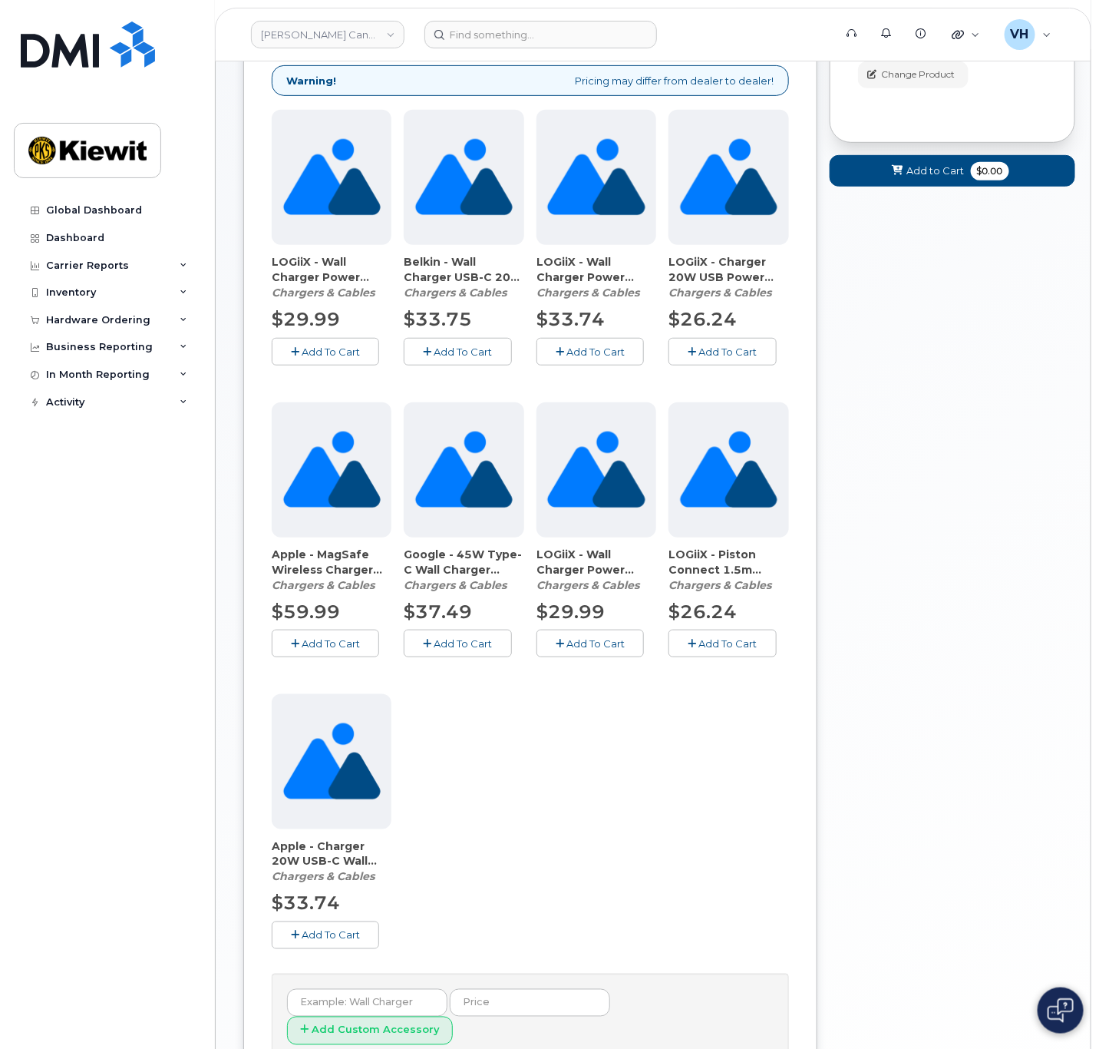
scroll to position [237, 0]
drag, startPoint x: 273, startPoint y: 255, endPoint x: 394, endPoint y: 274, distance: 122.0
click at [394, 274] on div "LOGiiX - Wall Charger Power Cube 30W (89563) Chargers & Cables $29.99 Add To Ca…" at bounding box center [530, 541] width 517 height 863
copy span "LOGiiX - Wall Charger Power Cube"
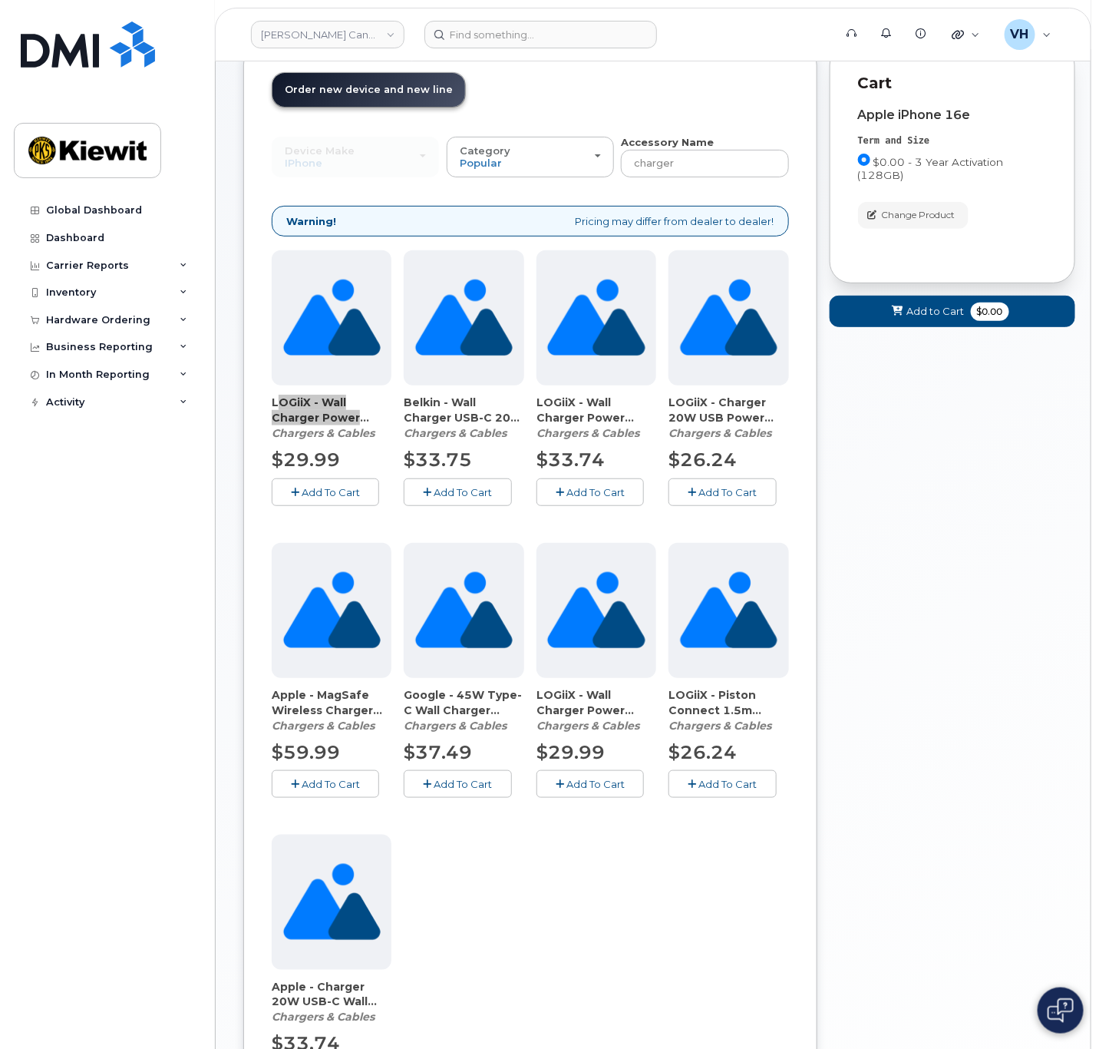
scroll to position [0, 0]
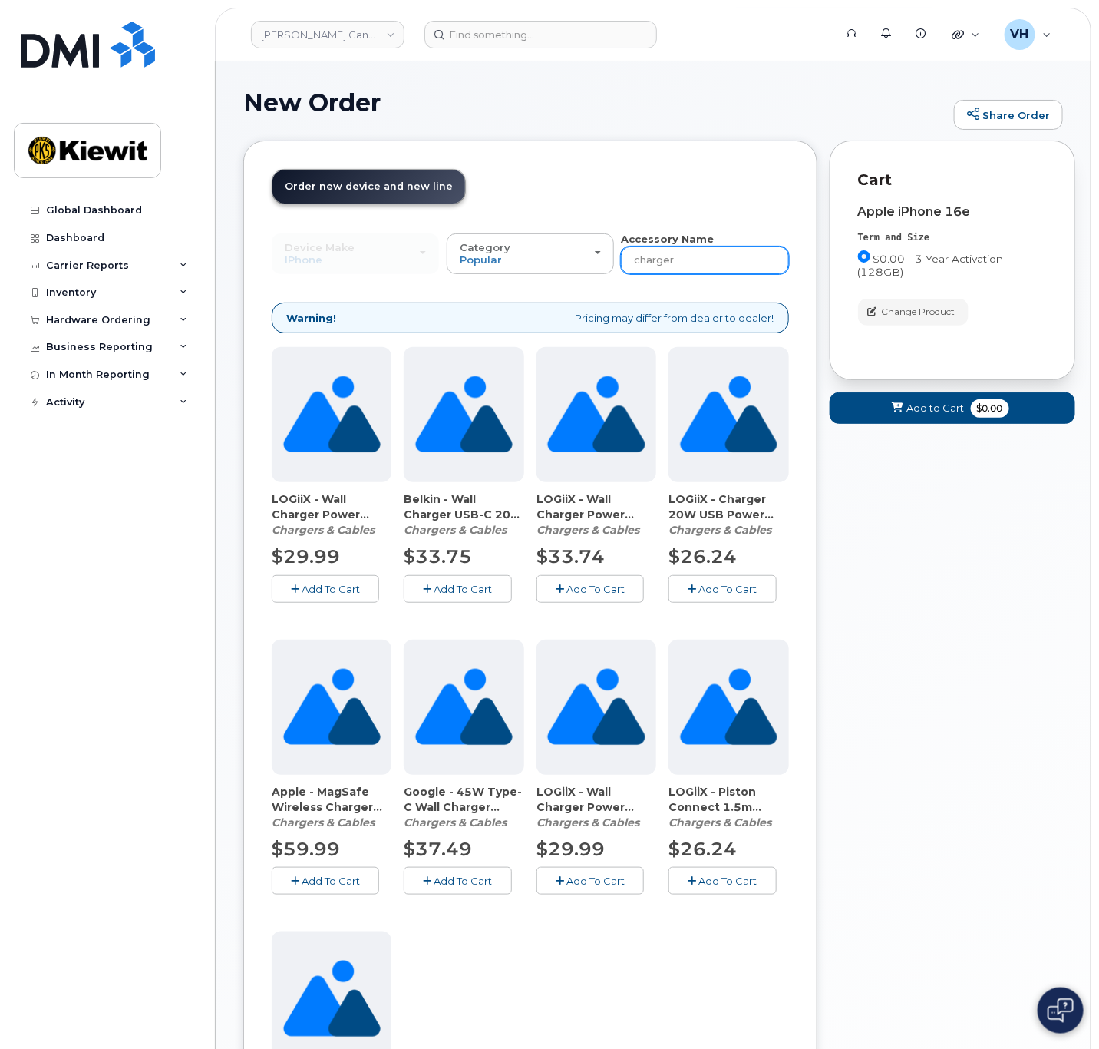
click at [634, 258] on input "charger" at bounding box center [704, 260] width 167 height 28
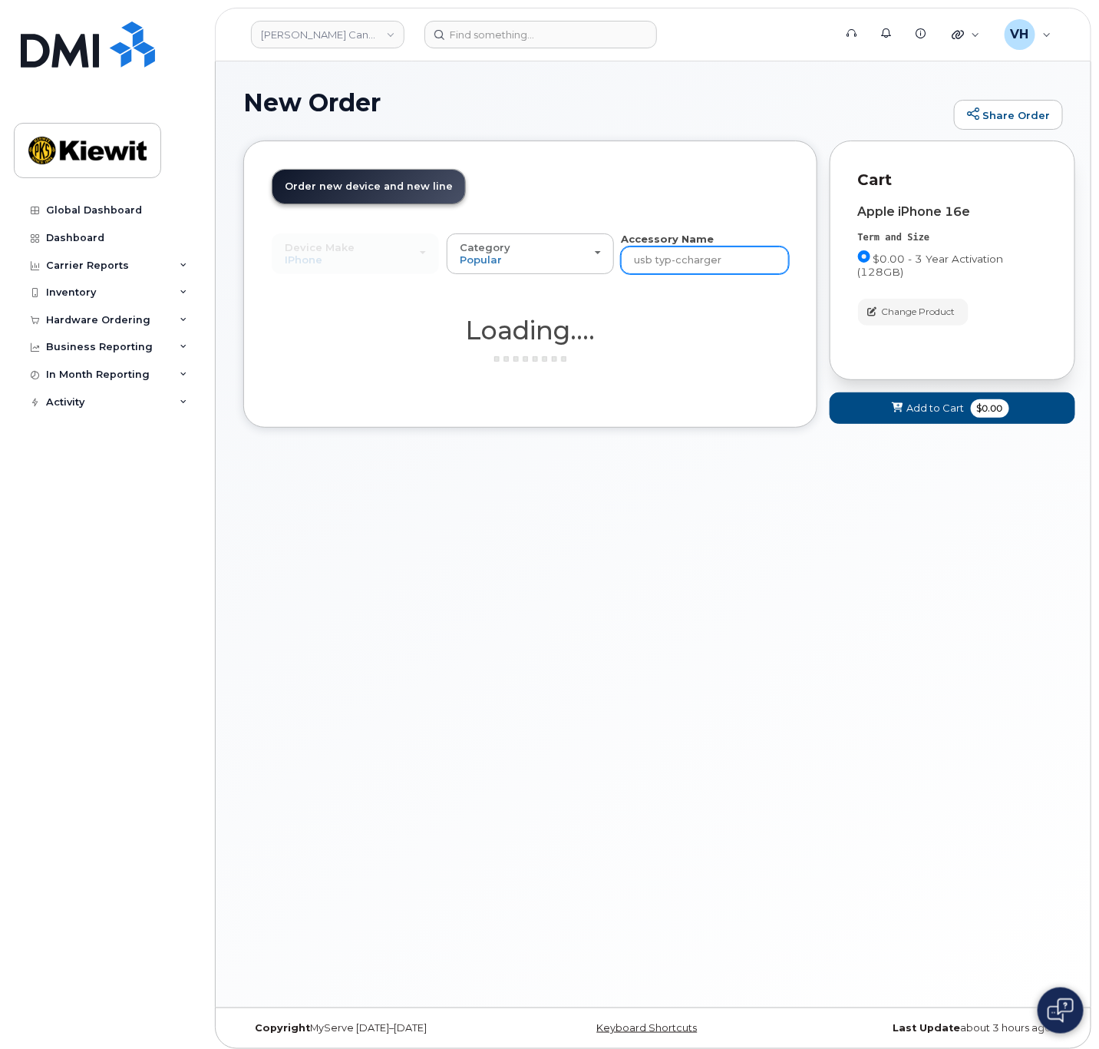
type input "usb typ-c charger"
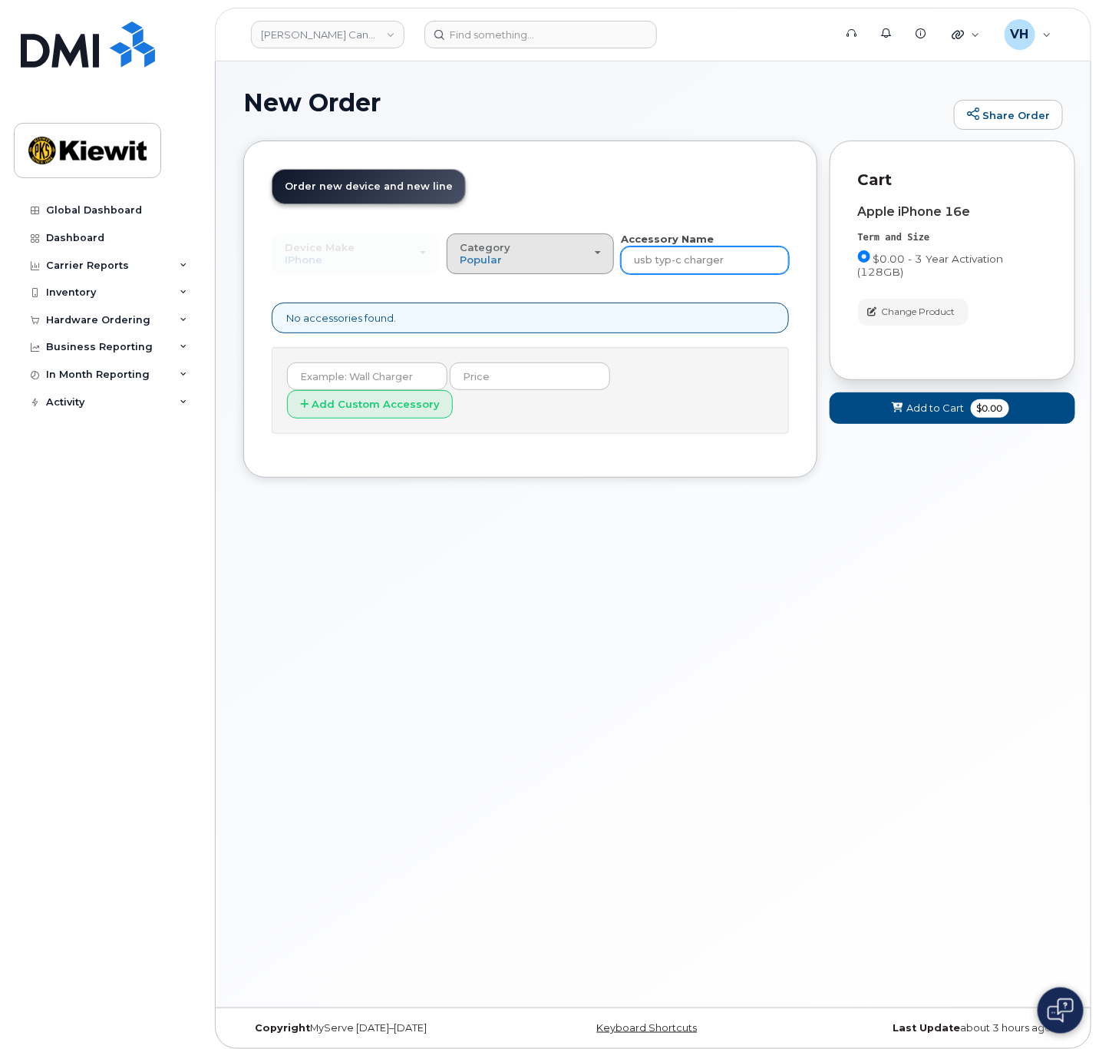
drag, startPoint x: 685, startPoint y: 257, endPoint x: 567, endPoint y: 263, distance: 117.6
click at [567, 263] on div "Device Make All Android Cell Phone HUB iPhone Modem Tablet All Android Cell Pho…" at bounding box center [530, 253] width 517 height 42
type input "charger"
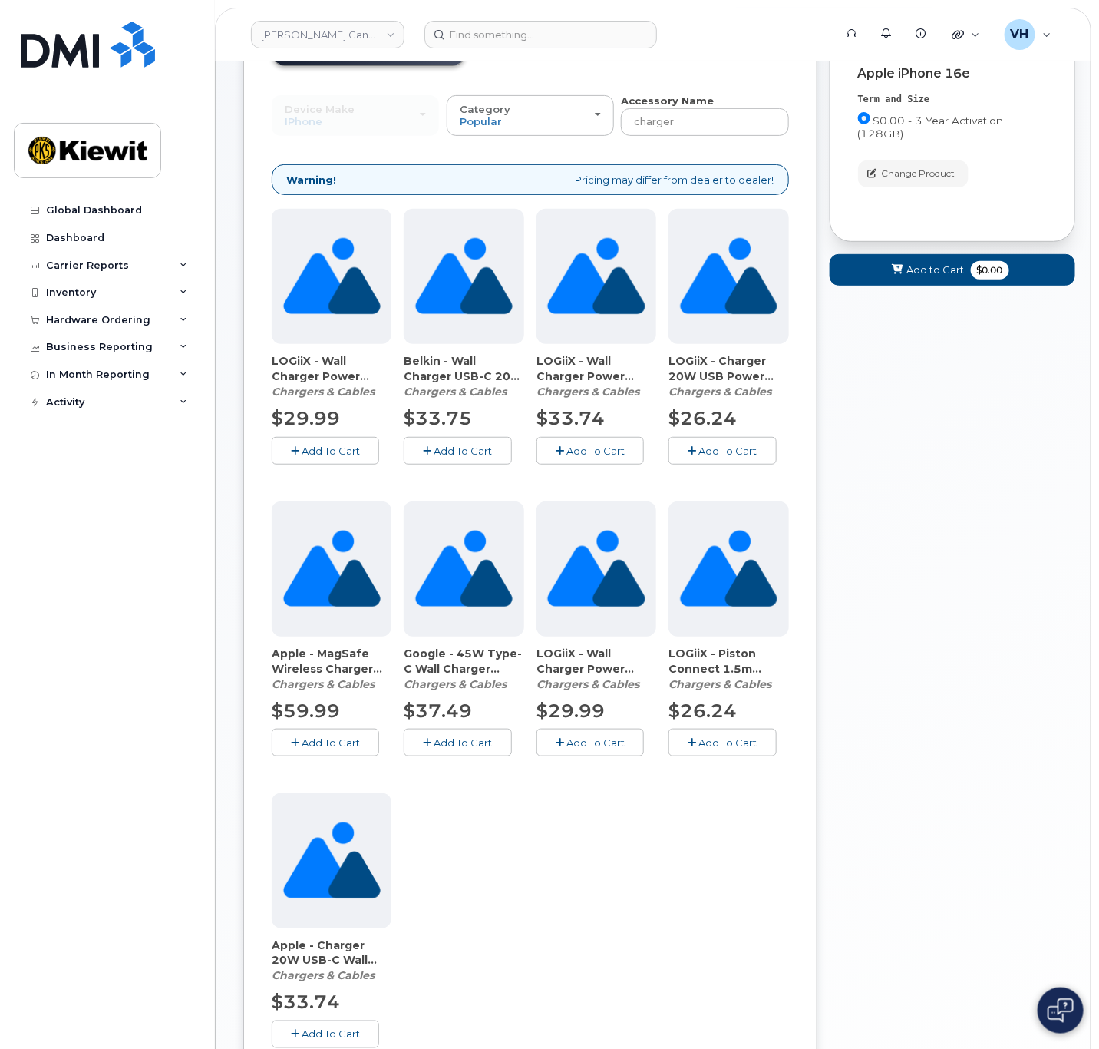
scroll to position [230, 0]
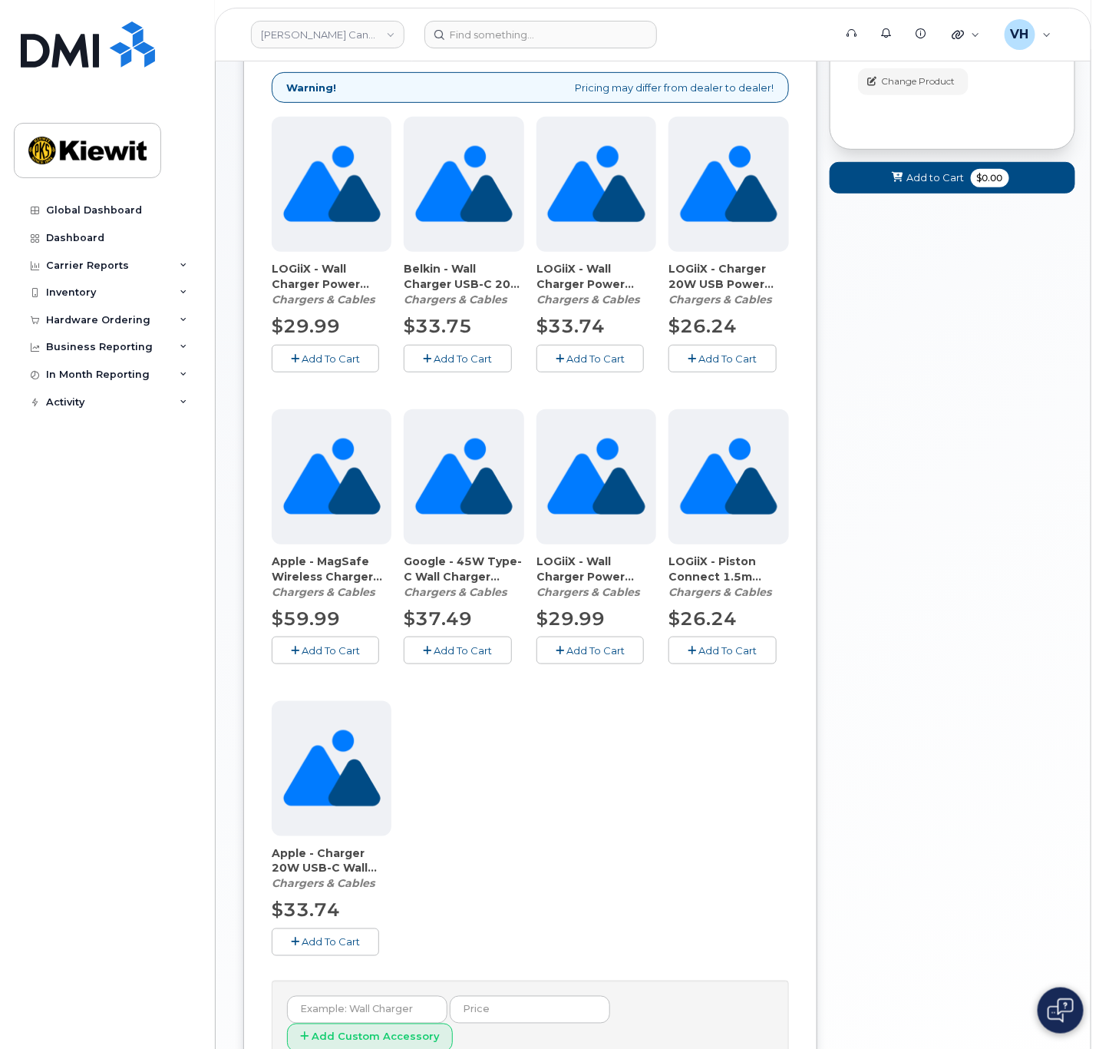
click at [345, 932] on button "Add To Cart" at bounding box center [325, 941] width 107 height 27
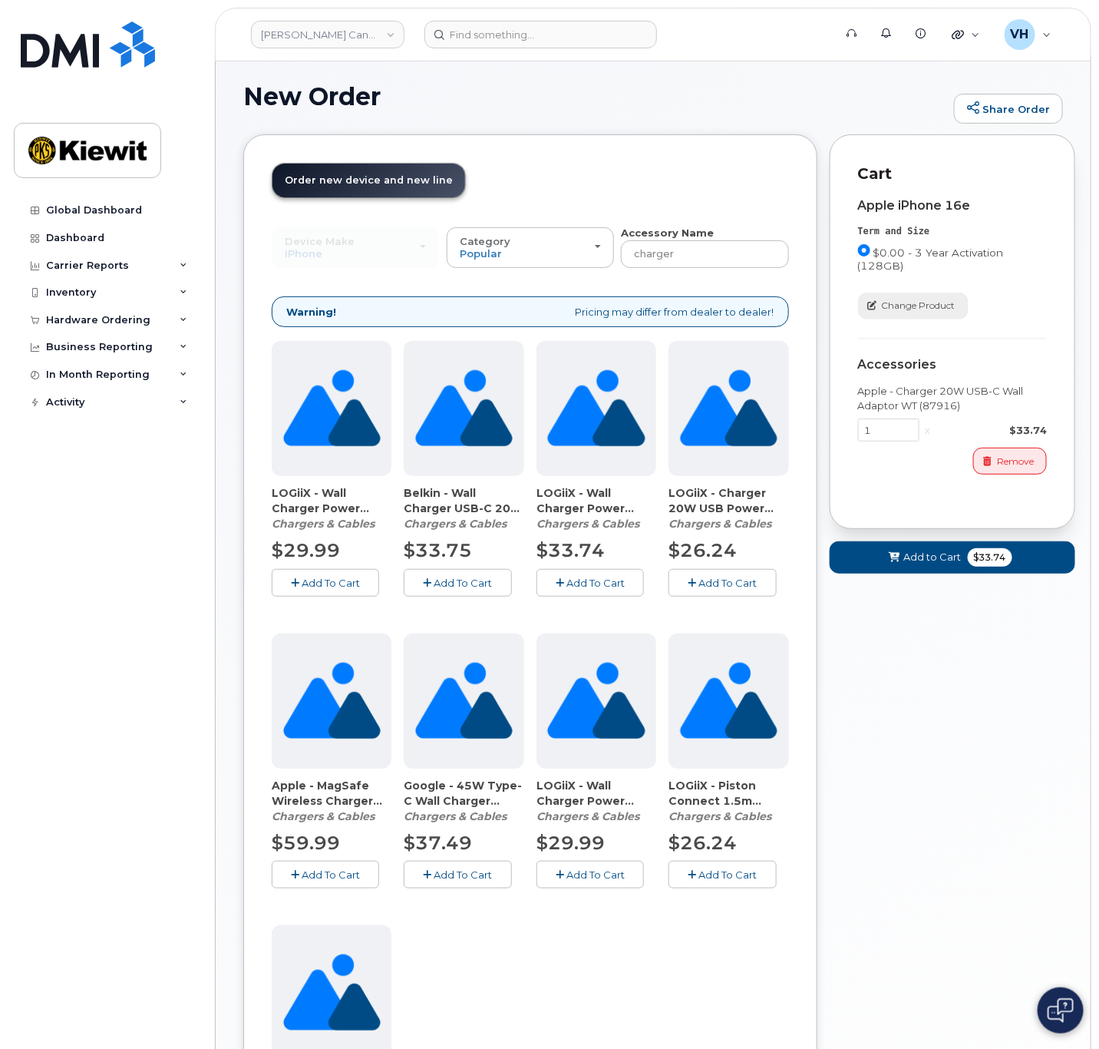
scroll to position [0, 0]
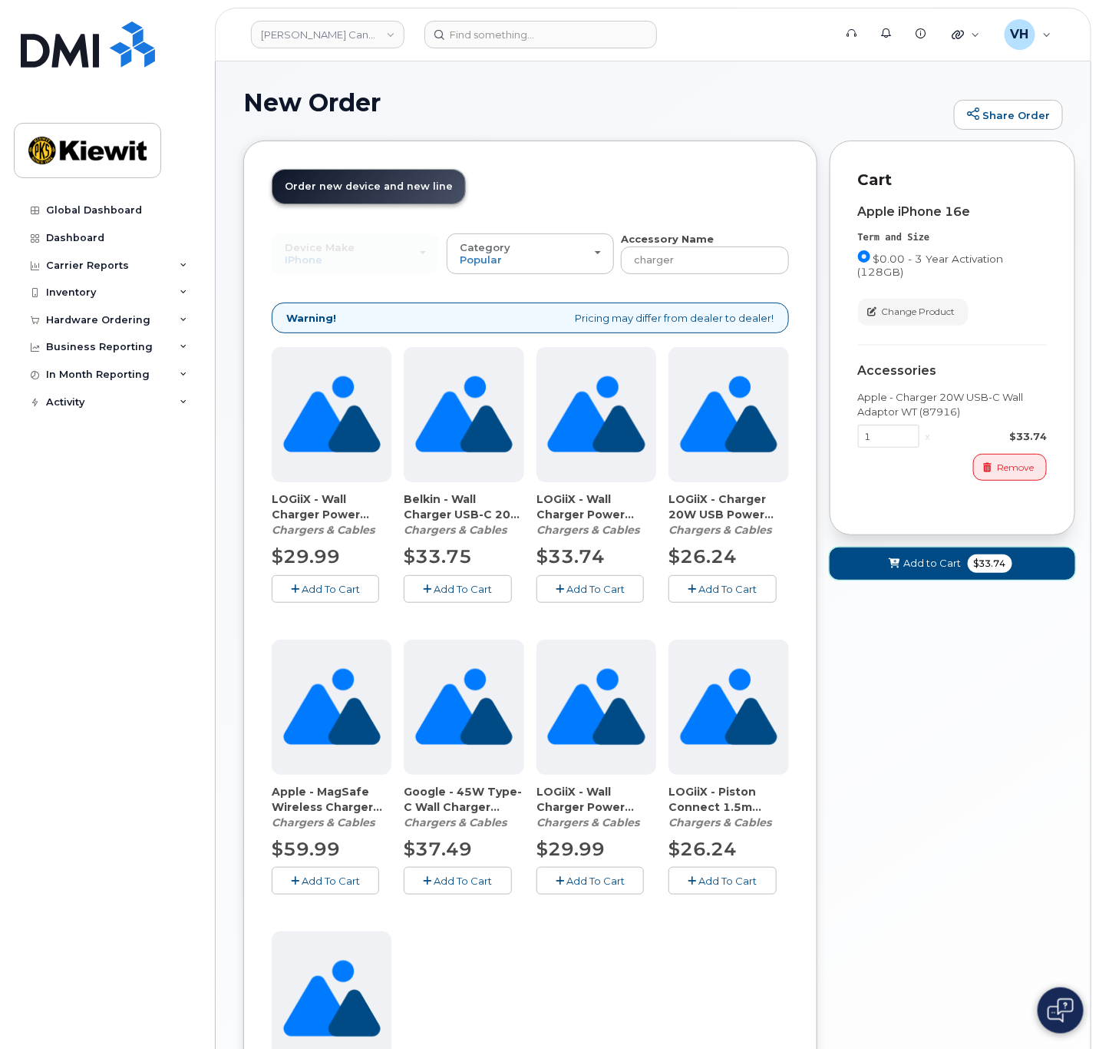
click at [937, 560] on span "Add to Cart" at bounding box center [933, 563] width 58 height 15
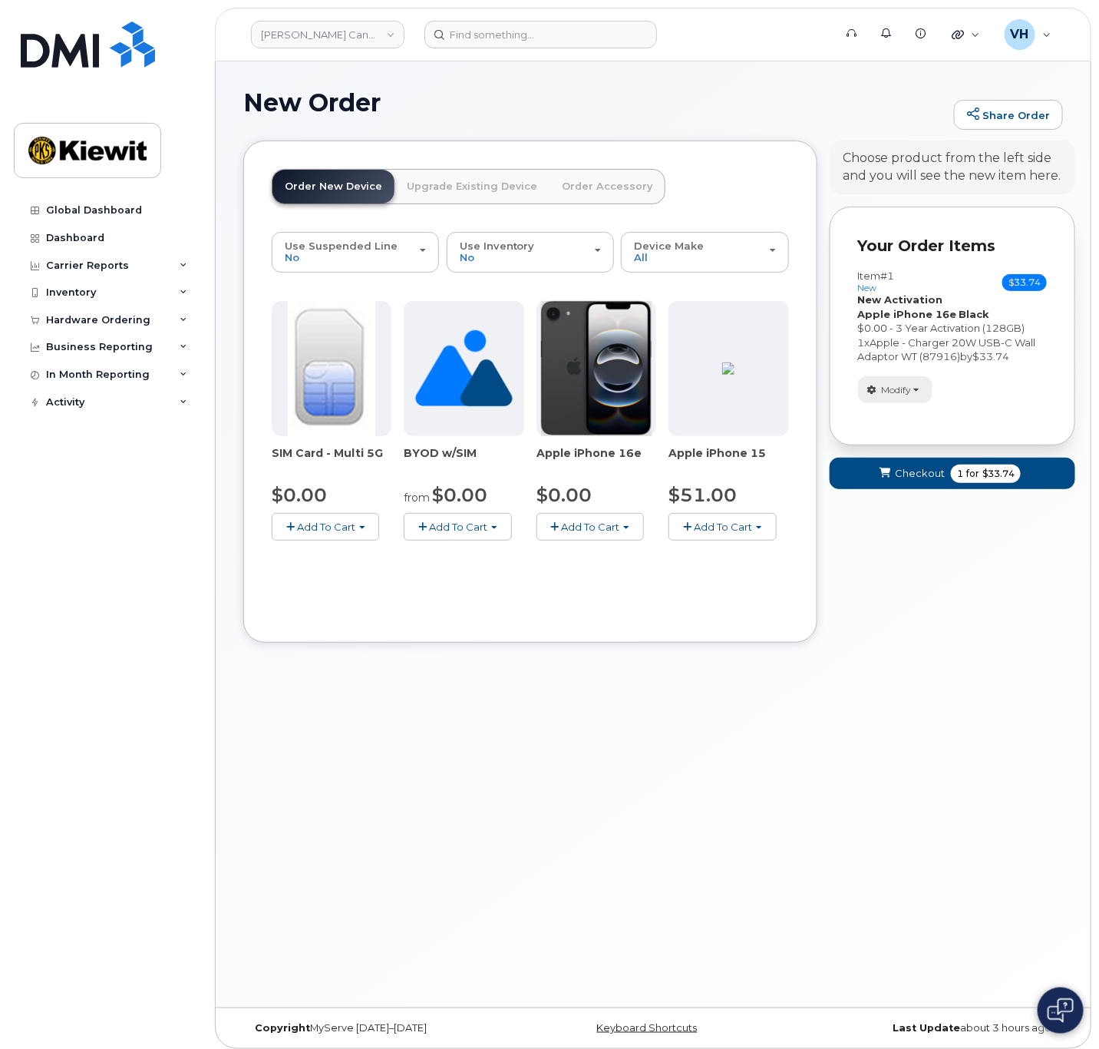
click at [910, 391] on span "Modify" at bounding box center [897, 390] width 30 height 14
click at [940, 435] on link "order only accessories" at bounding box center [932, 431] width 146 height 18
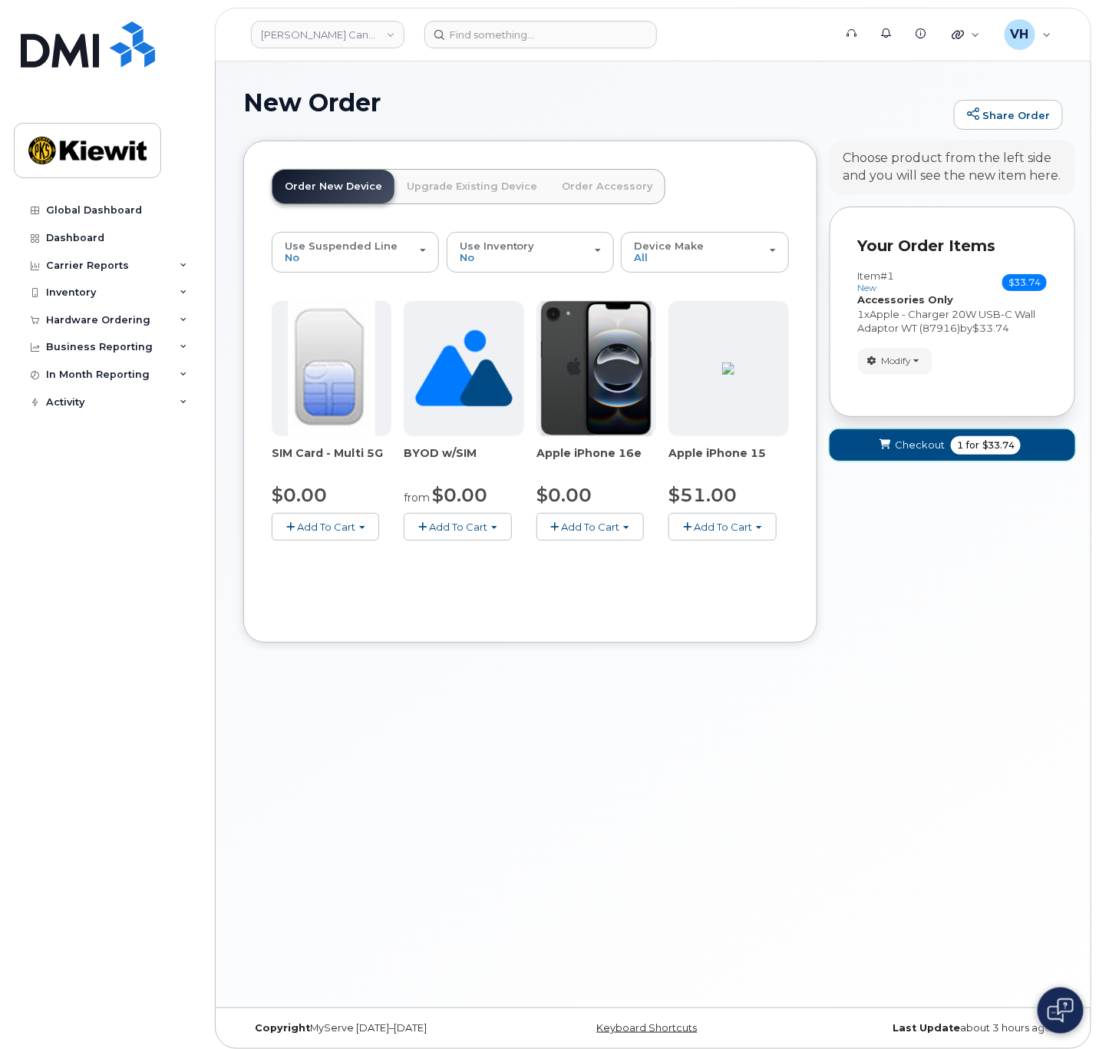
click at [912, 449] on span "Checkout" at bounding box center [920, 445] width 50 height 15
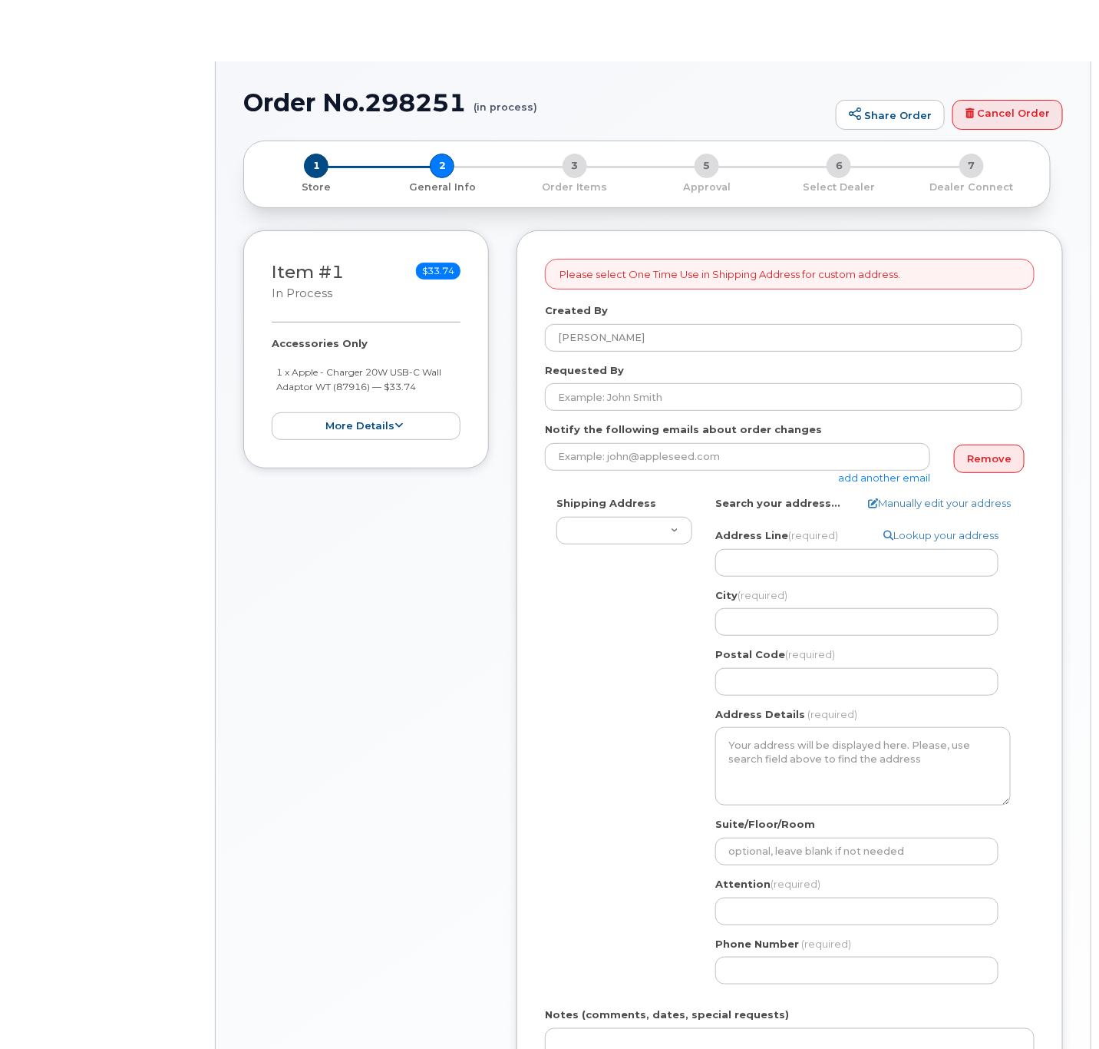
select select
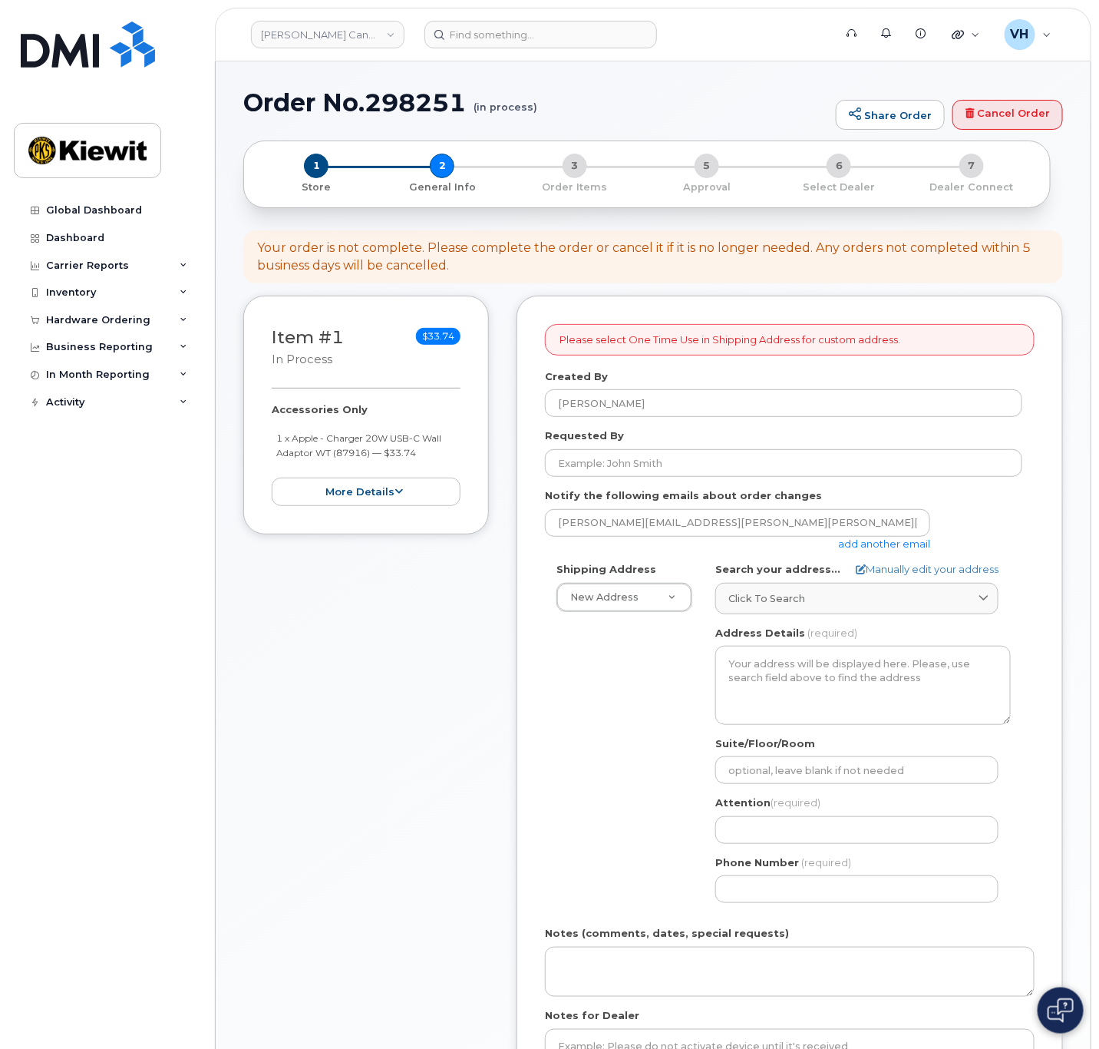
click at [868, 538] on link "add another email" at bounding box center [884, 543] width 92 height 12
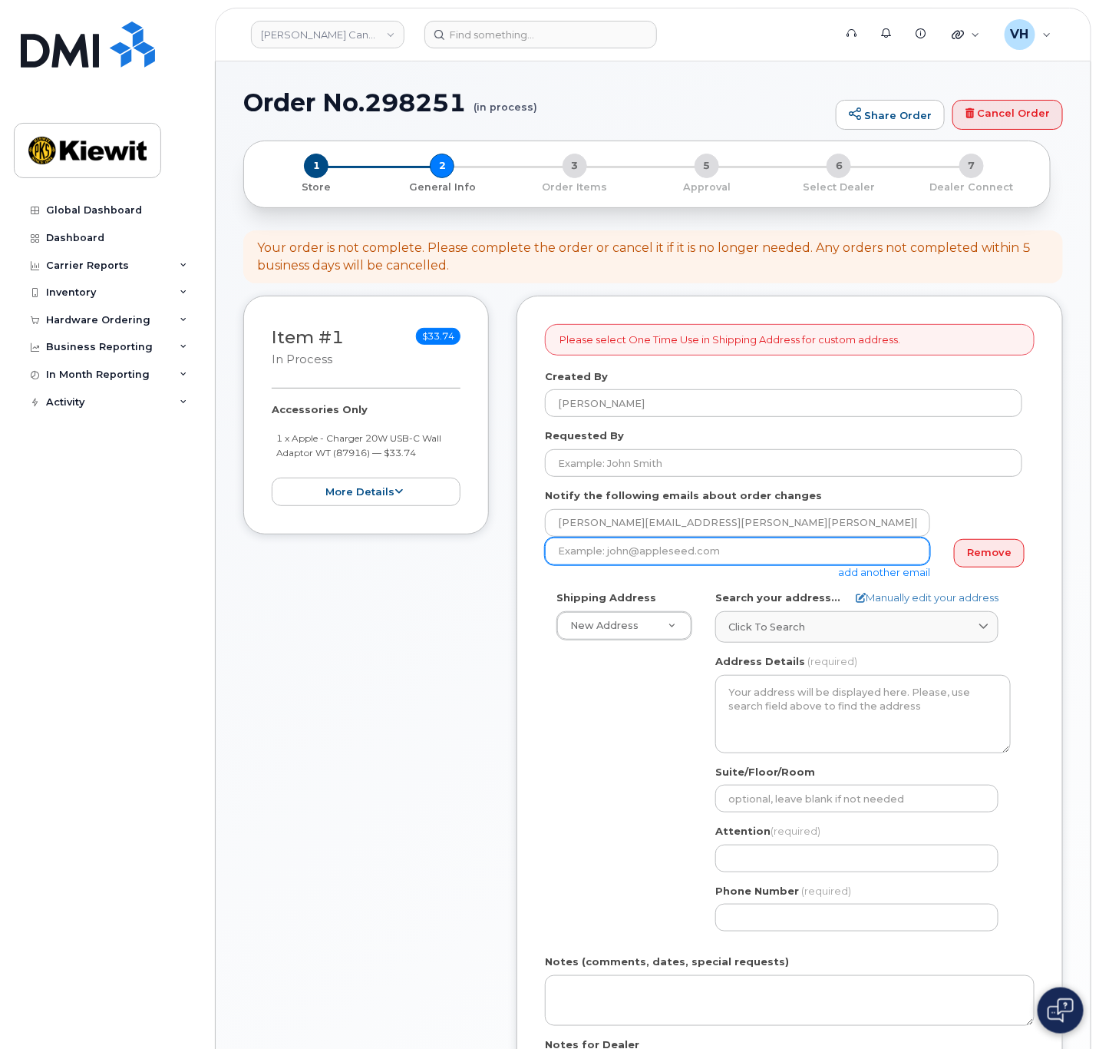
click at [663, 547] on input "email" at bounding box center [737, 551] width 385 height 28
paste input "Kaveh.Lotfian"
drag, startPoint x: 649, startPoint y: 557, endPoint x: 504, endPoint y: 553, distance: 145.9
click at [504, 553] on div "Item #1 in process $33.74 Accessories Only 1 x Apple - Charger 20W USB-C Wall A…" at bounding box center [653, 747] width 820 height 903
paste input "kiewit.com"
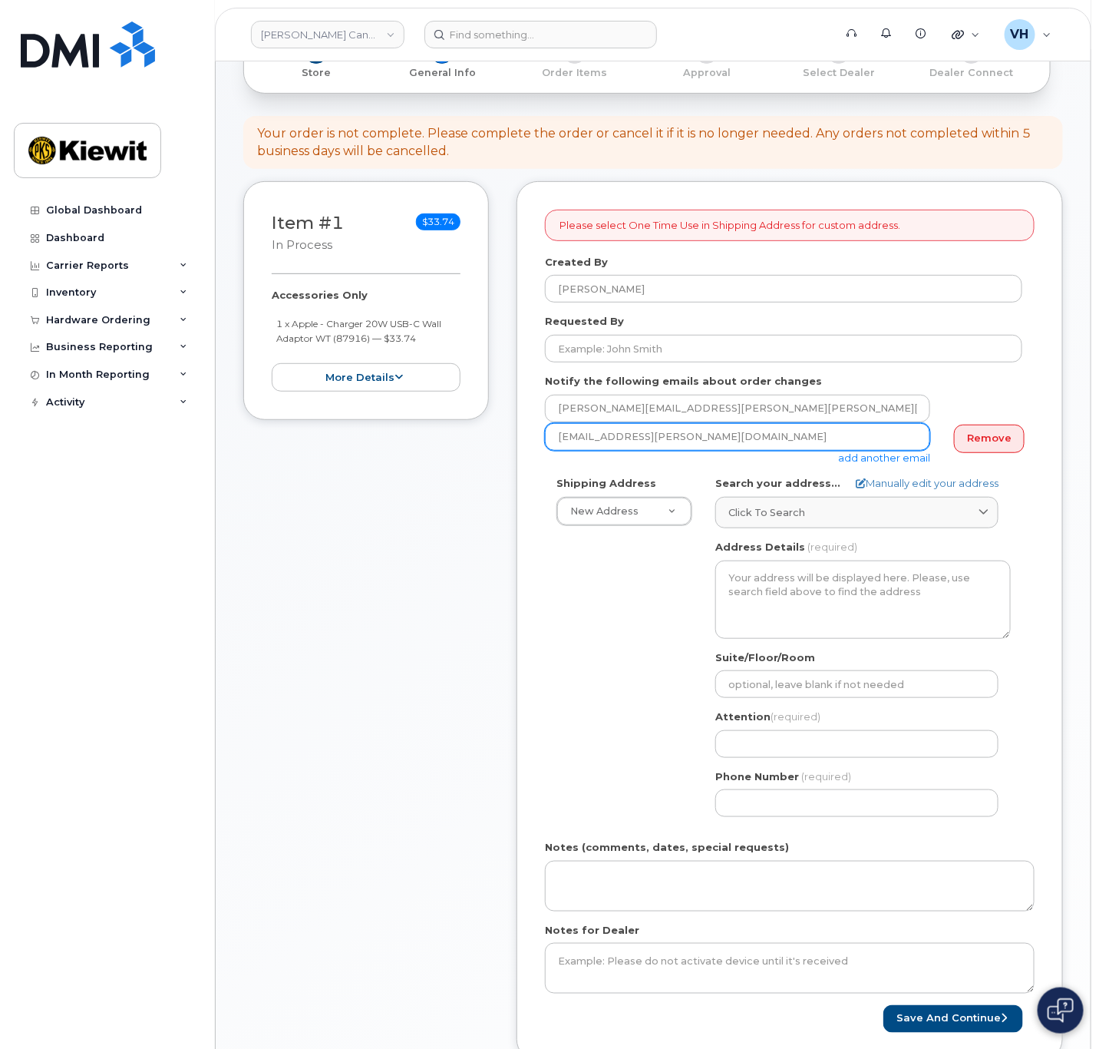
scroll to position [115, 0]
type input "[EMAIL_ADDRESS][PERSON_NAME][DOMAIN_NAME]"
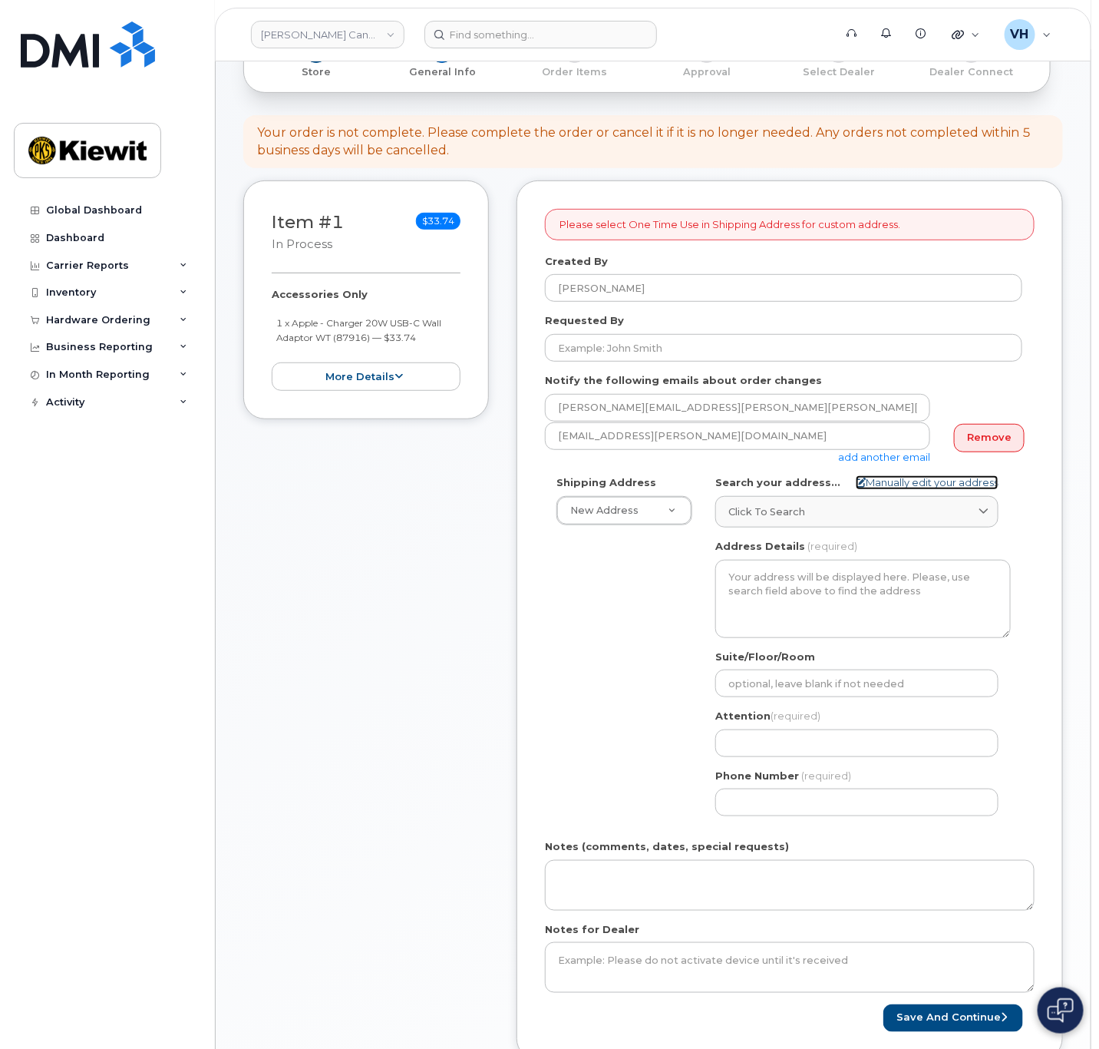
click at [942, 481] on link "Manually edit your address" at bounding box center [927, 482] width 143 height 15
select select
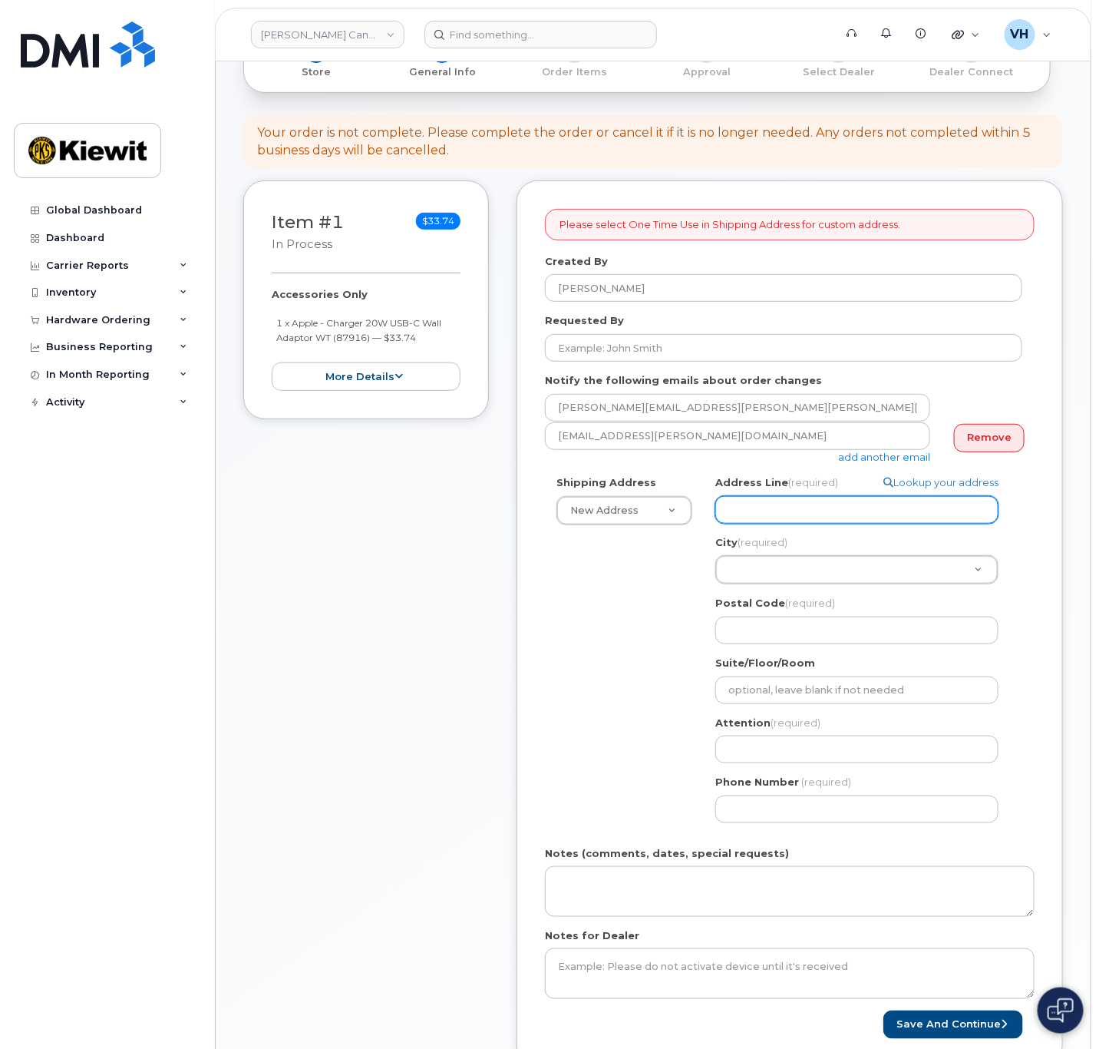
click at [825, 515] on input "Address Line (required)" at bounding box center [856, 510] width 283 height 28
click at [762, 514] on input "Address Line (required)" at bounding box center [856, 510] width 283 height 28
paste input "217-80 Carrinton Plaza NW"
type input "217-80 Carrinton Plaza NW"
select select
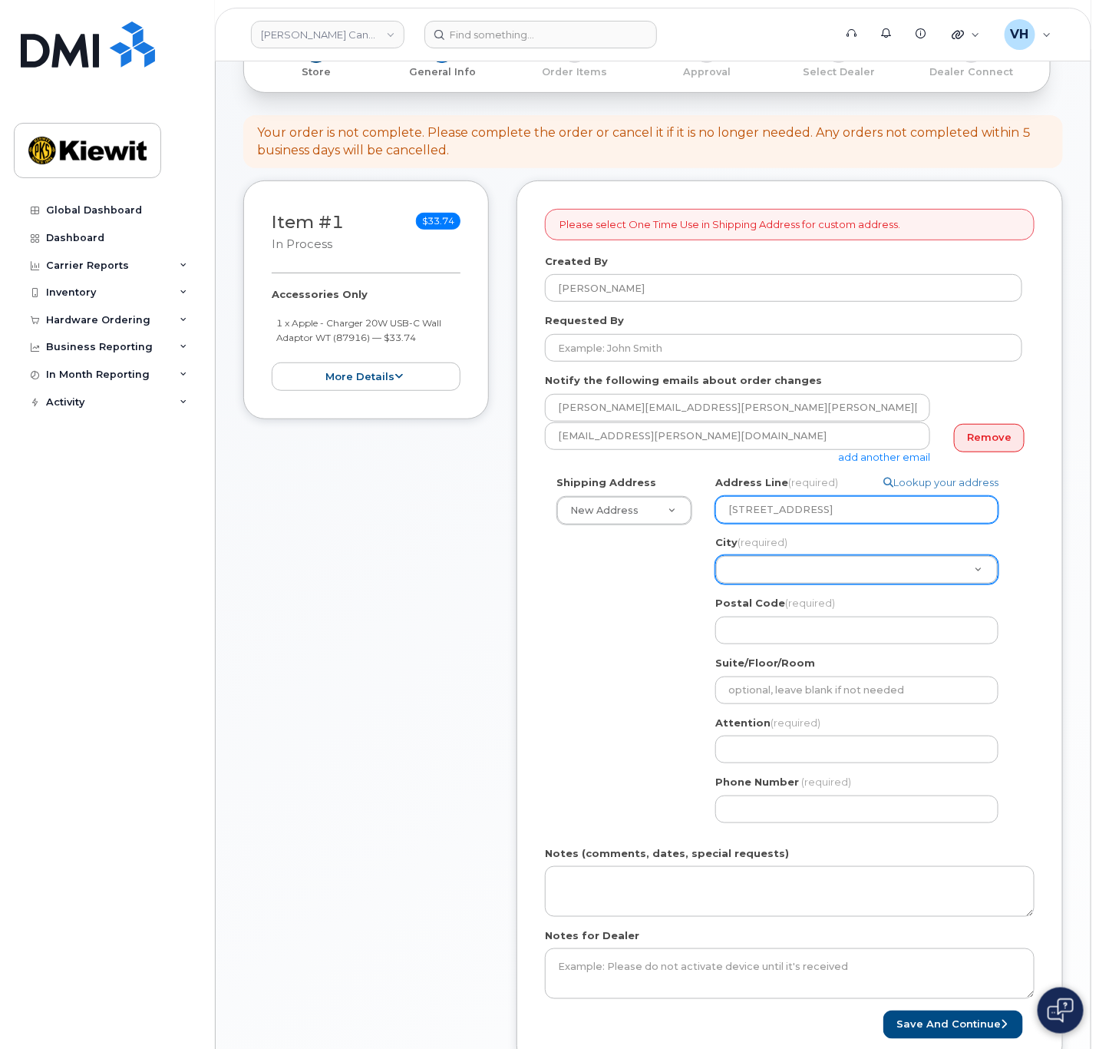
type input "217-80 Carrinton Plaza NW"
paste input "Calgary"
type input "Calgary"
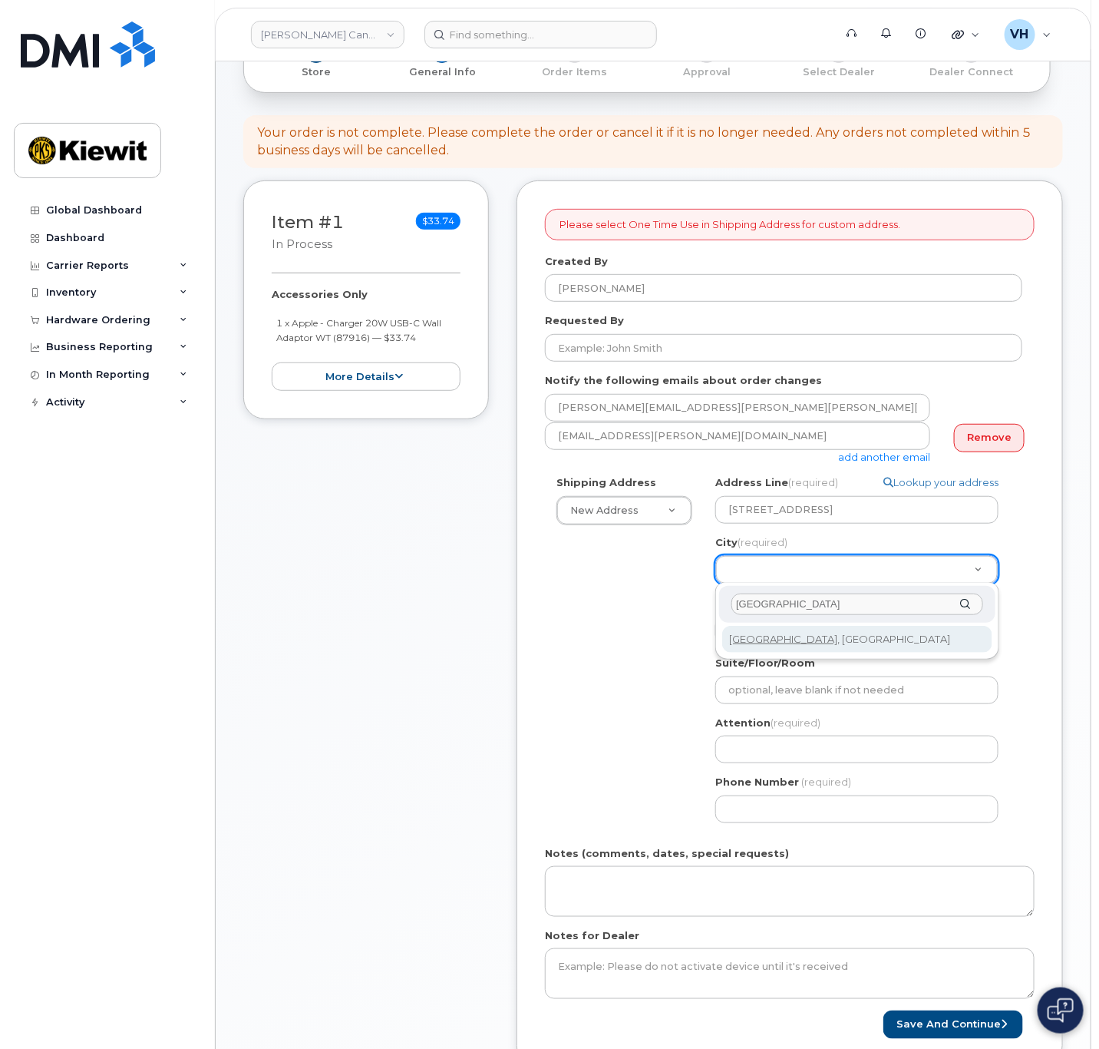
select select
type input "88"
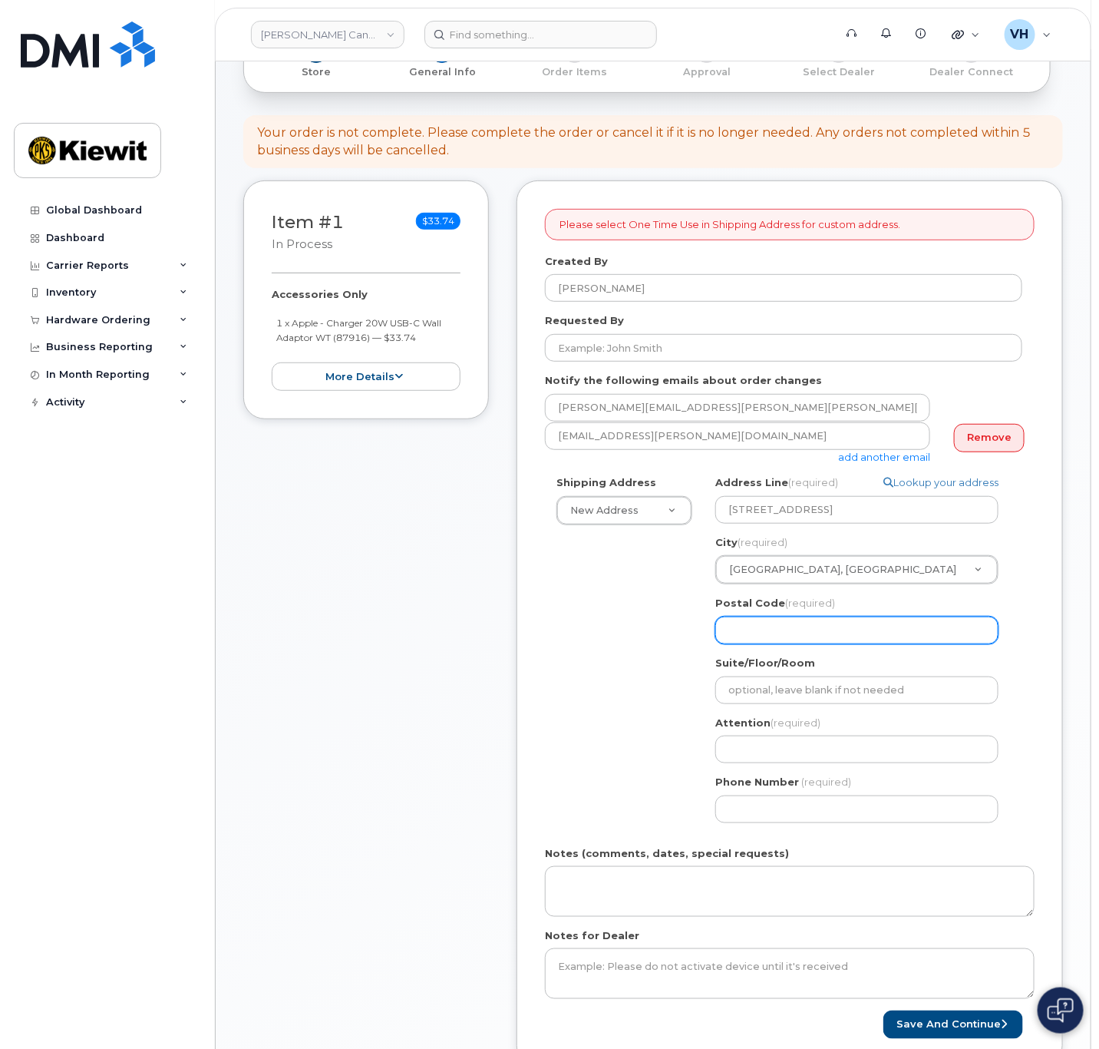
click at [762, 632] on input "Postal Code (required)" at bounding box center [856, 630] width 283 height 28
paste input "T3P 1X6"
select select
type input "T3P 1X6"
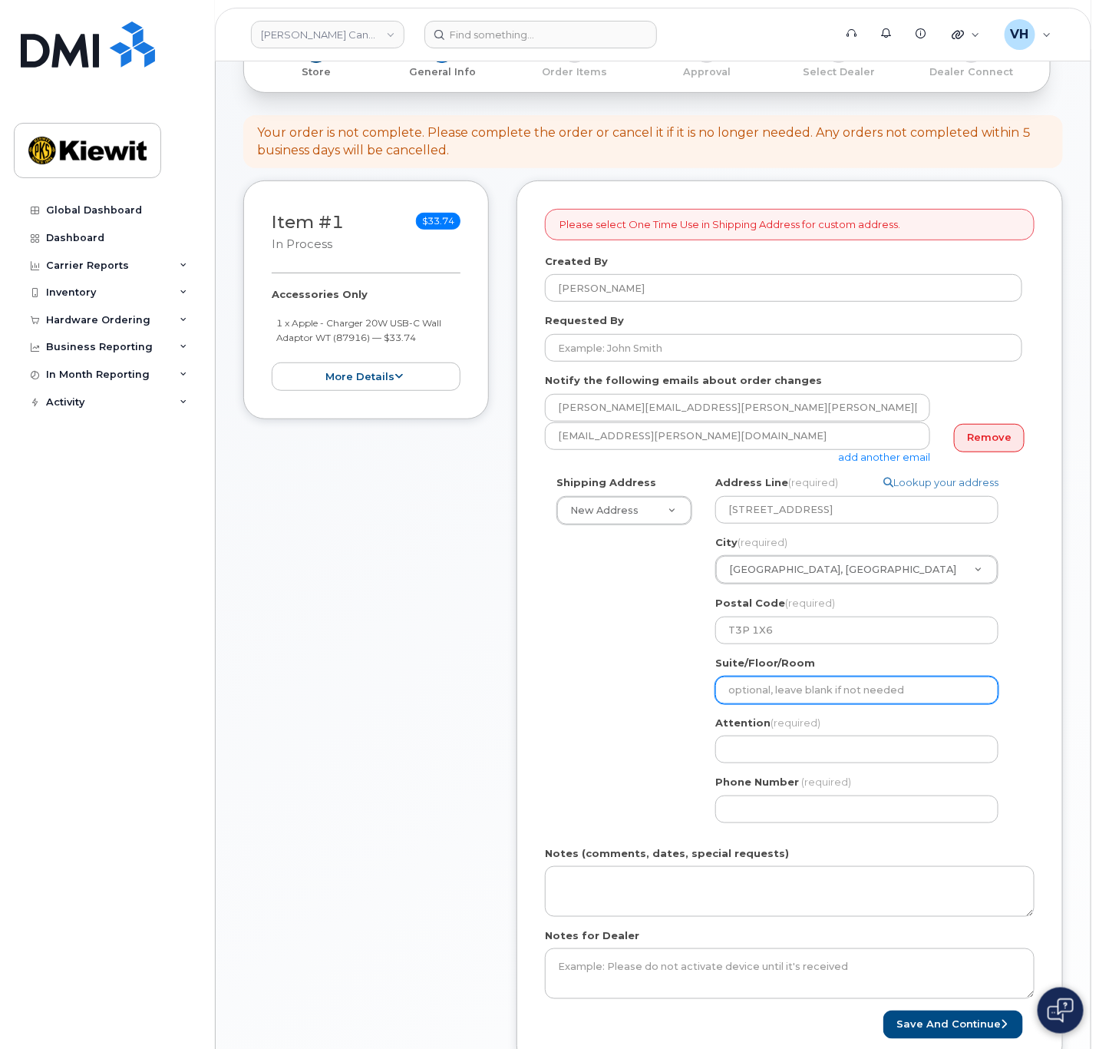
click at [767, 691] on input "Suite/Floor/Room" at bounding box center [856, 690] width 283 height 28
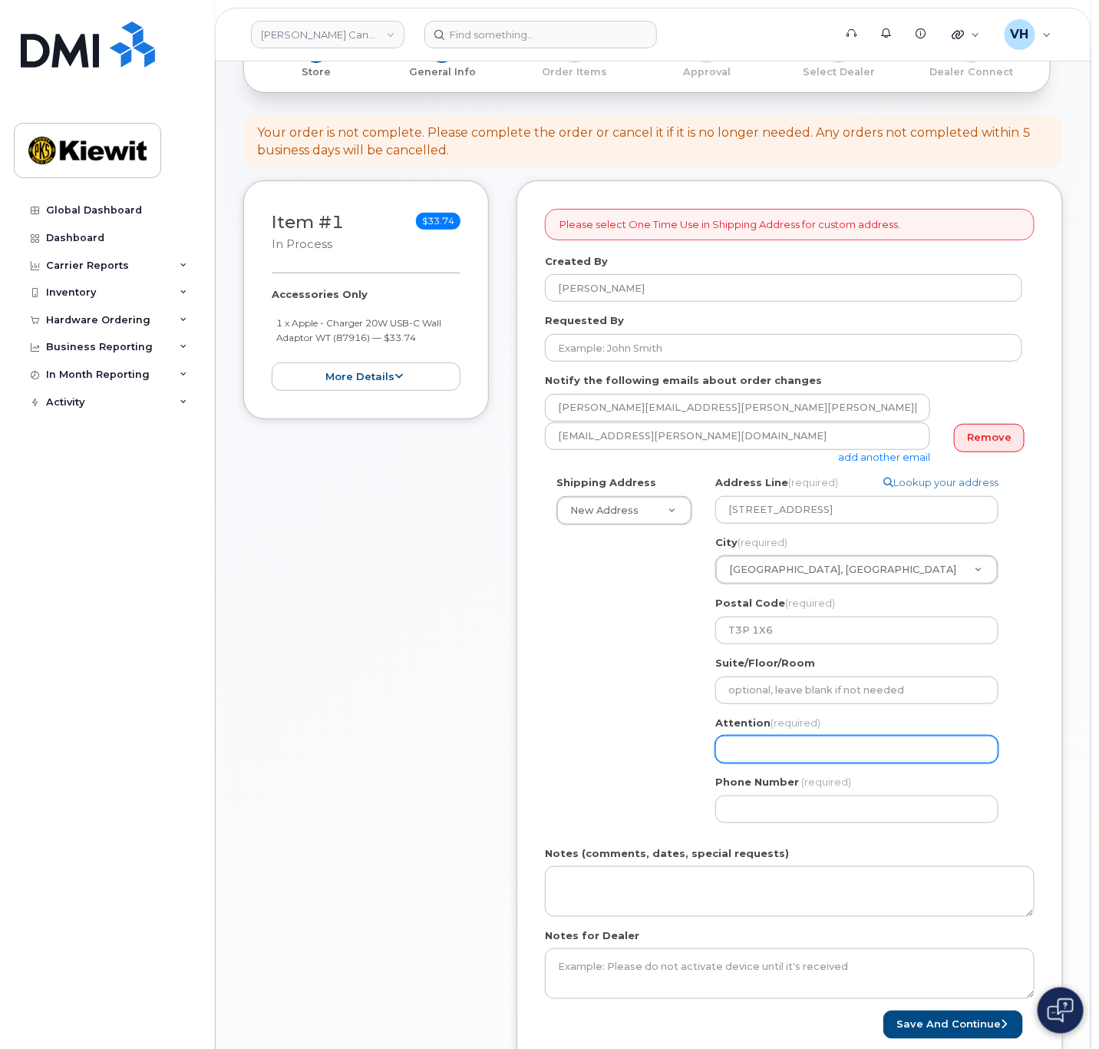
click at [762, 748] on input "Attention (required)" at bounding box center [856, 749] width 283 height 28
click at [804, 790] on div "Phone Number (required)" at bounding box center [863, 799] width 296 height 48
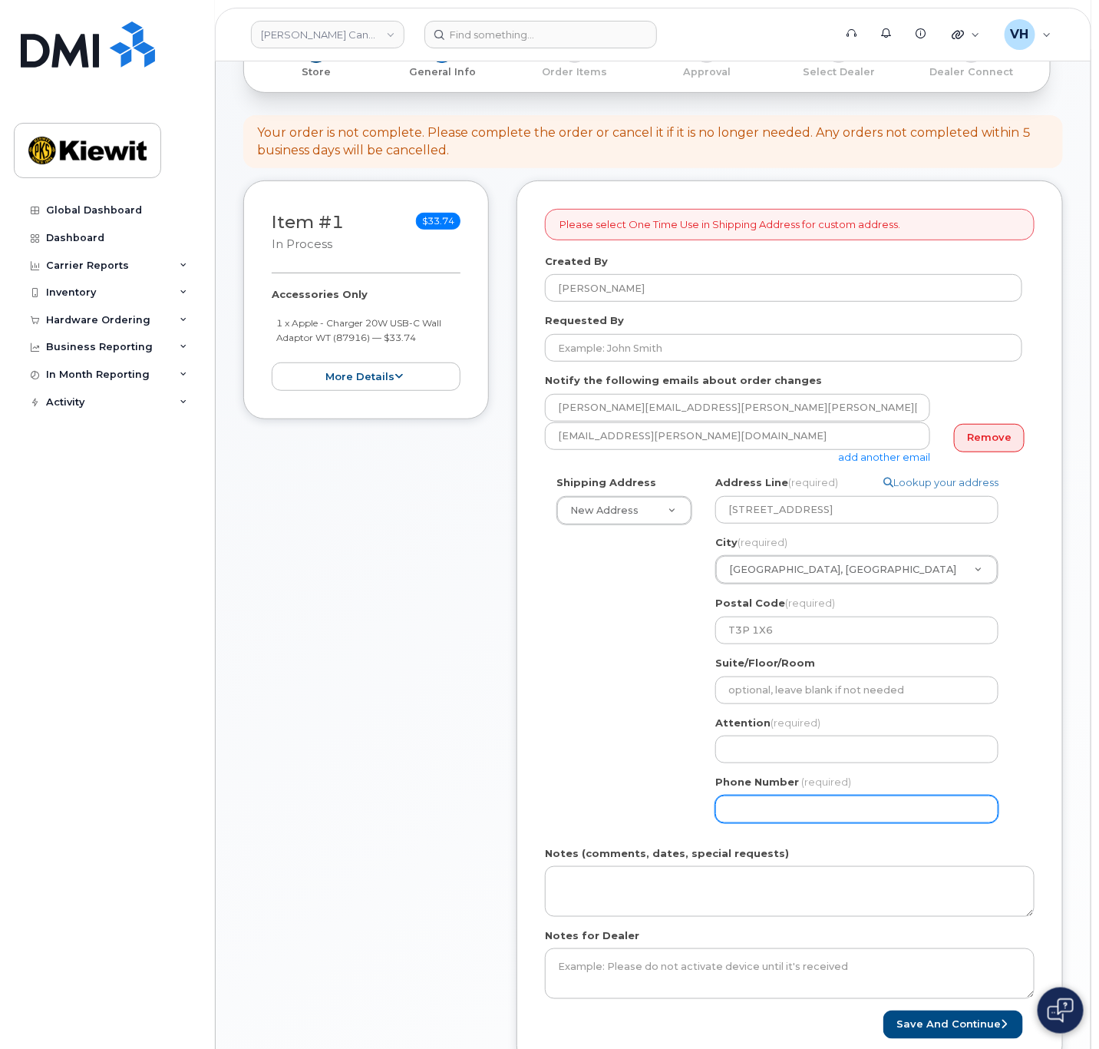
click at [802, 803] on input "Phone Number" at bounding box center [856, 809] width 283 height 28
drag, startPoint x: 777, startPoint y: 811, endPoint x: 698, endPoint y: 802, distance: 79.5
click at [698, 802] on div "Shipping Address New Address New Address 12250 33 Street N.E 10333 Southport Rd…" at bounding box center [783, 654] width 477 height 358
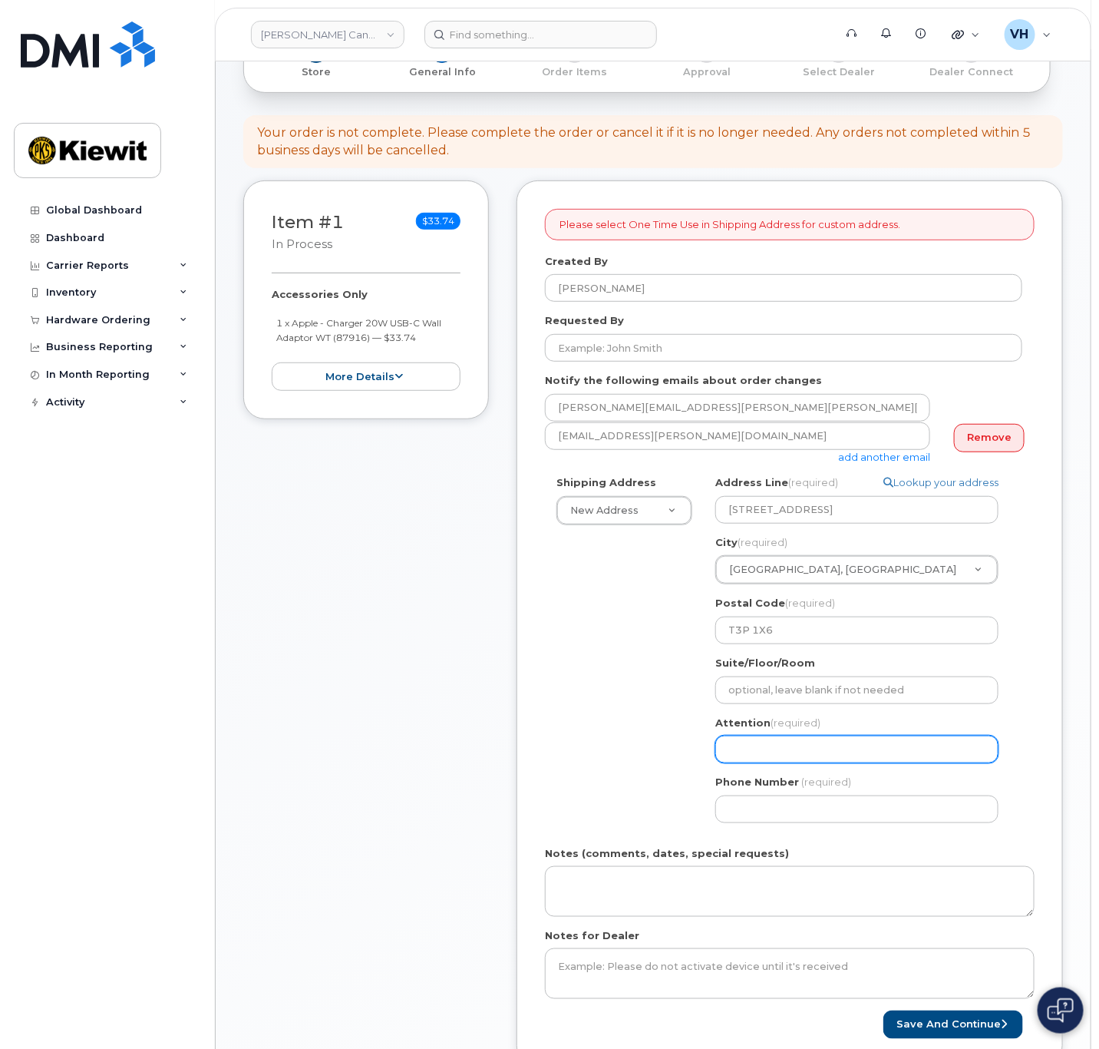
click at [767, 744] on input "Attention (required)" at bounding box center [856, 749] width 283 height 28
paste input "[PERSON_NAME]"
select select
type input "[PERSON_NAME]"
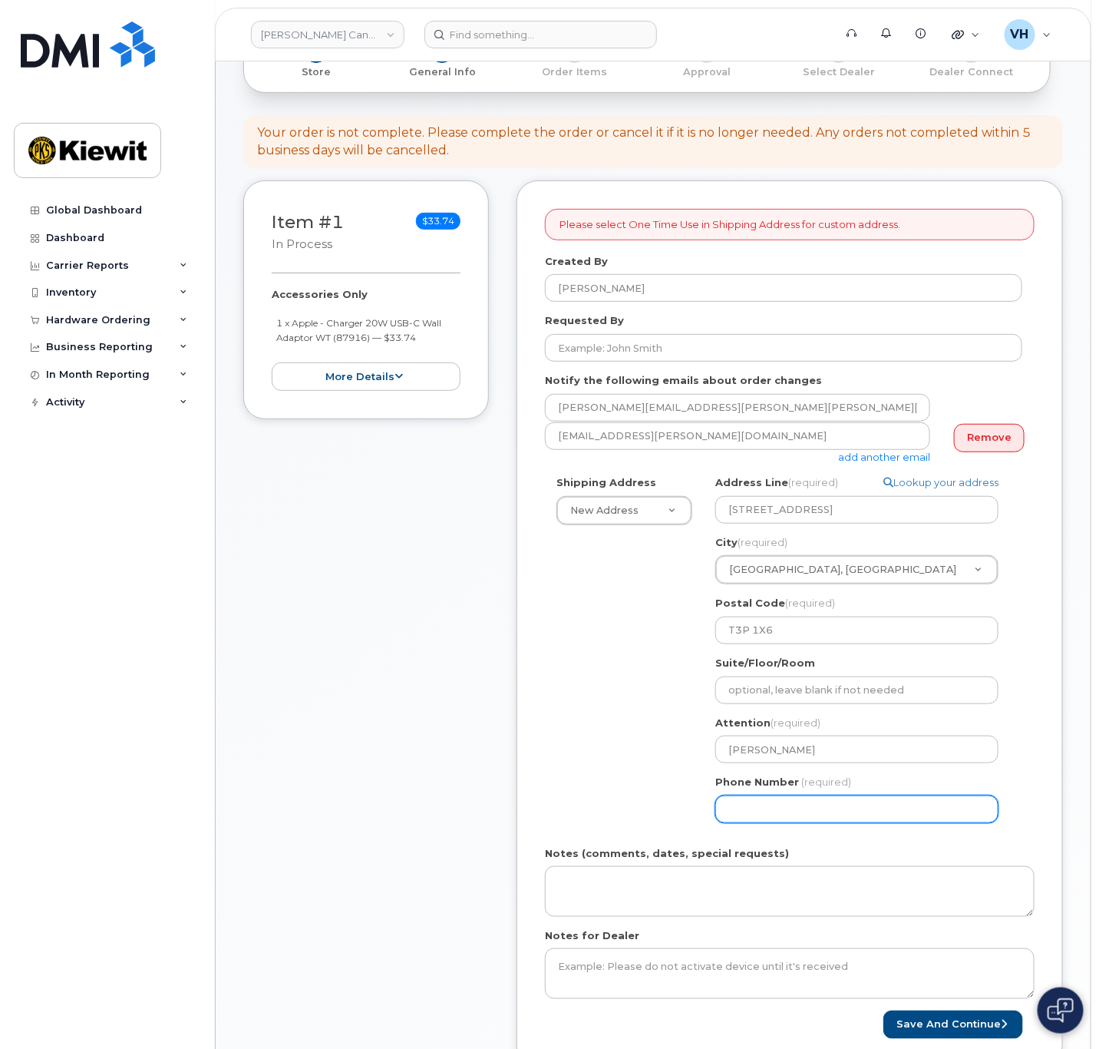
click at [785, 806] on input "Phone Number" at bounding box center [856, 809] width 283 height 28
type input "8777727707"
type input "Phoenix"
select select
type input "Phoenix"
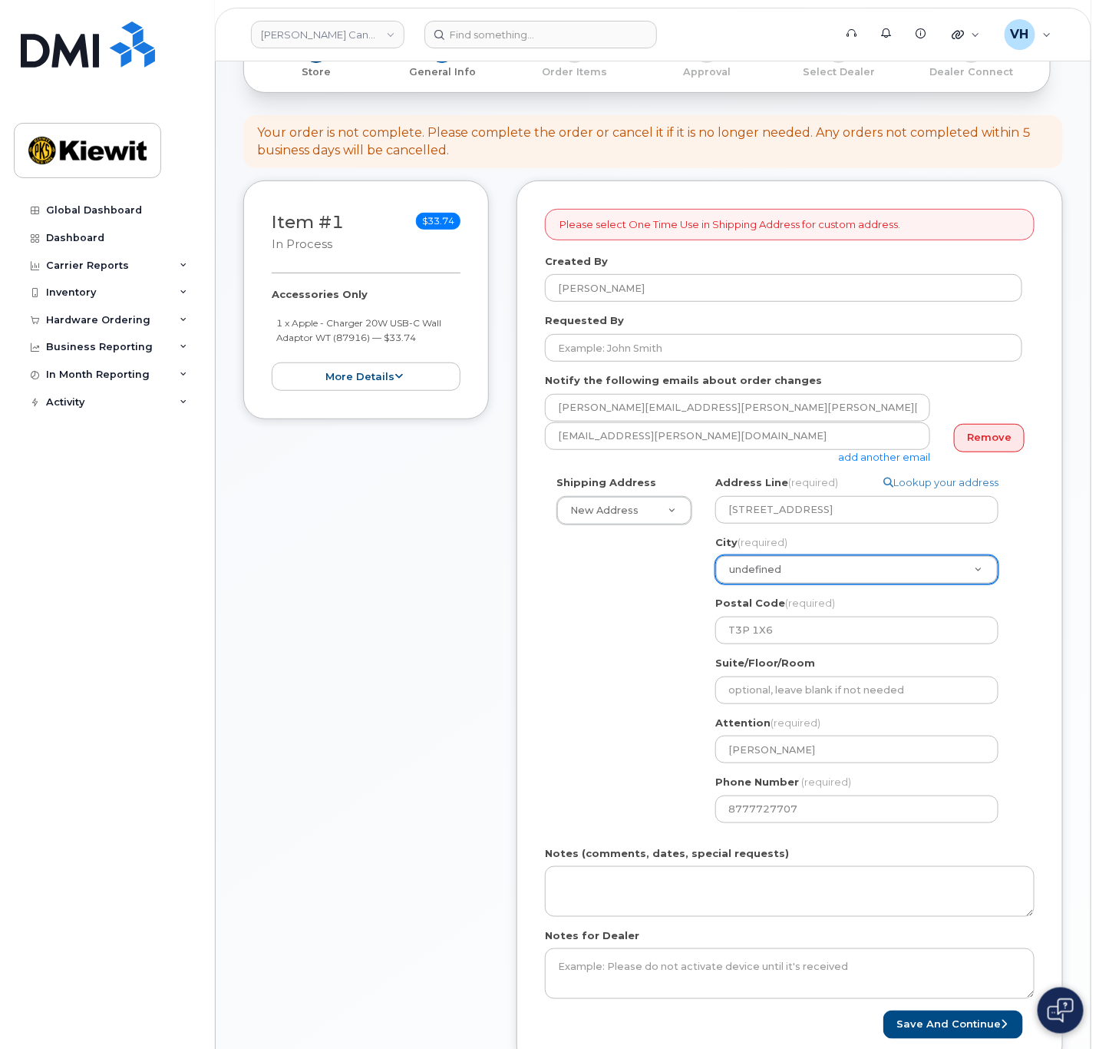
paste input "Calgary"
type input "Calgary"
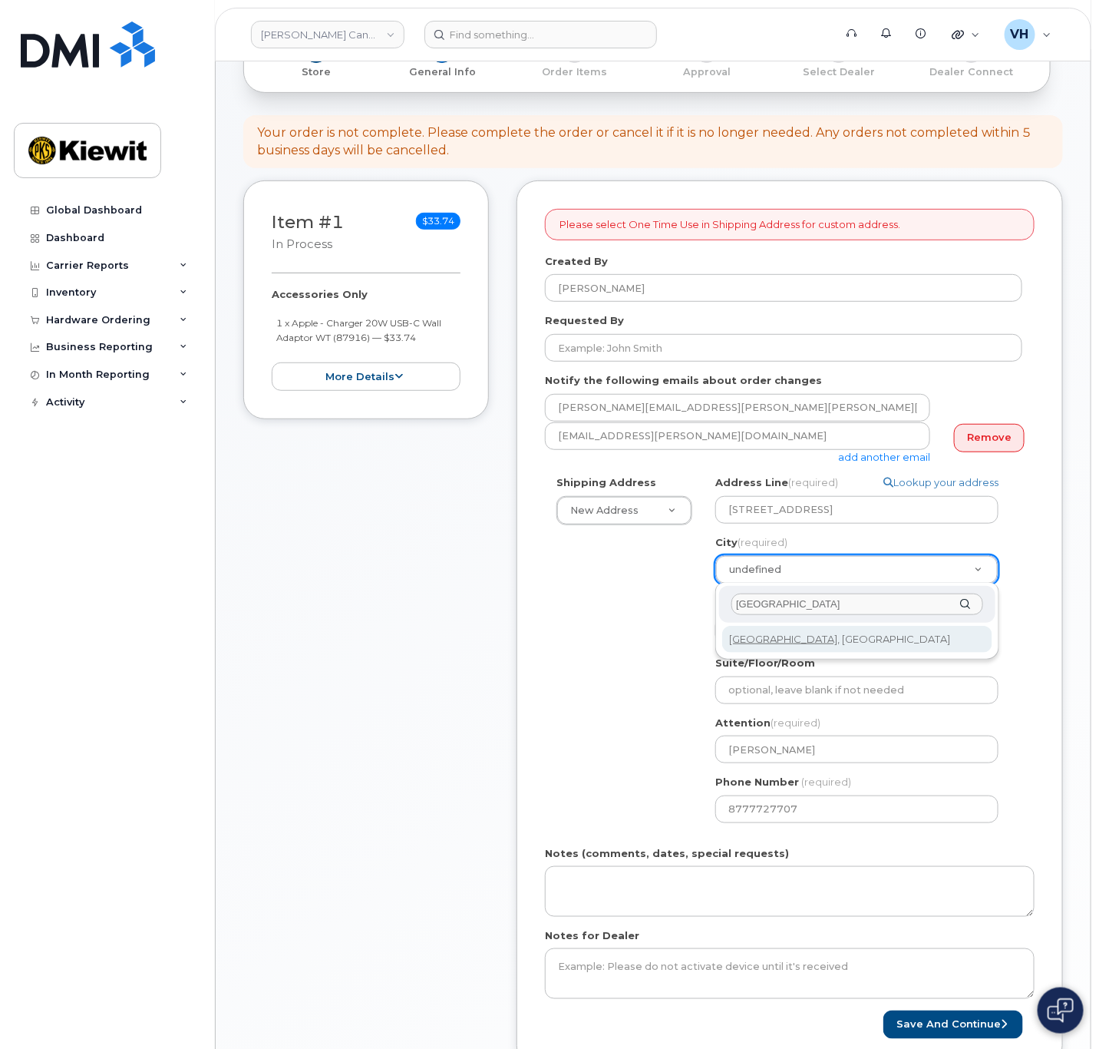
select select
type input "88"
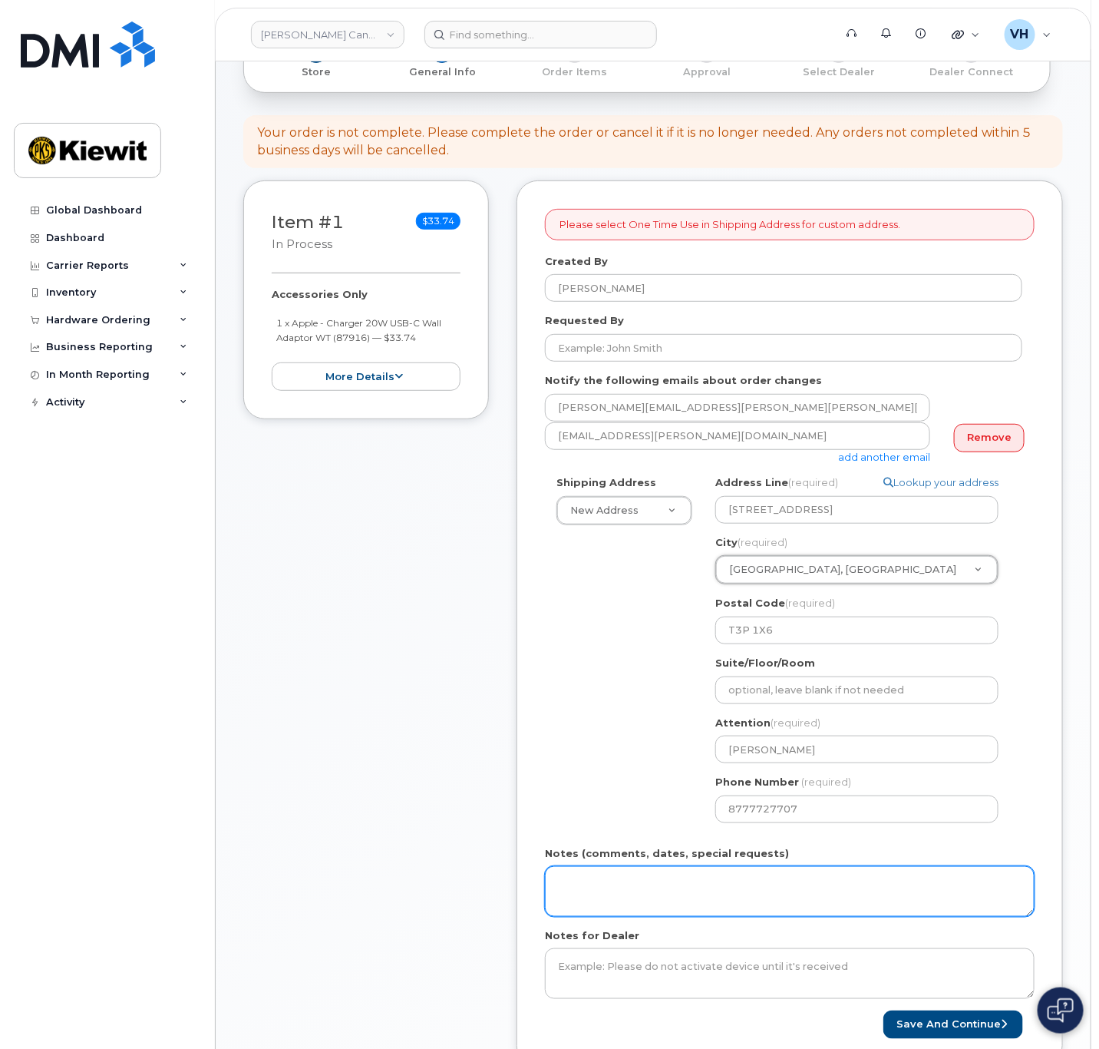
drag, startPoint x: 663, startPoint y: 899, endPoint x: 663, endPoint y: 884, distance: 14.6
click at [663, 885] on textarea "Notes (comments, dates, special requests)" at bounding box center [790, 891] width 490 height 51
type textarea "Please ship ASAP"
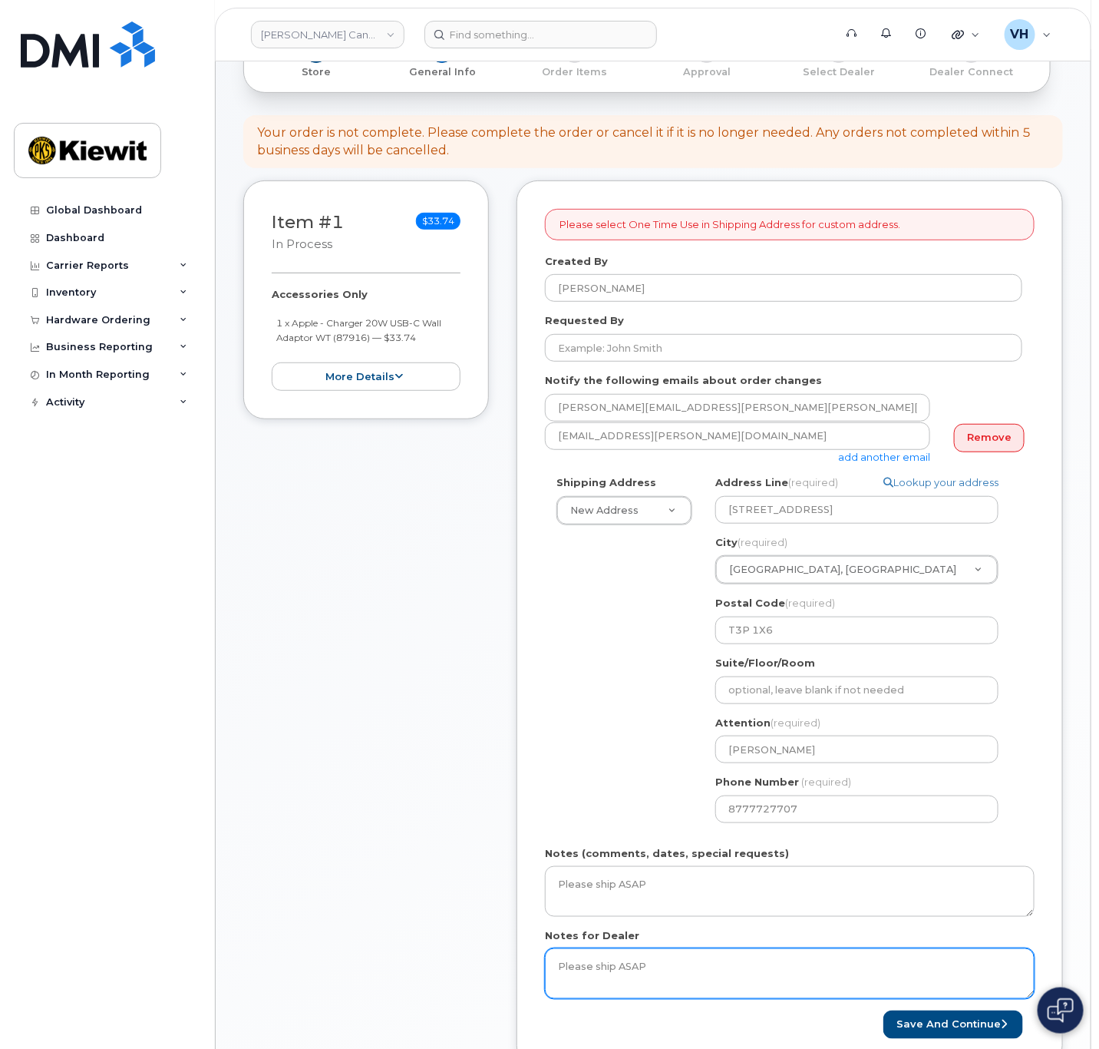
scroll to position [345, 0]
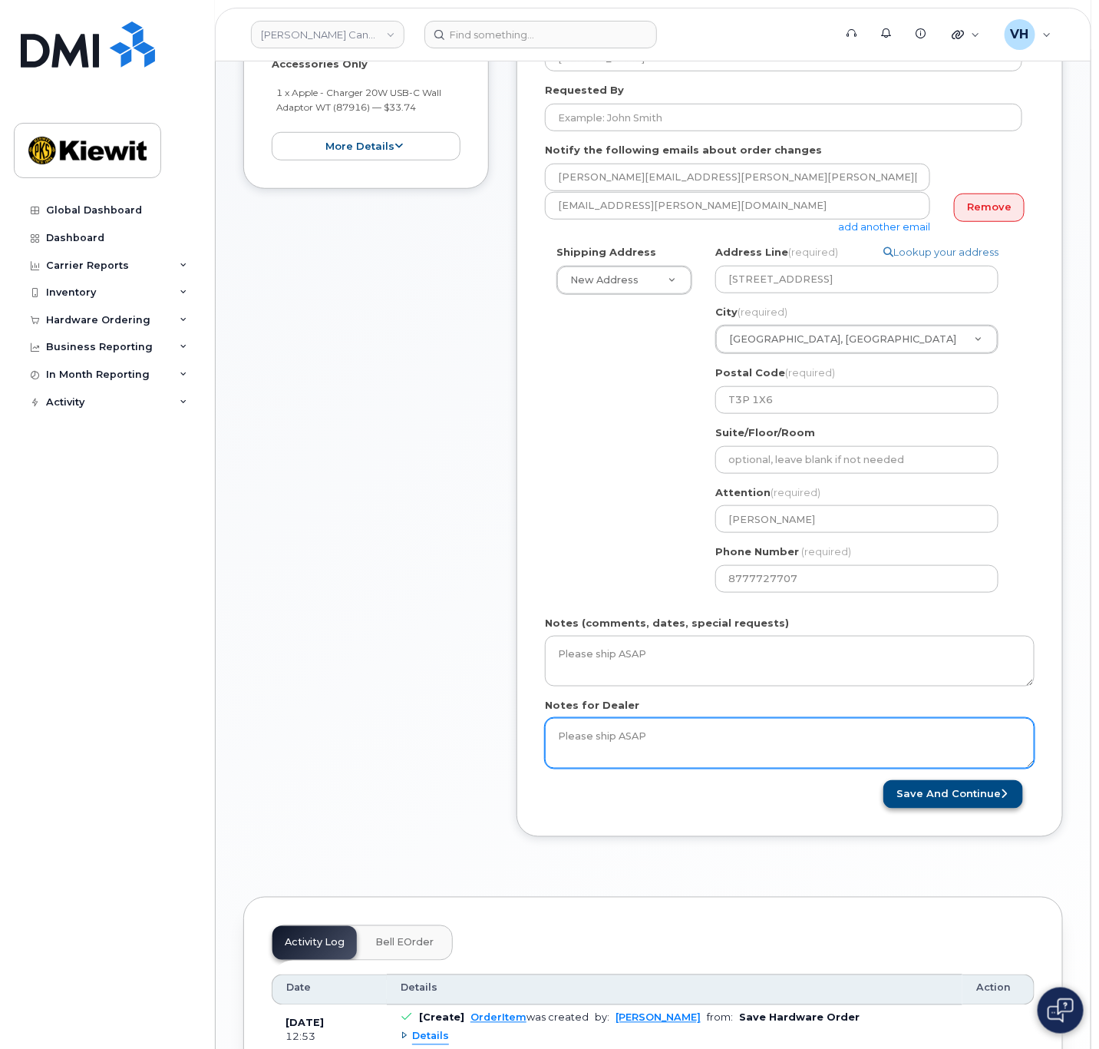
type textarea "Please ship ASAP"
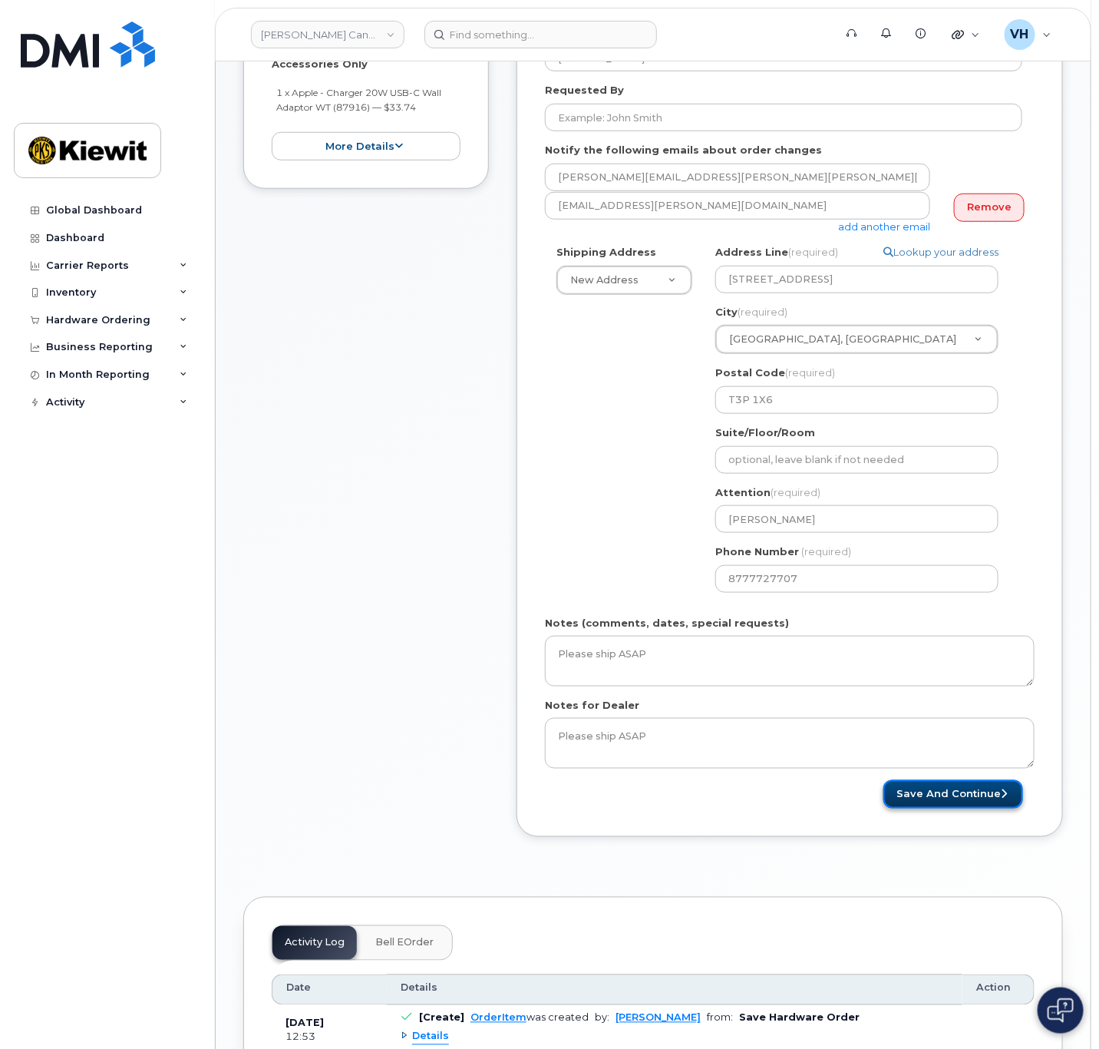
click at [971, 794] on button "Save and Continue" at bounding box center [954, 794] width 140 height 28
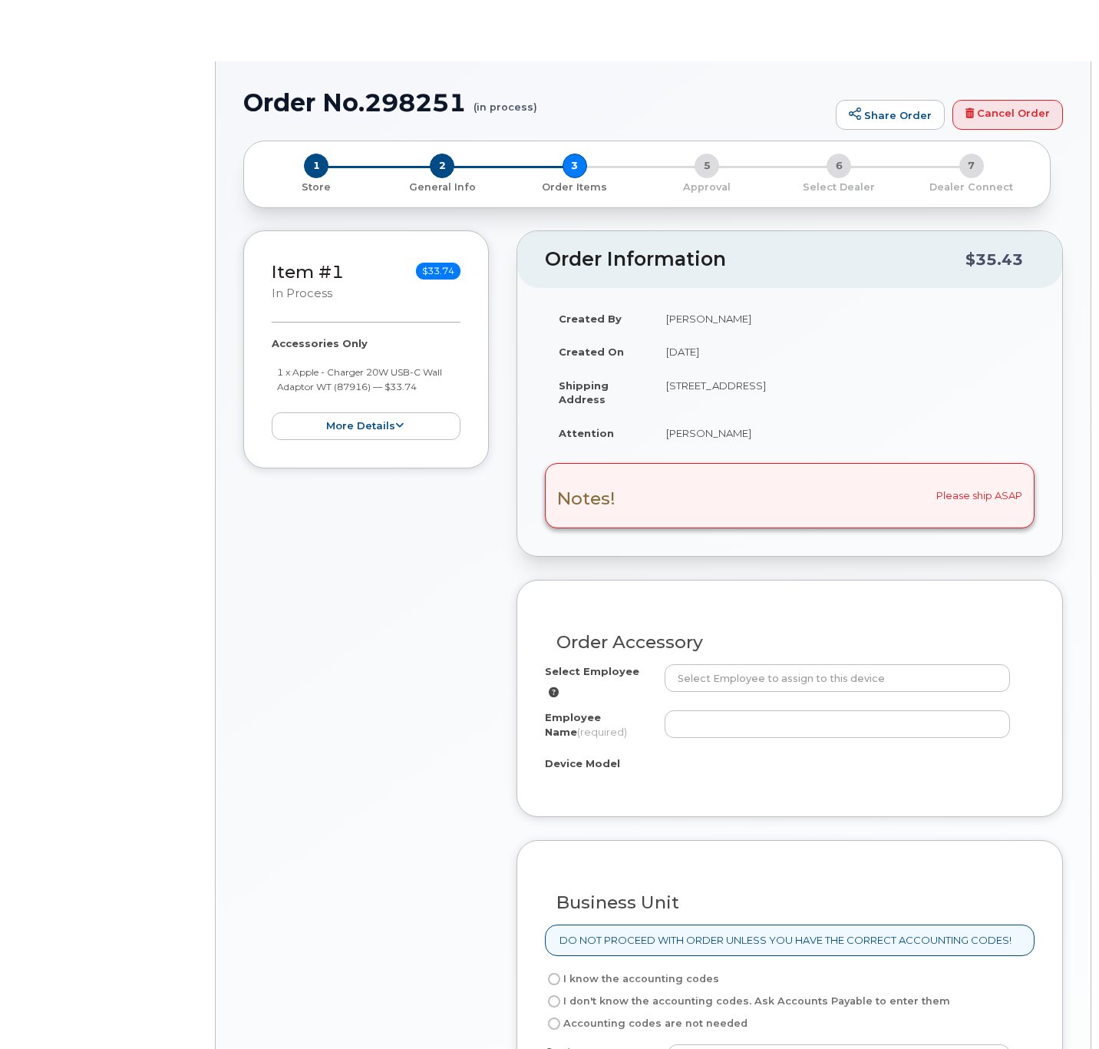
radio input "true"
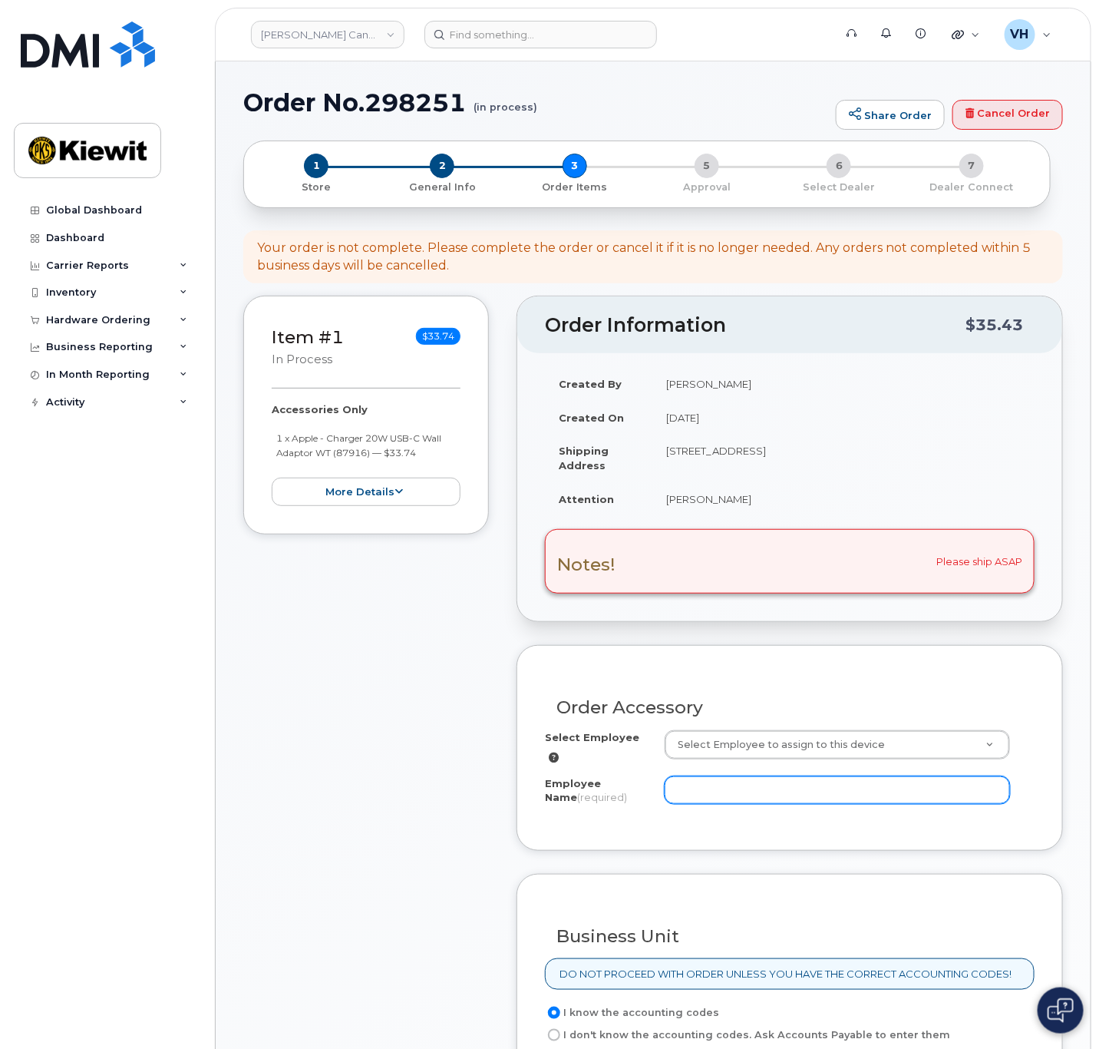
click at [778, 778] on input "Employee Name (required)" at bounding box center [838, 790] width 346 height 28
paste input "[PERSON_NAME]"
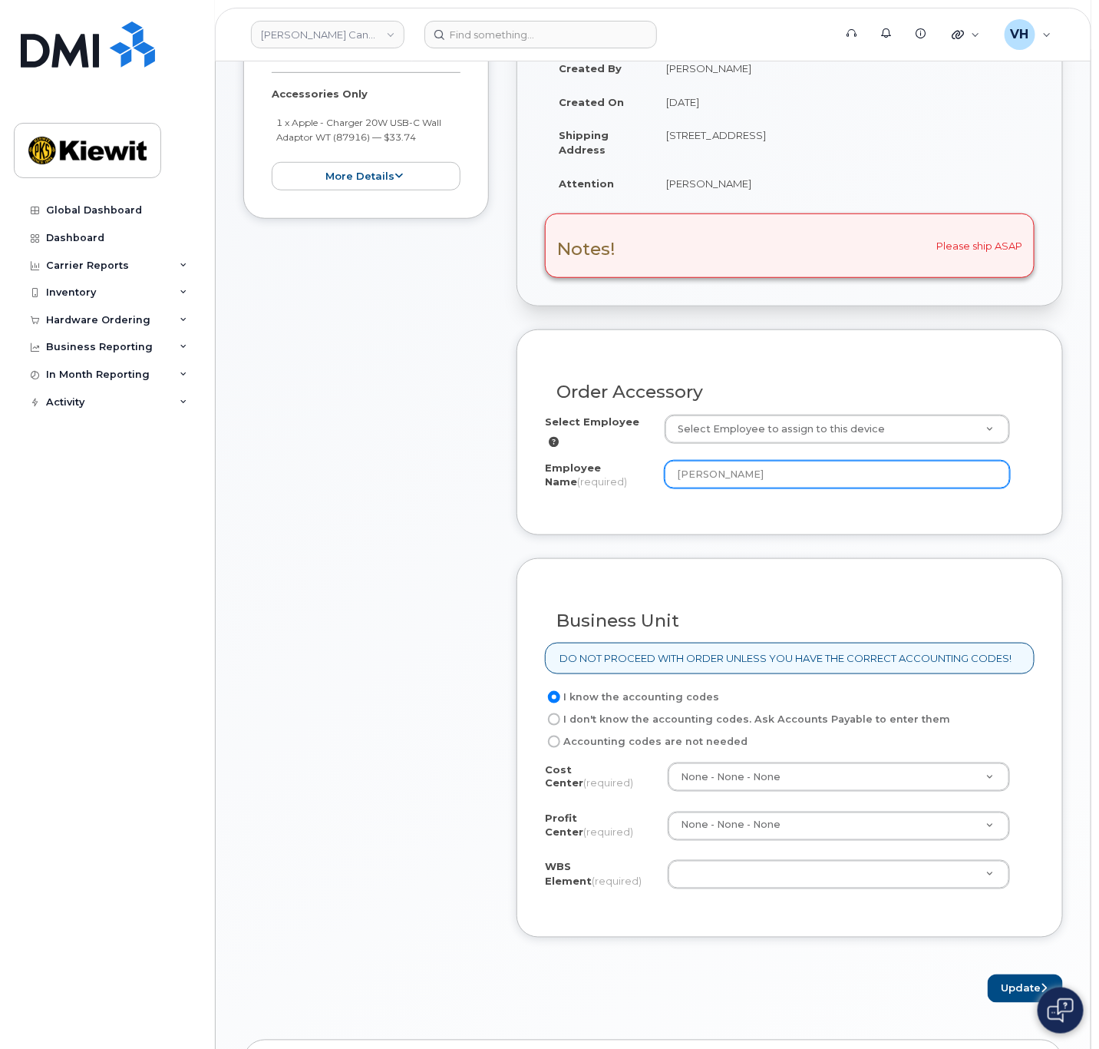
scroll to position [461, 0]
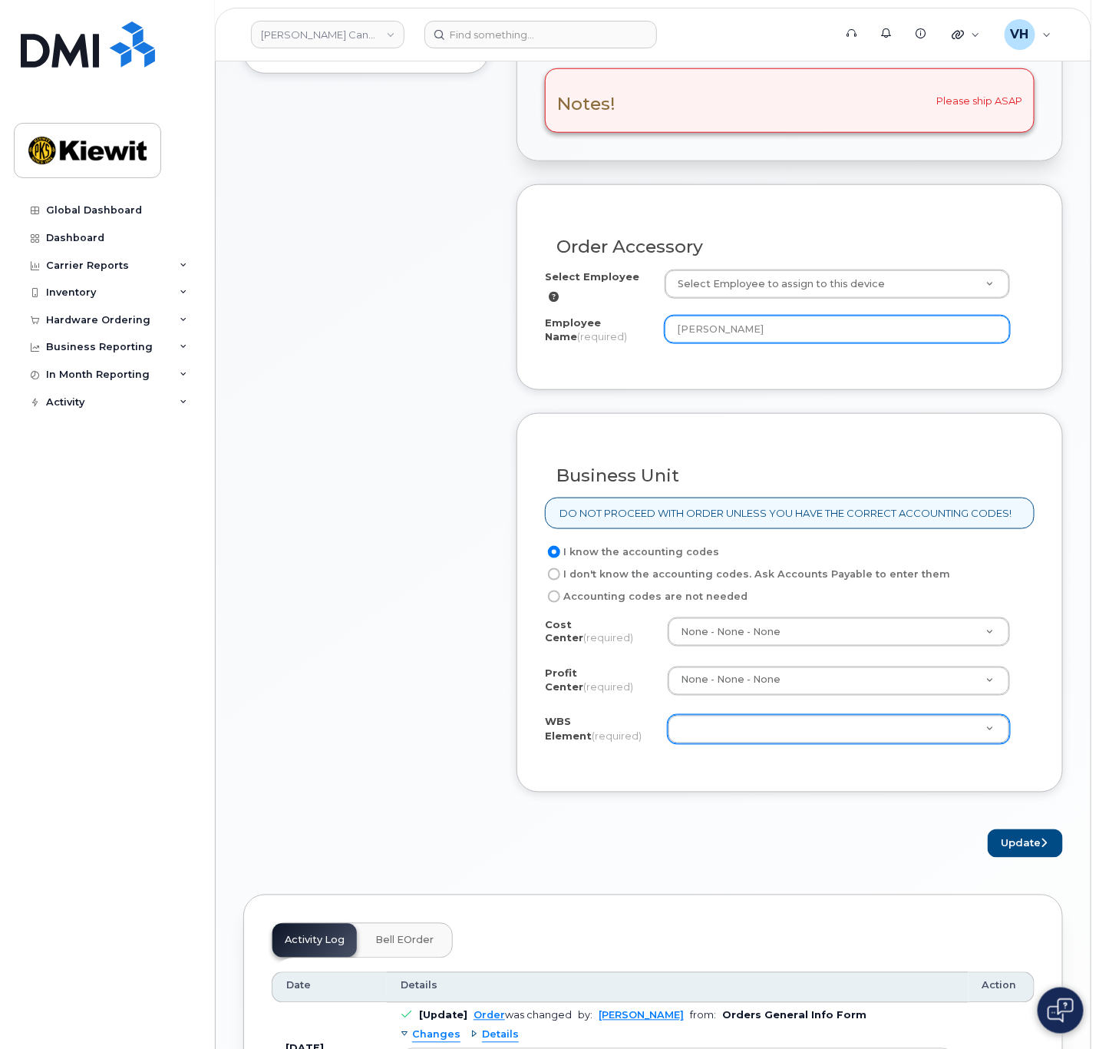
type input "[PERSON_NAME]"
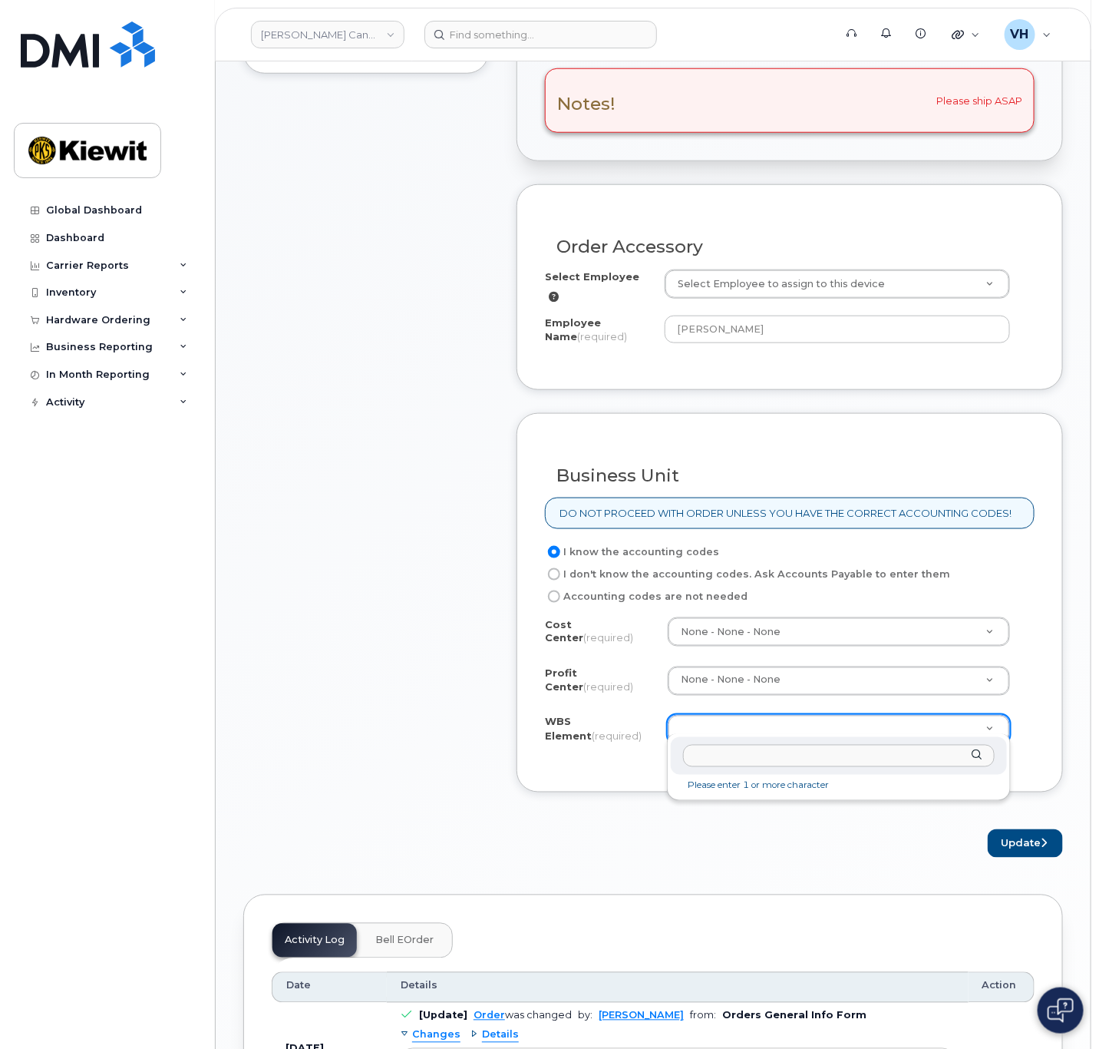
paste input "105876.1349"
type input "105876.1349"
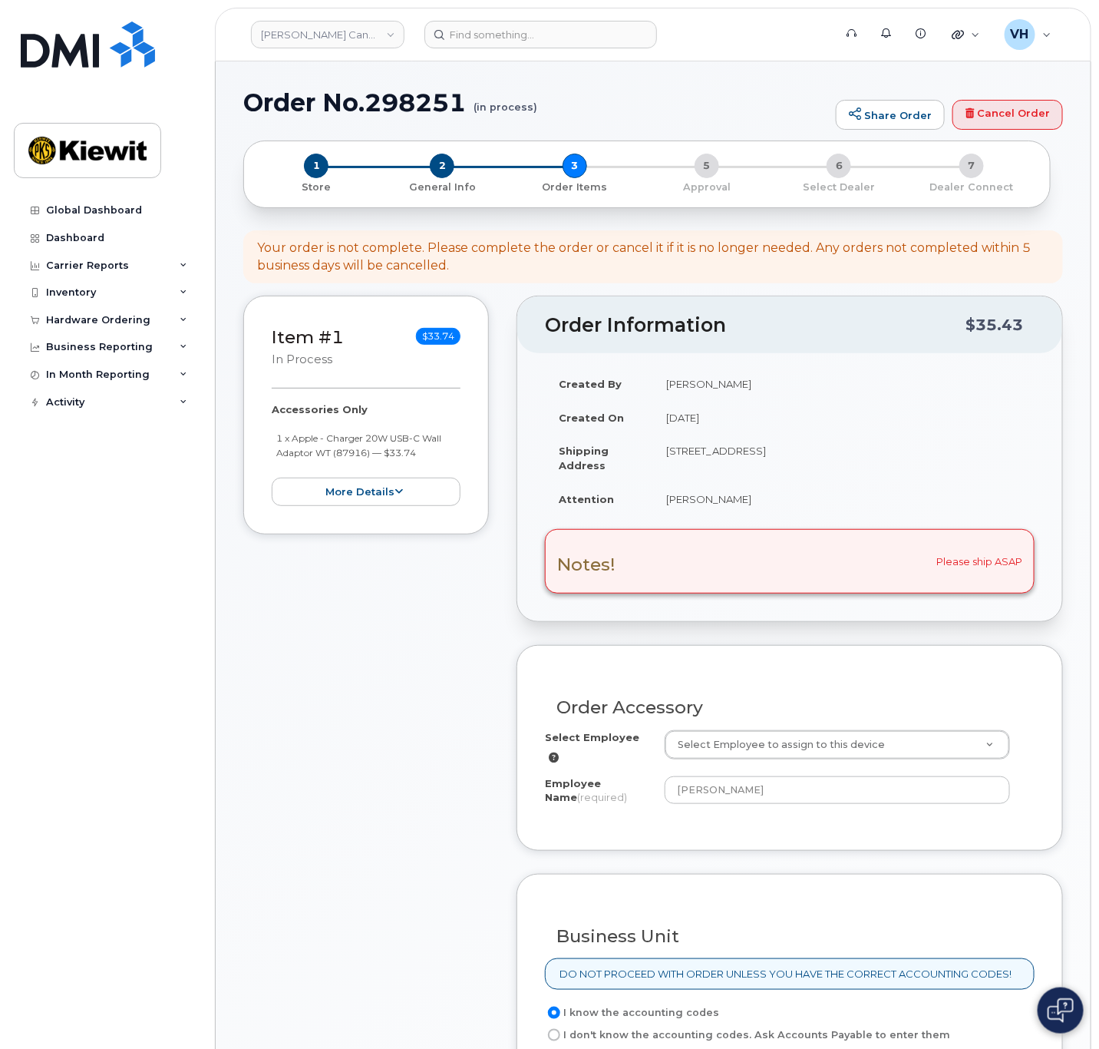
scroll to position [0, 0]
click at [983, 563] on div "Notes! Please ship ASAP" at bounding box center [790, 561] width 490 height 64
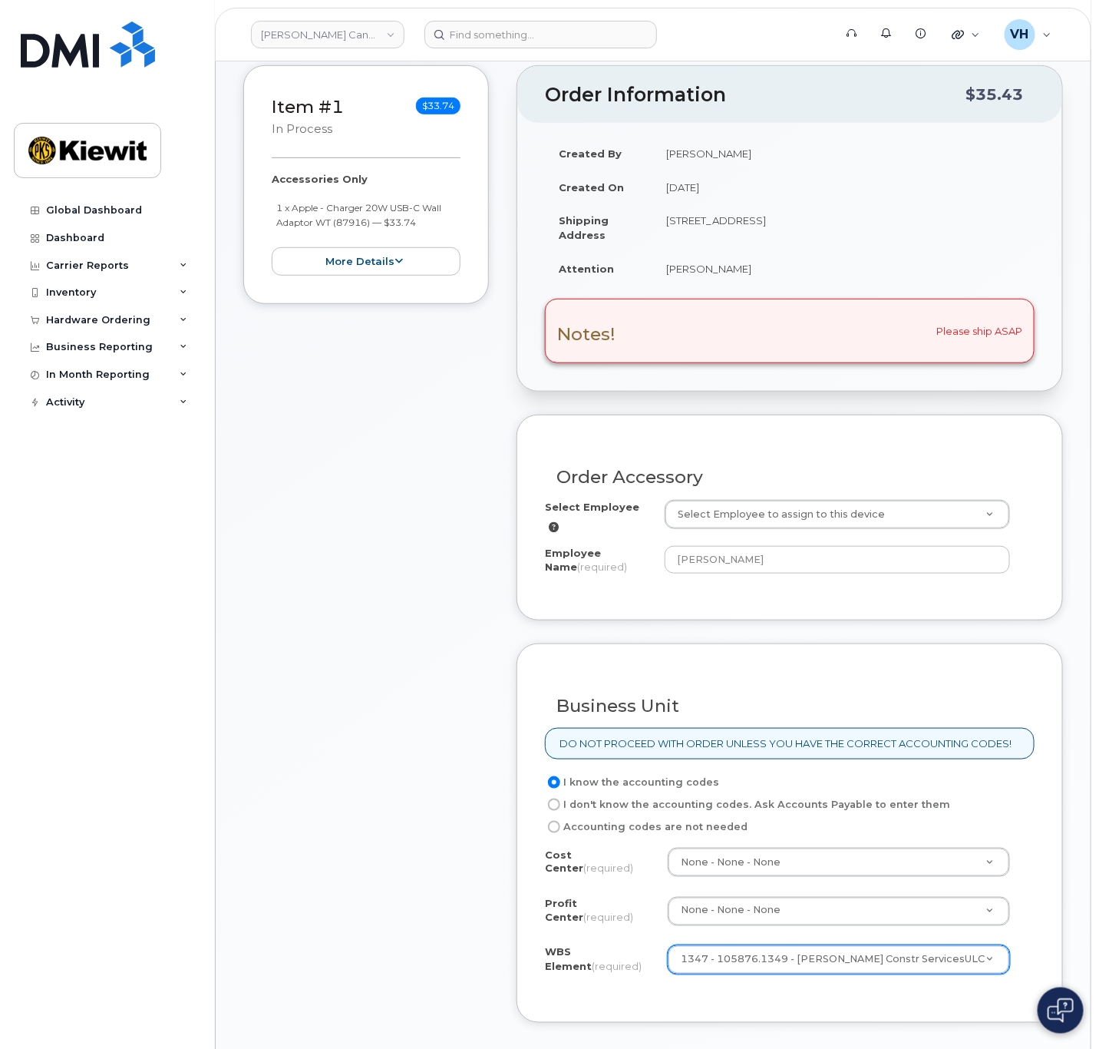
scroll to position [576, 0]
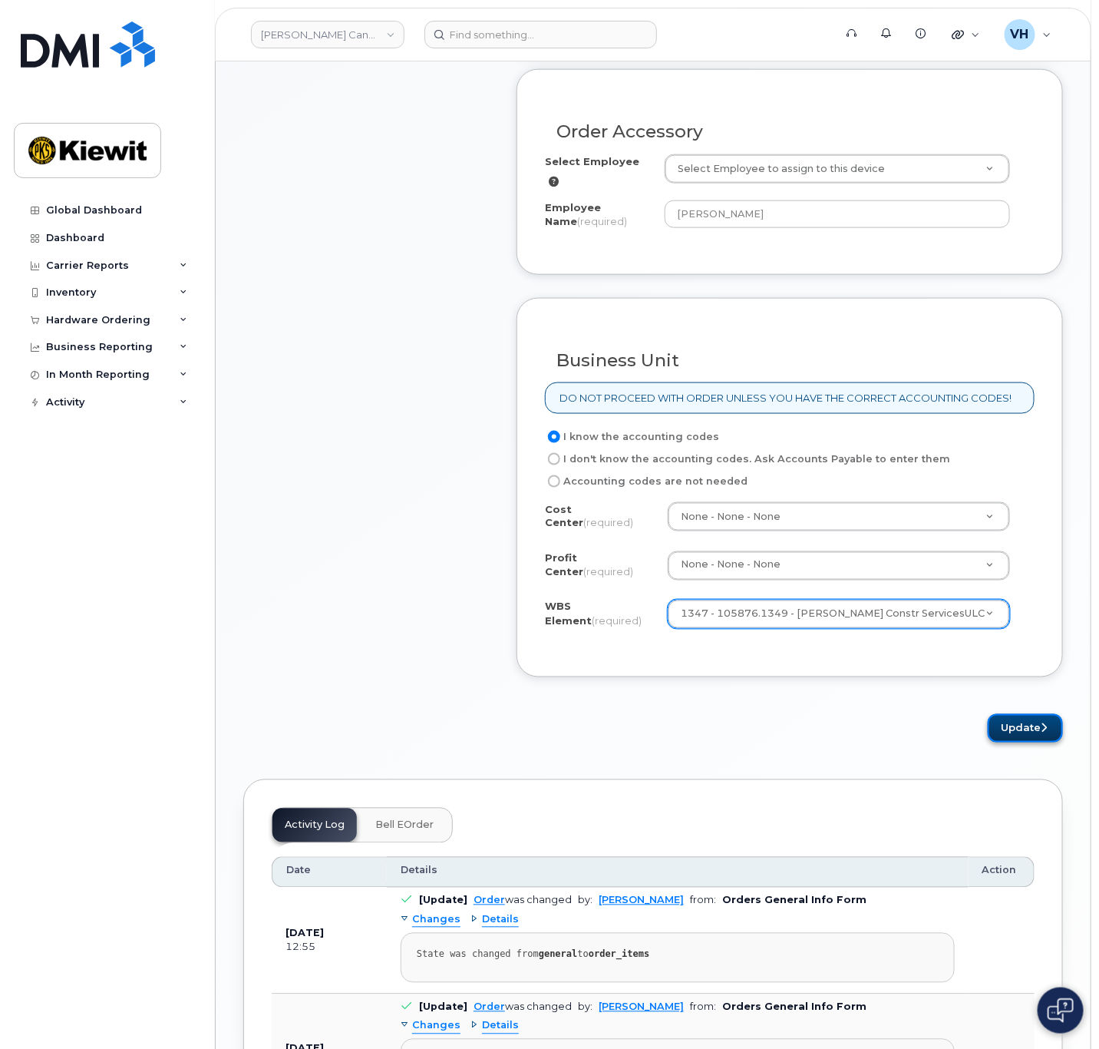
click at [1009, 715] on button "Update" at bounding box center [1025, 728] width 75 height 28
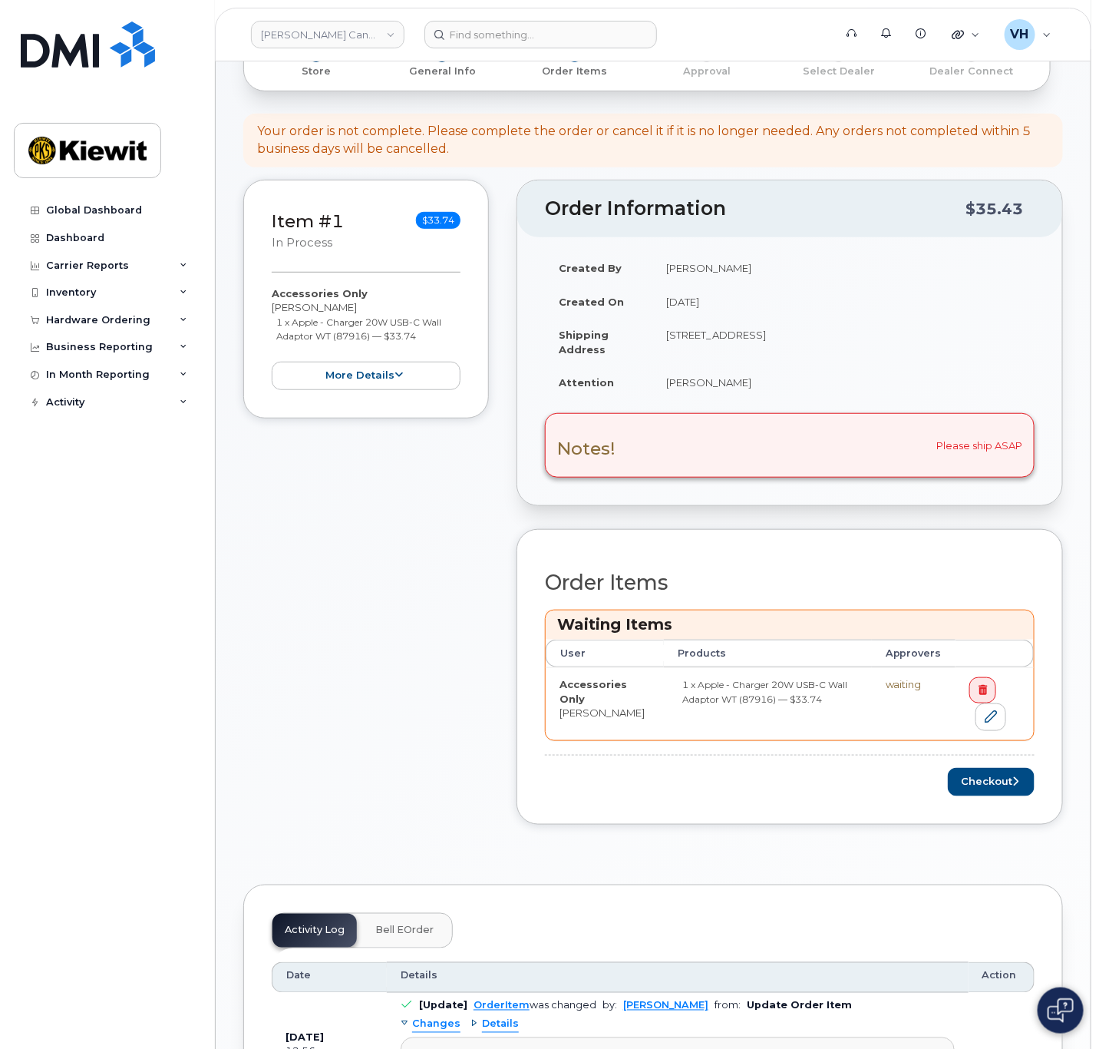
scroll to position [461, 0]
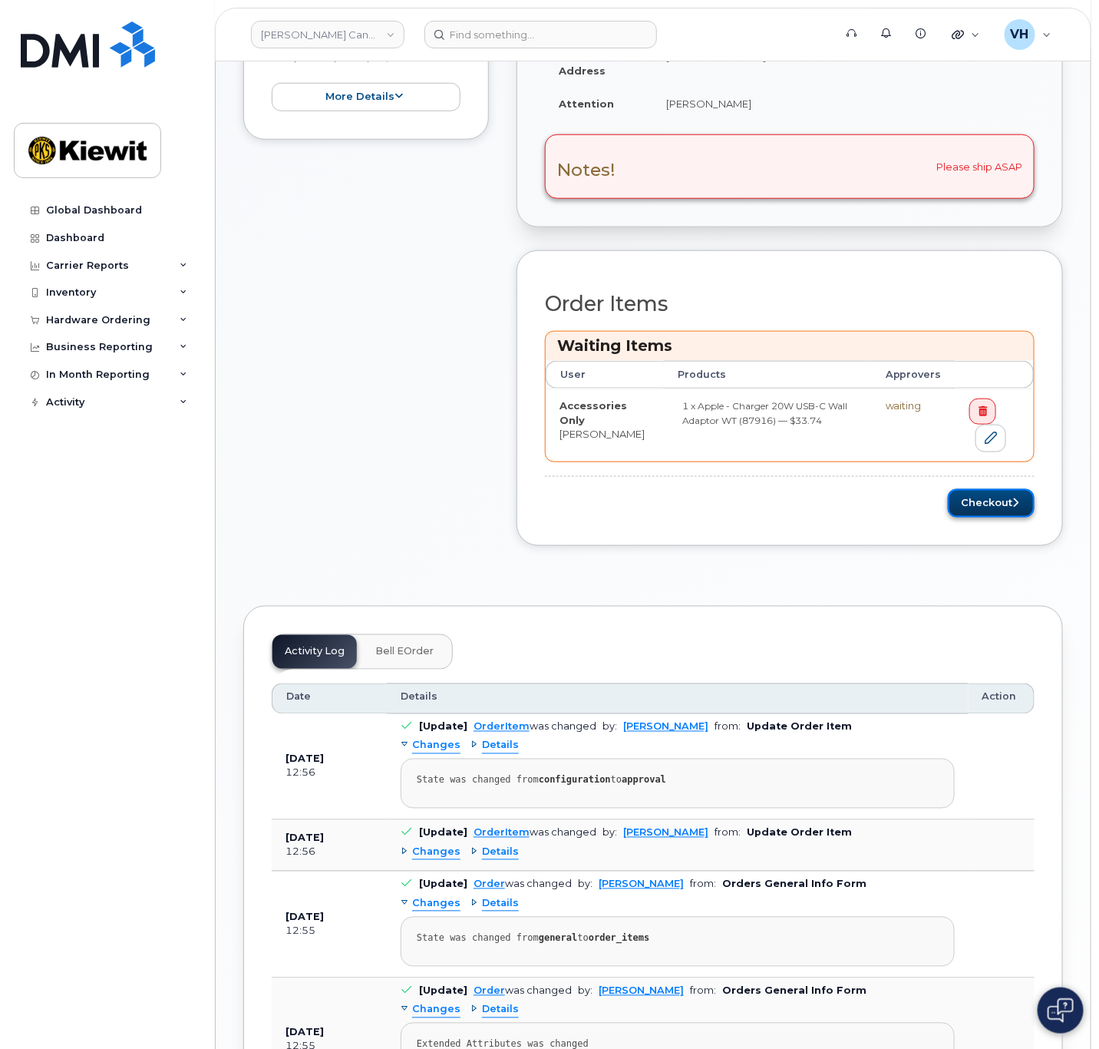
click at [999, 498] on button "Checkout" at bounding box center [991, 503] width 87 height 28
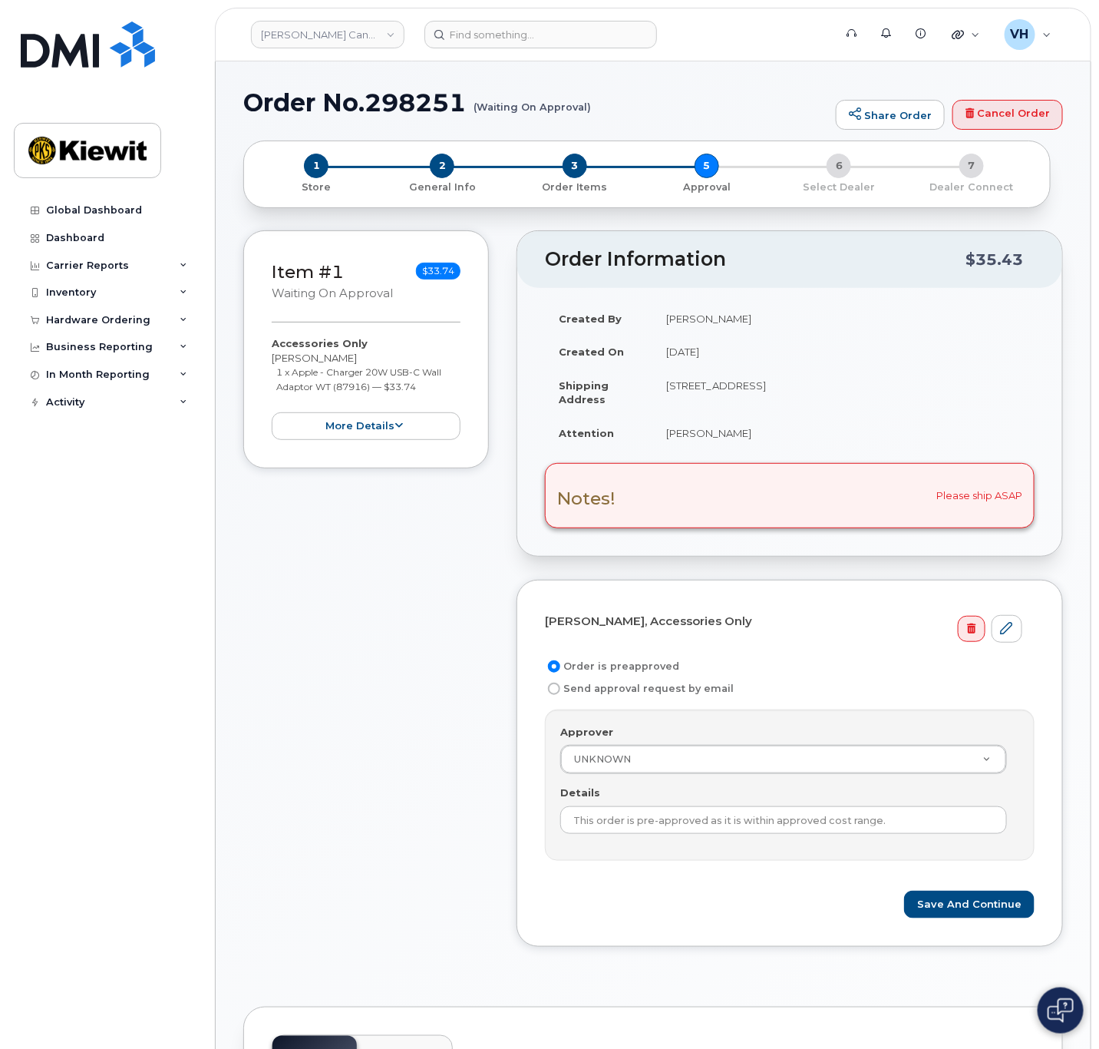
click at [555, 691] on input "Send approval request by email" at bounding box center [554, 688] width 12 height 12
radio input "true"
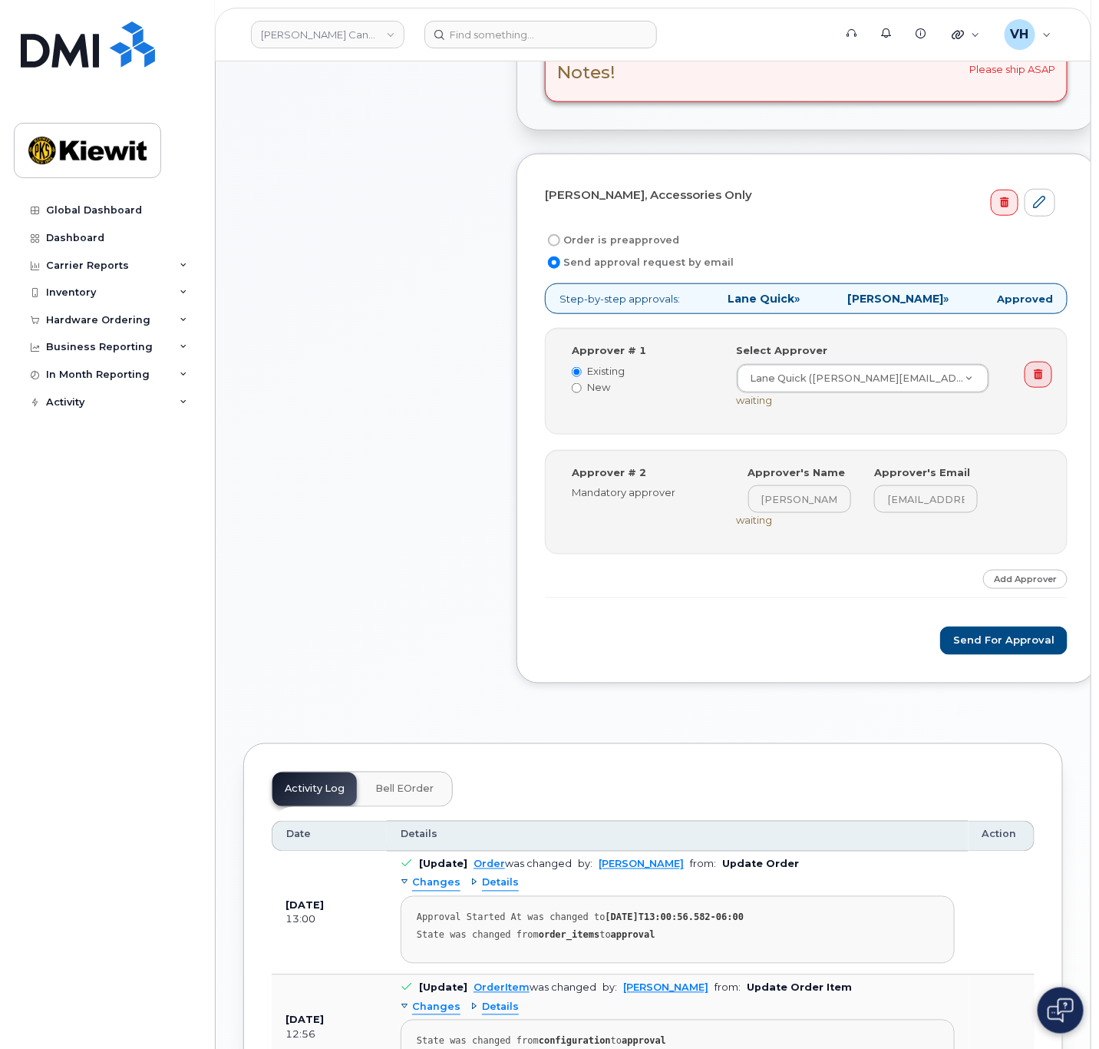
scroll to position [461, 0]
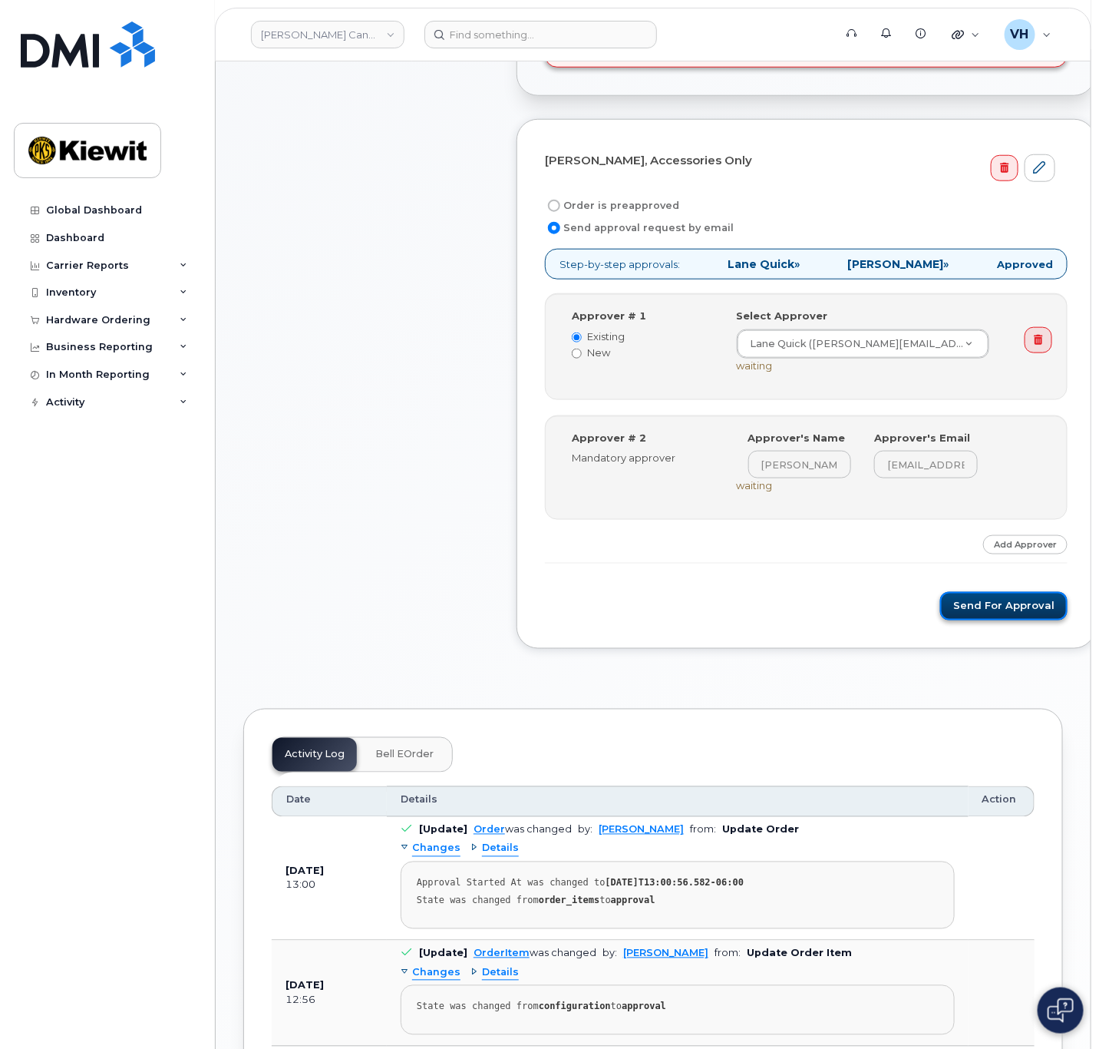
click at [970, 604] on button "Send for Approval" at bounding box center [1003, 606] width 127 height 28
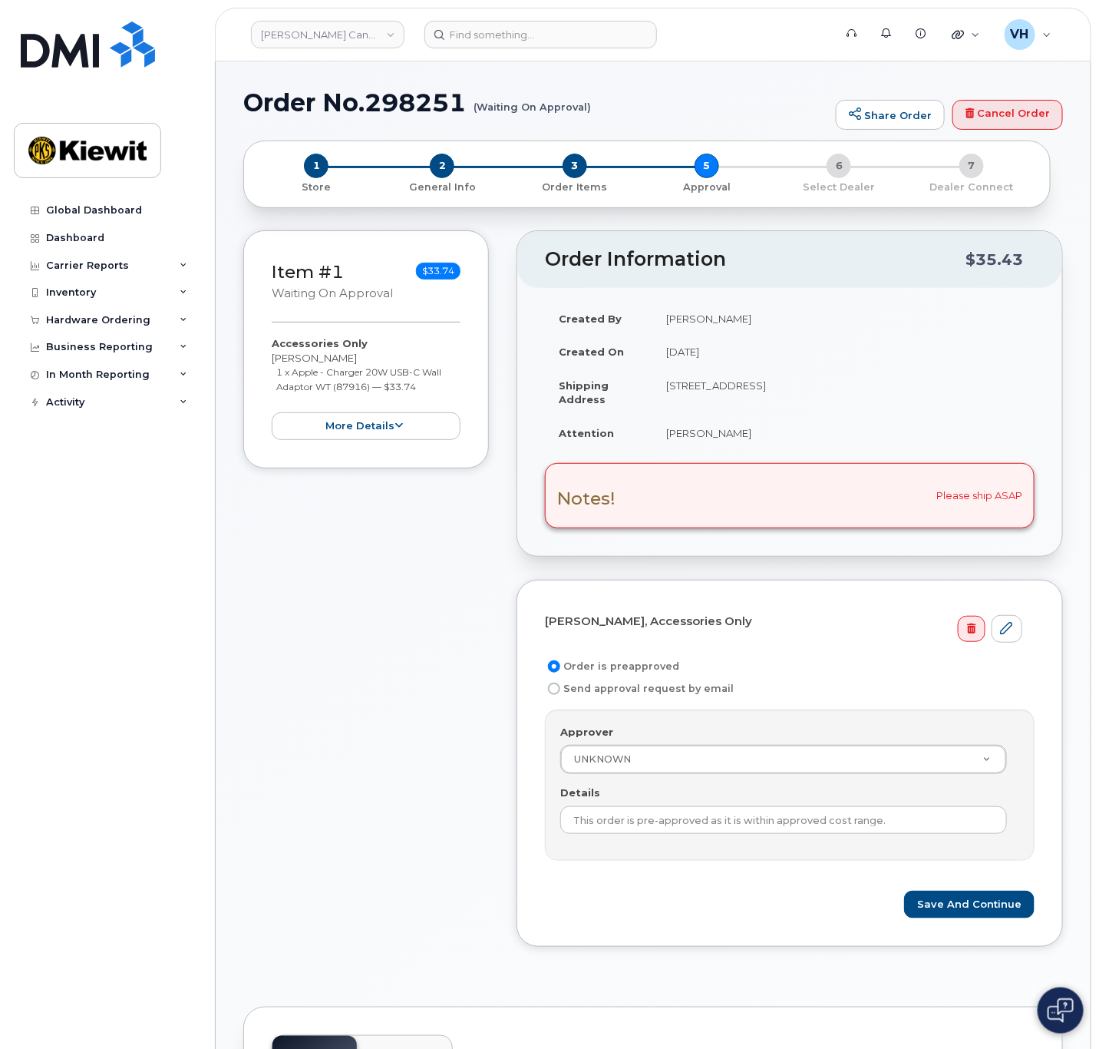
click at [554, 684] on input "Send approval request by email" at bounding box center [554, 688] width 12 height 12
radio input "true"
